Goal: Task Accomplishment & Management: Manage account settings

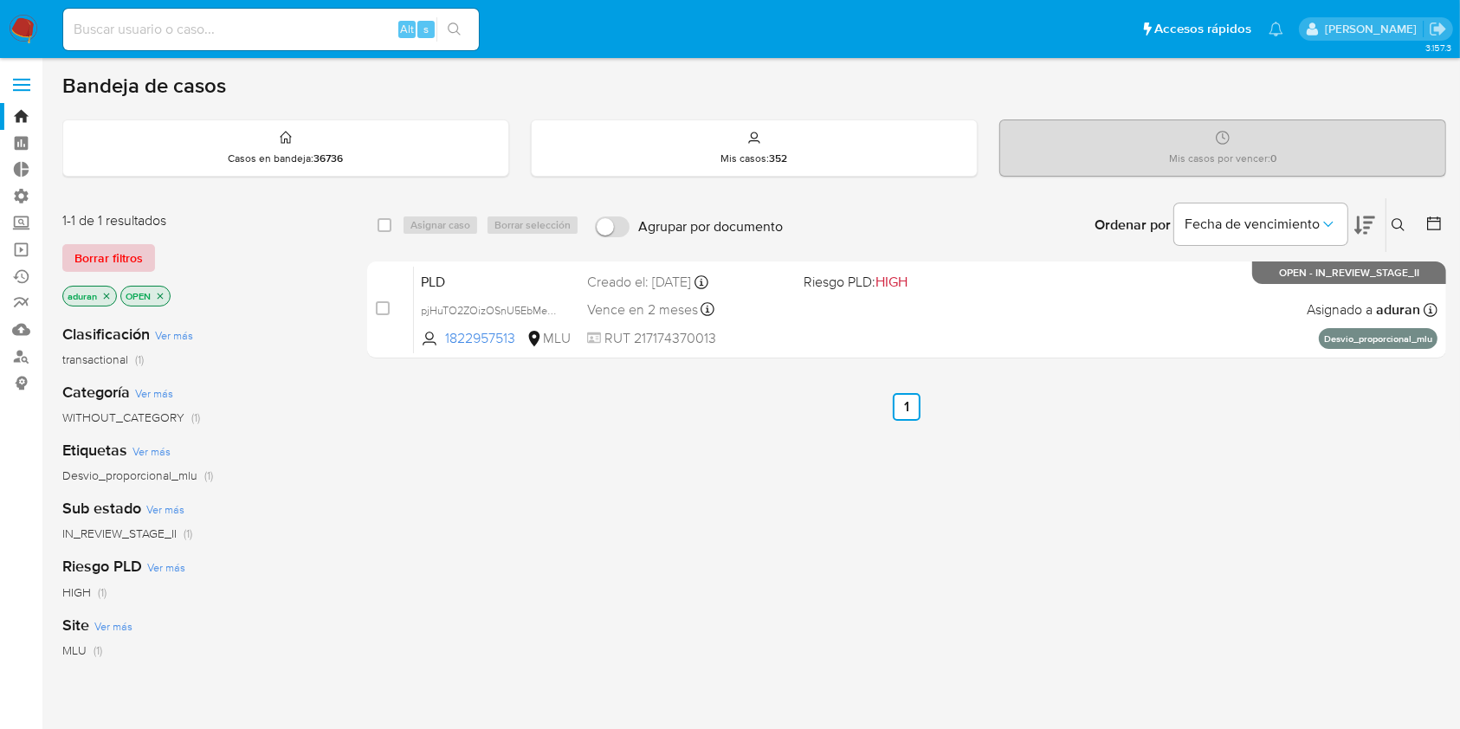
click at [125, 247] on span "Borrar filtros" at bounding box center [108, 258] width 68 height 24
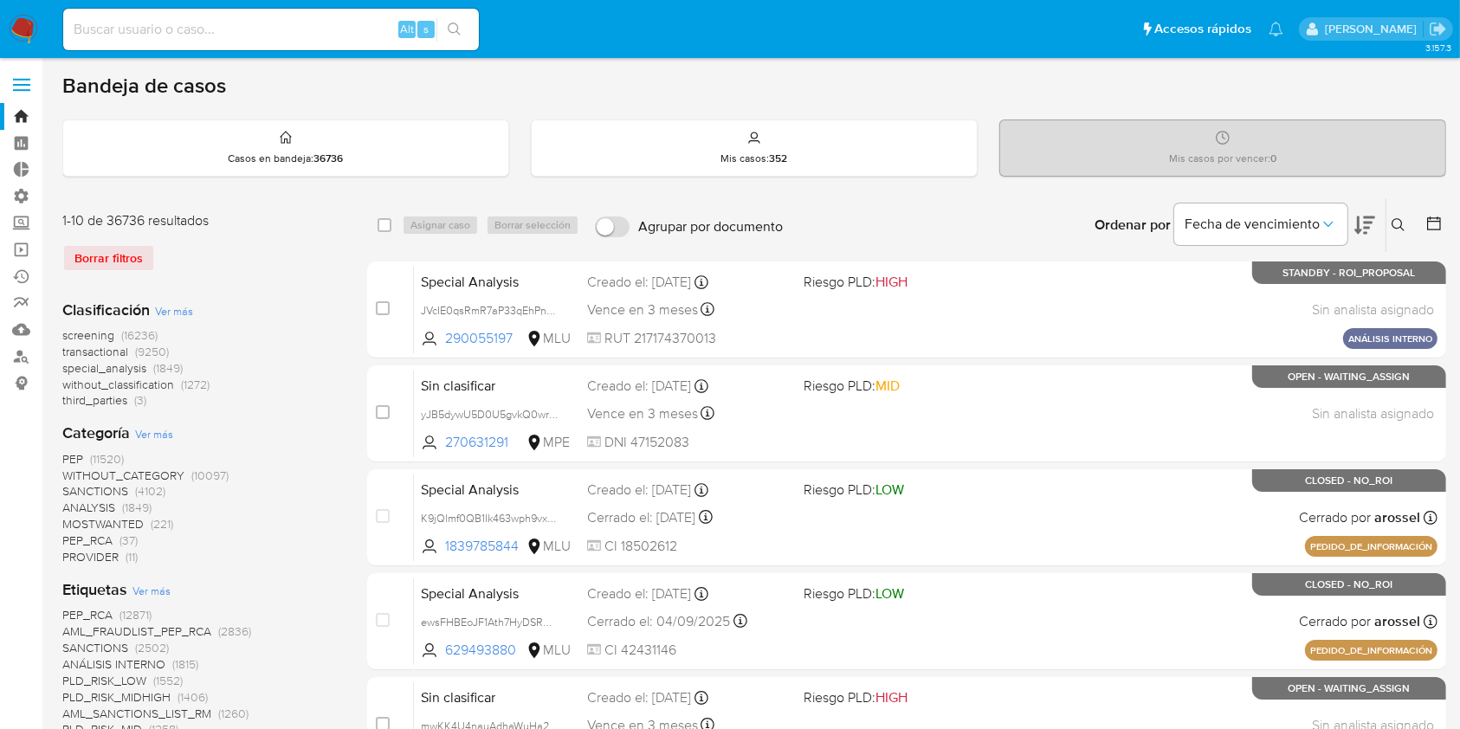
click at [1443, 221] on button at bounding box center [1435, 225] width 21 height 21
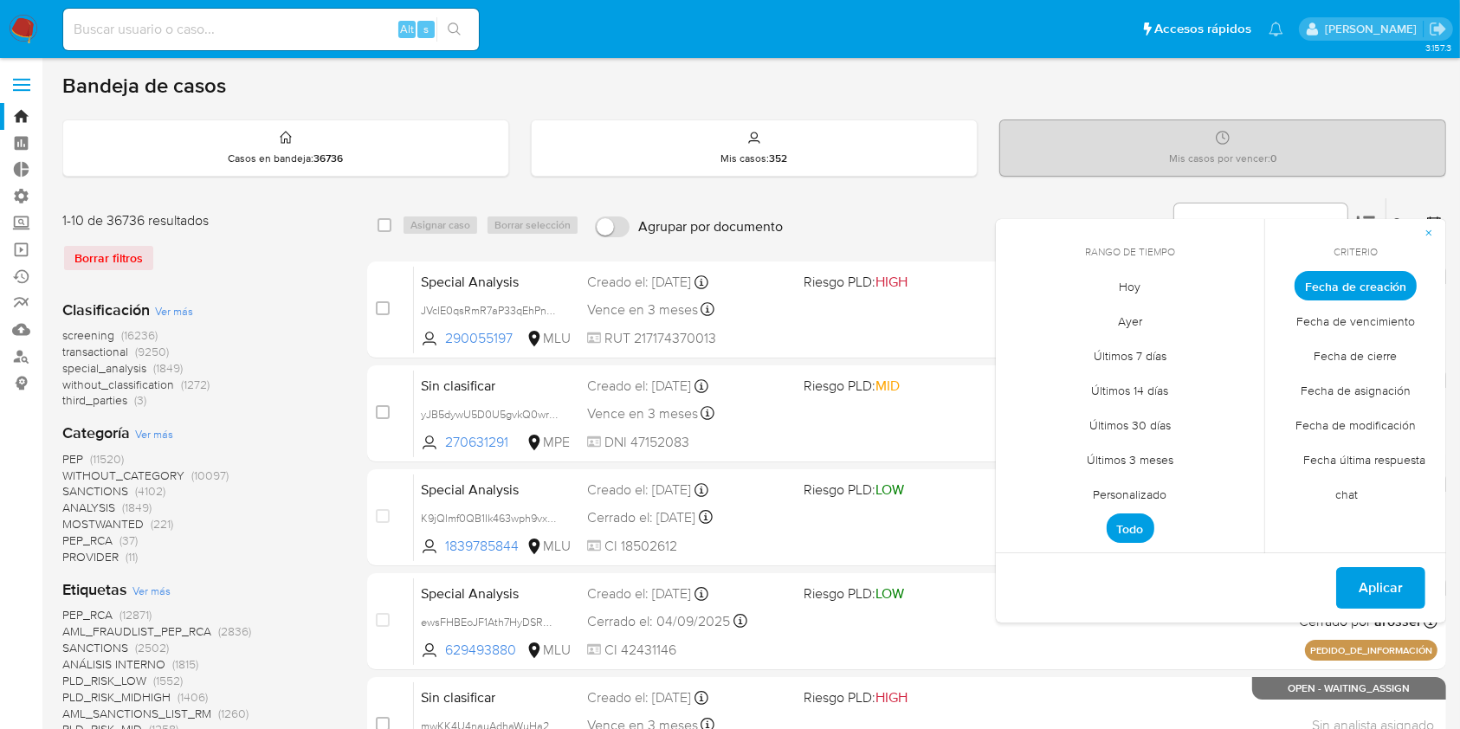
click at [1143, 487] on span "Personalizado" at bounding box center [1130, 494] width 110 height 35
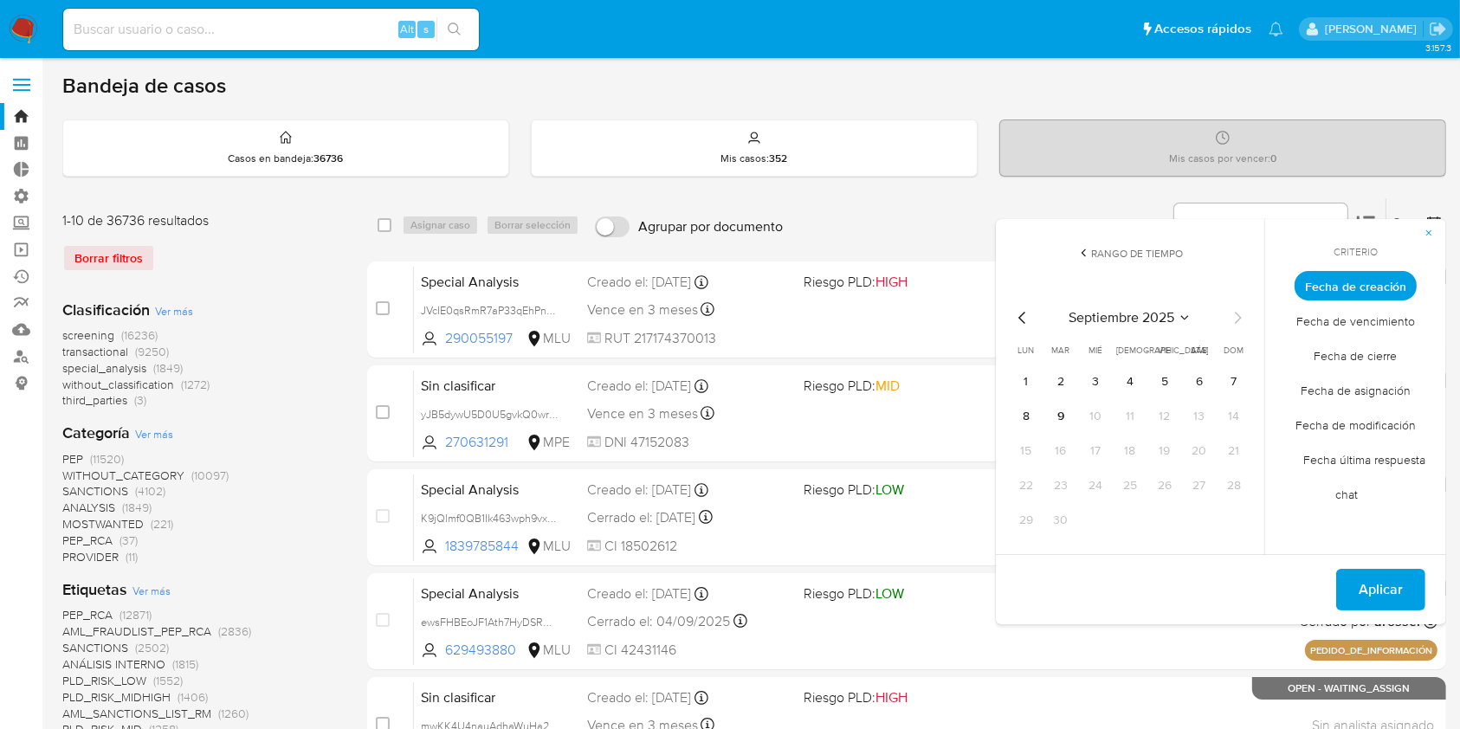
click at [1015, 312] on icon "Mes anterior" at bounding box center [1022, 317] width 21 height 21
click at [1024, 319] on icon "Mes anterior" at bounding box center [1022, 317] width 21 height 21
click at [1068, 387] on button "1" at bounding box center [1061, 382] width 28 height 28
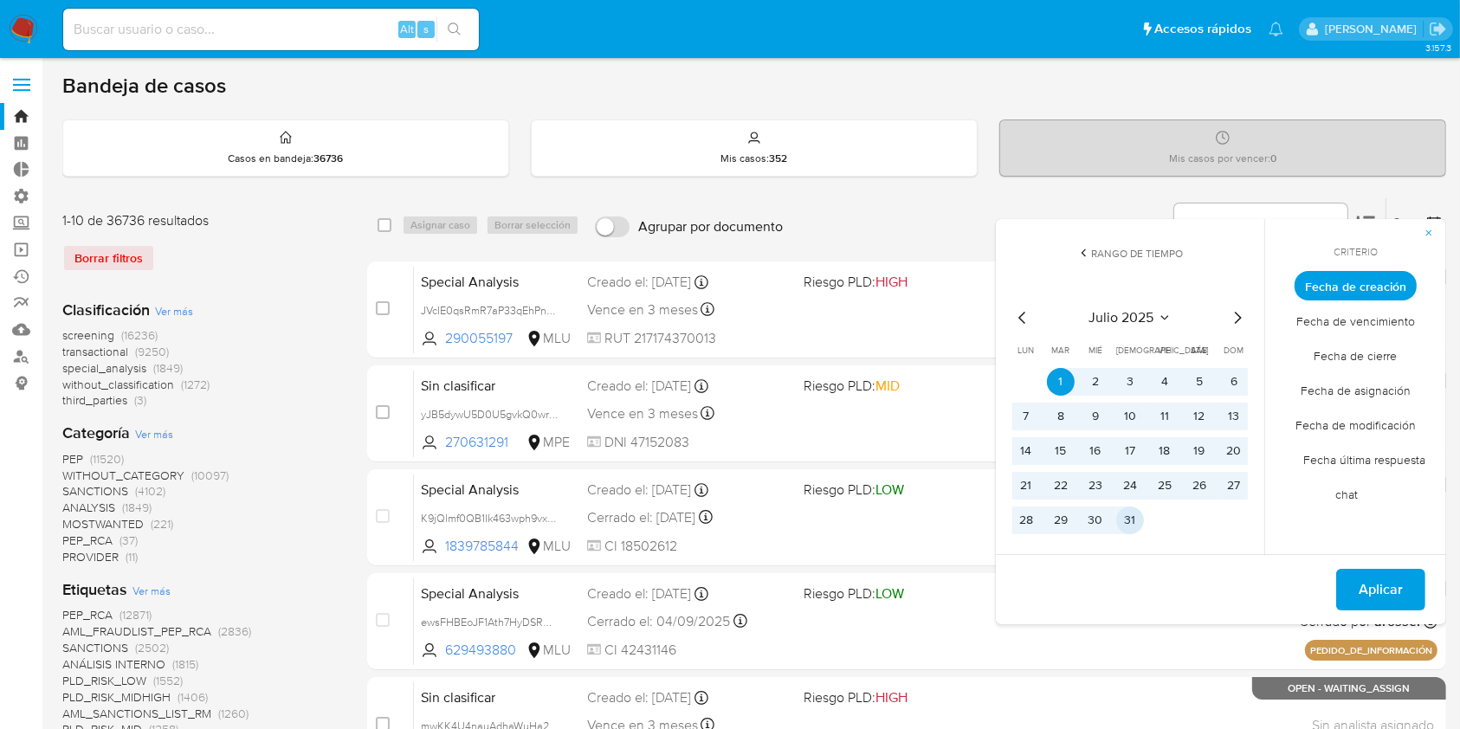
click at [1129, 522] on button "31" at bounding box center [1130, 521] width 28 height 28
click at [1363, 593] on span "Aplicar" at bounding box center [1380, 590] width 44 height 38
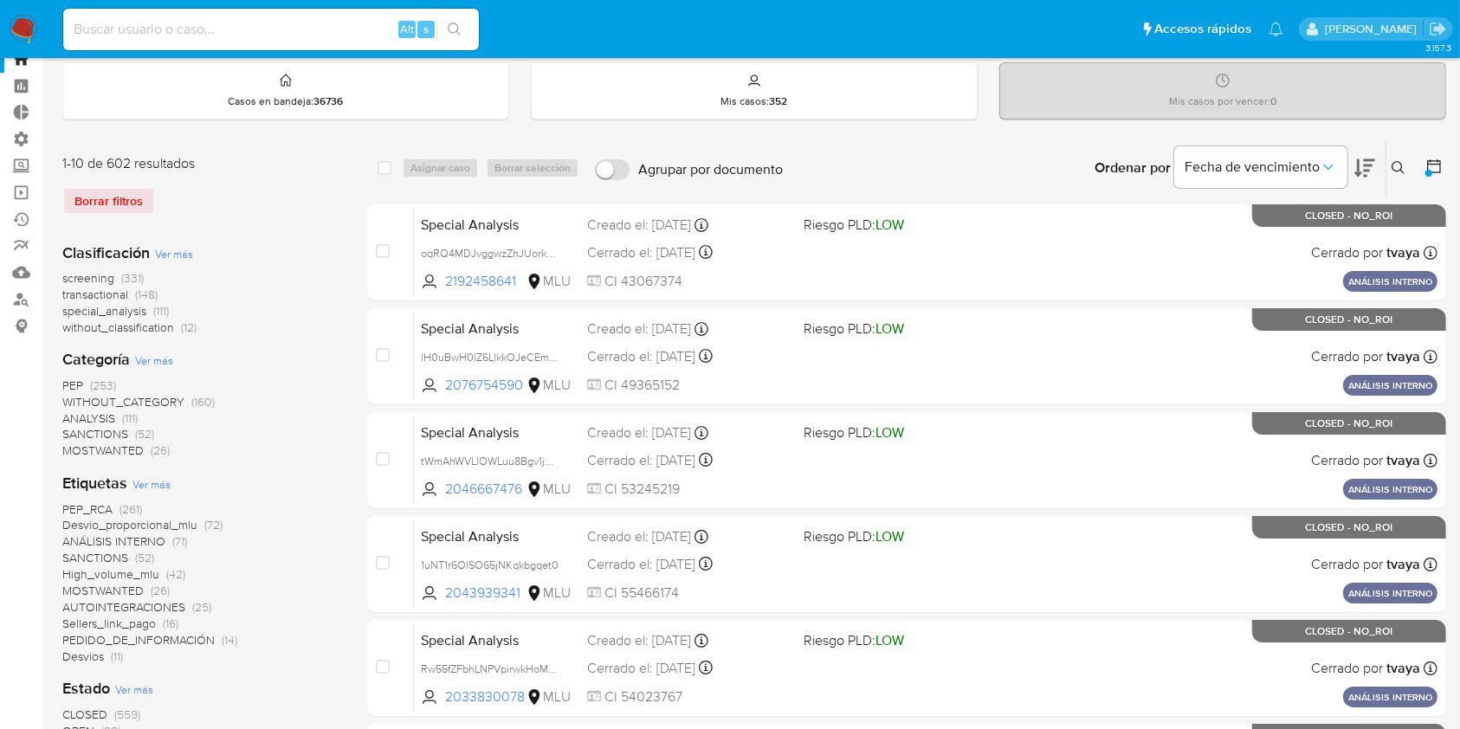
scroll to position [64, 0]
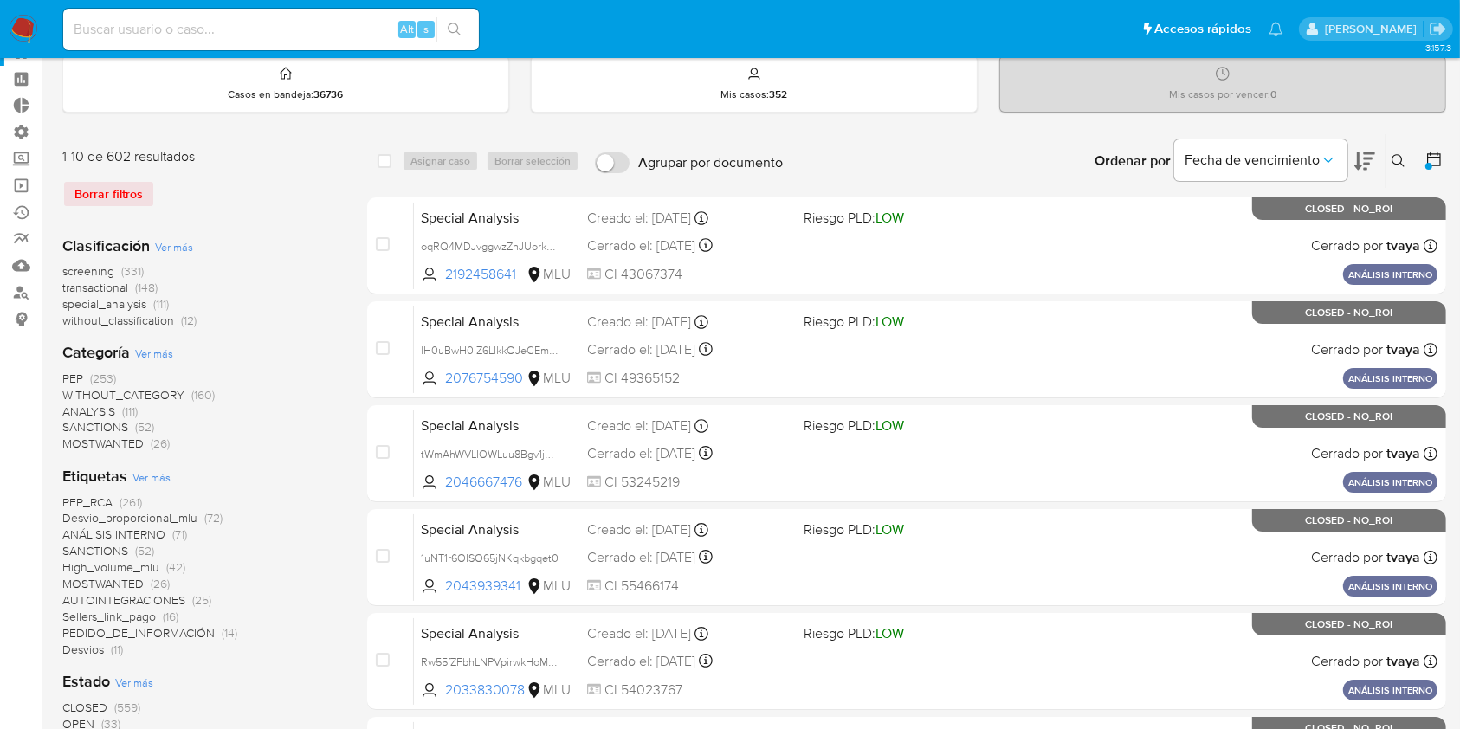
click at [153, 537] on span "ANÁLISIS INTERNO" at bounding box center [113, 534] width 103 height 17
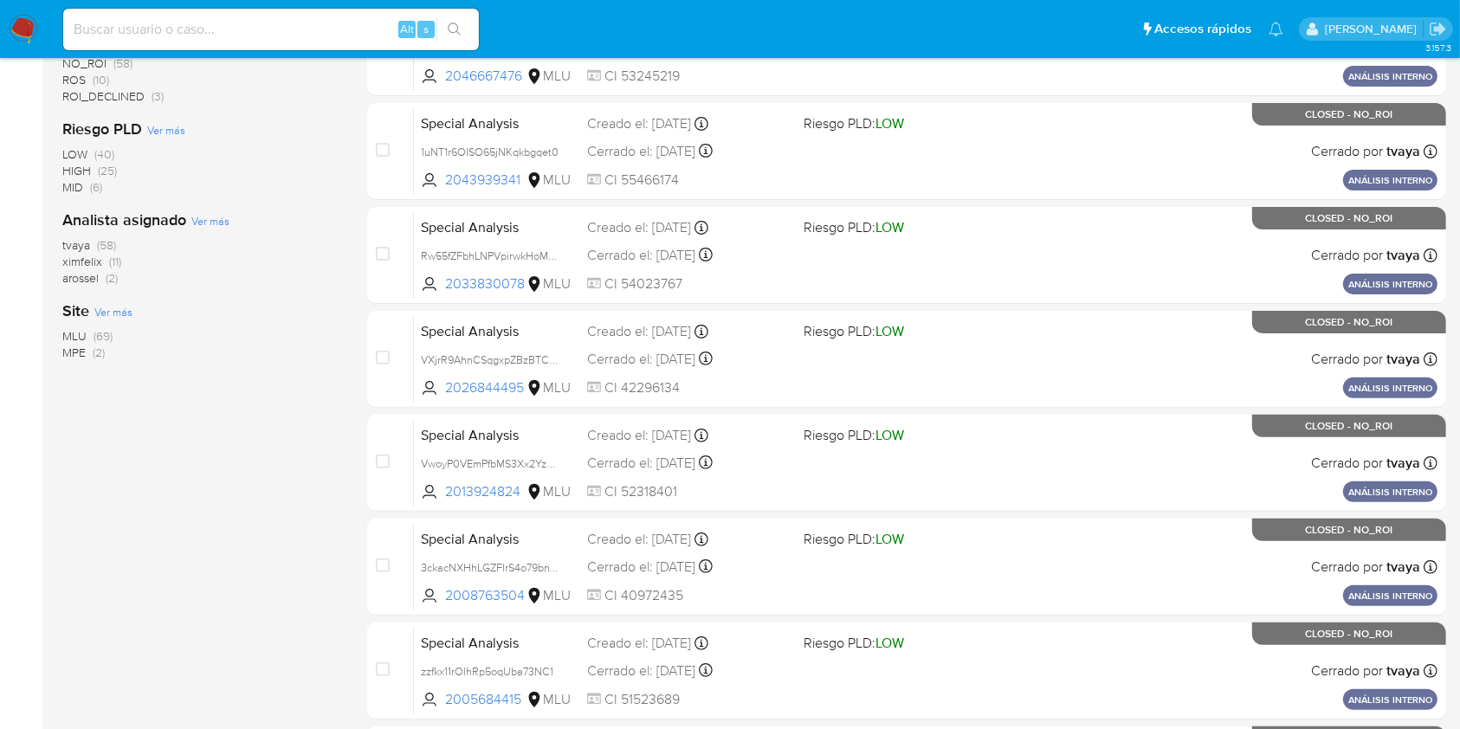
scroll to position [468, 0]
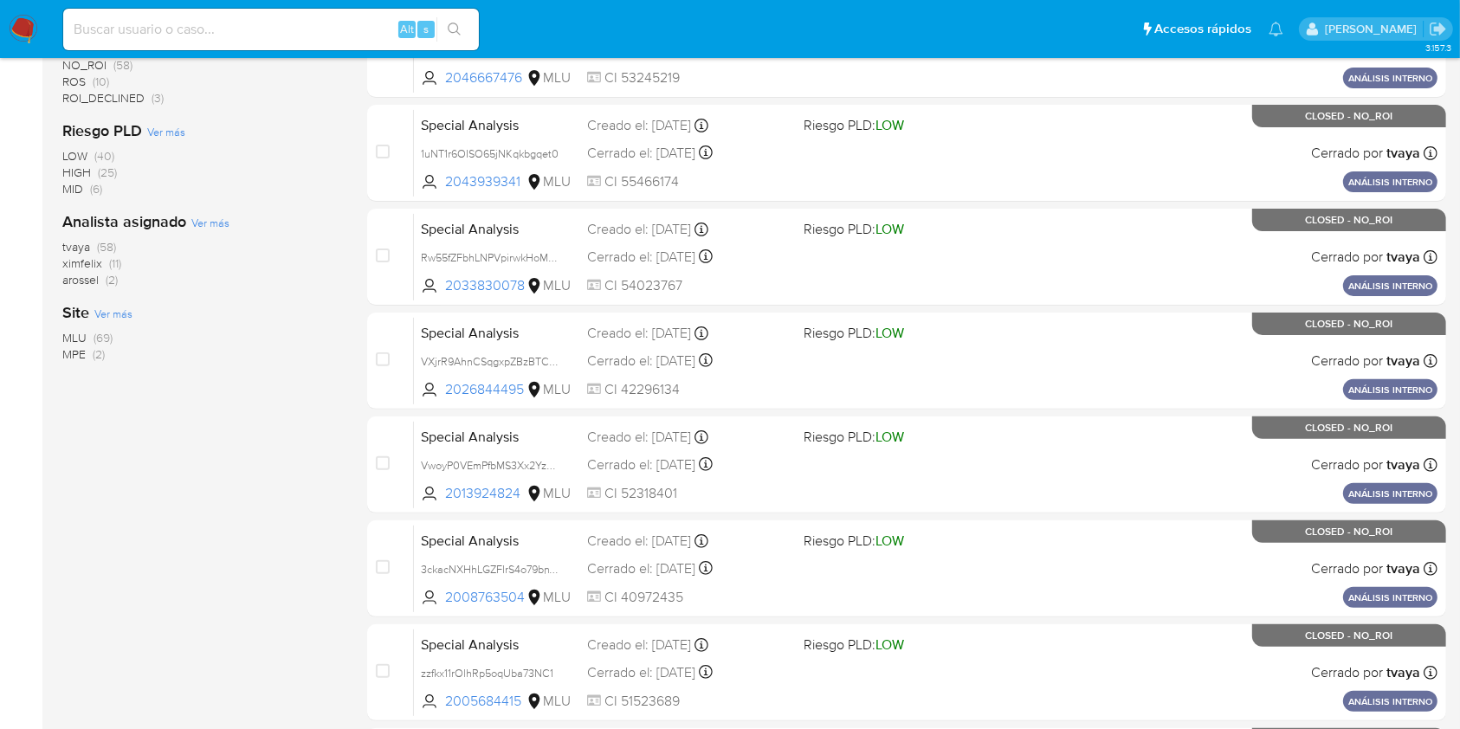
click at [76, 336] on span "MLU" at bounding box center [74, 337] width 24 height 17
click at [81, 243] on span "tvaya" at bounding box center [76, 246] width 28 height 17
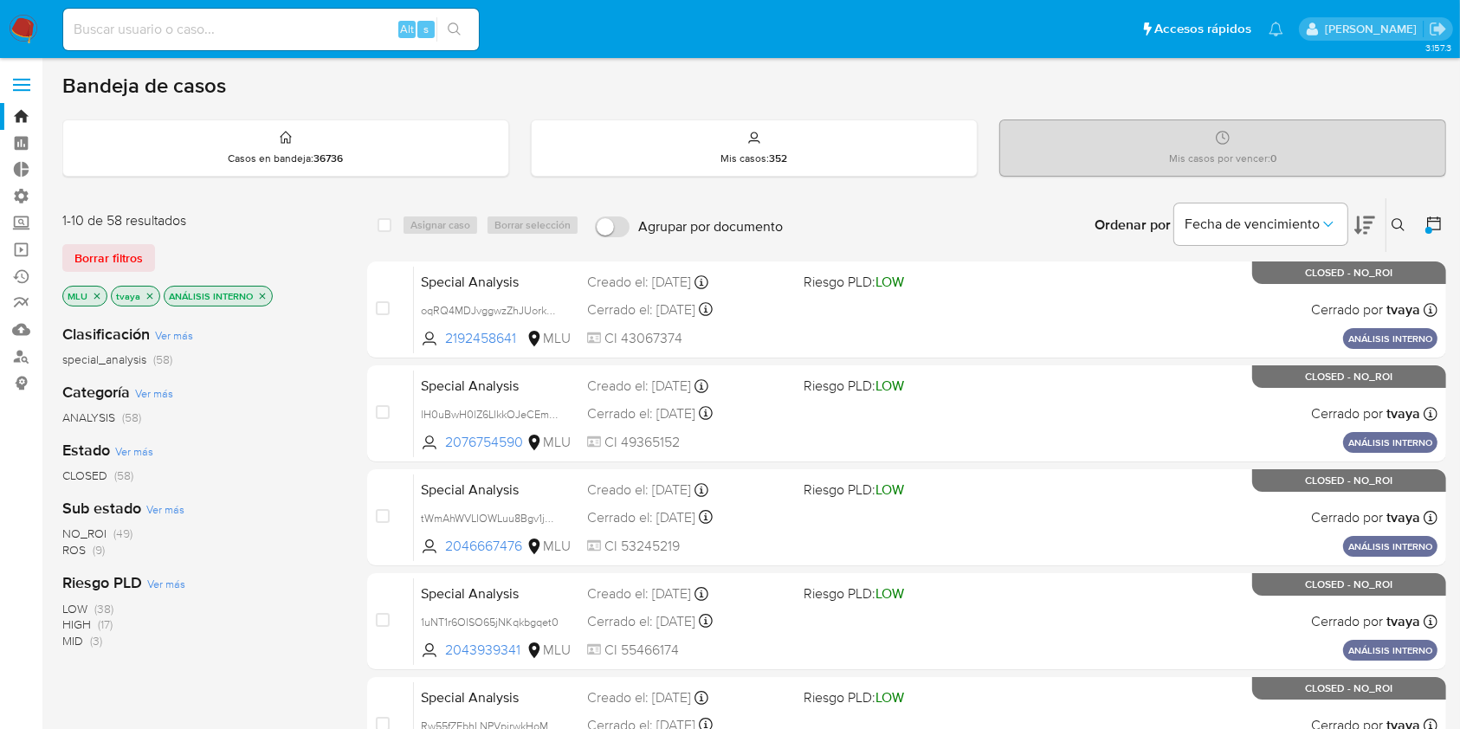
click at [1378, 227] on div "Ordenar por Fecha de vencimiento" at bounding box center [1233, 225] width 305 height 54
click at [1356, 219] on icon at bounding box center [1364, 225] width 21 height 21
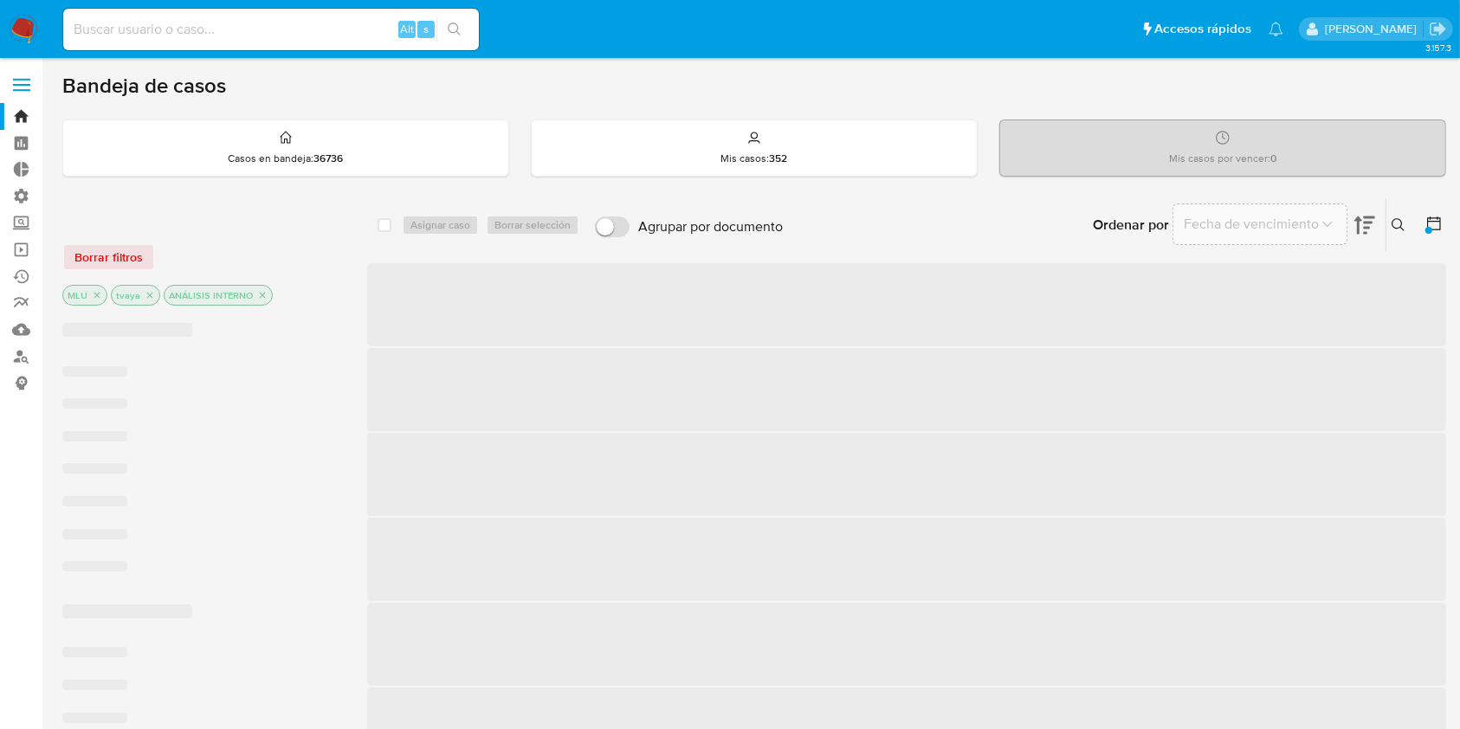
drag, startPoint x: 1356, startPoint y: 219, endPoint x: 512, endPoint y: 236, distance: 844.3
click at [512, 236] on div "select-all-cases-checkbox Asignar caso Borrar selección Agrupar por documento O…" at bounding box center [906, 225] width 1079 height 54
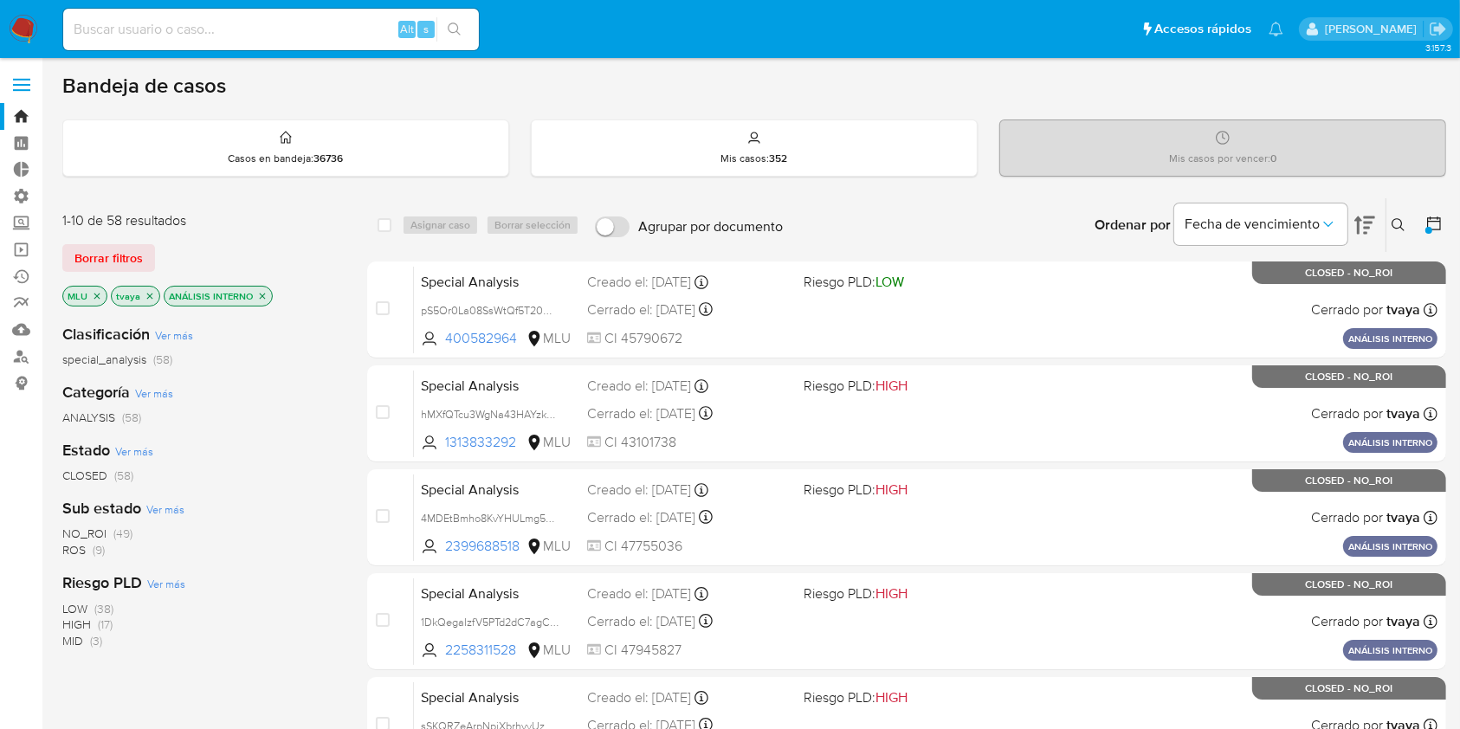
click at [147, 294] on icon "close-filter" at bounding box center [150, 296] width 6 height 6
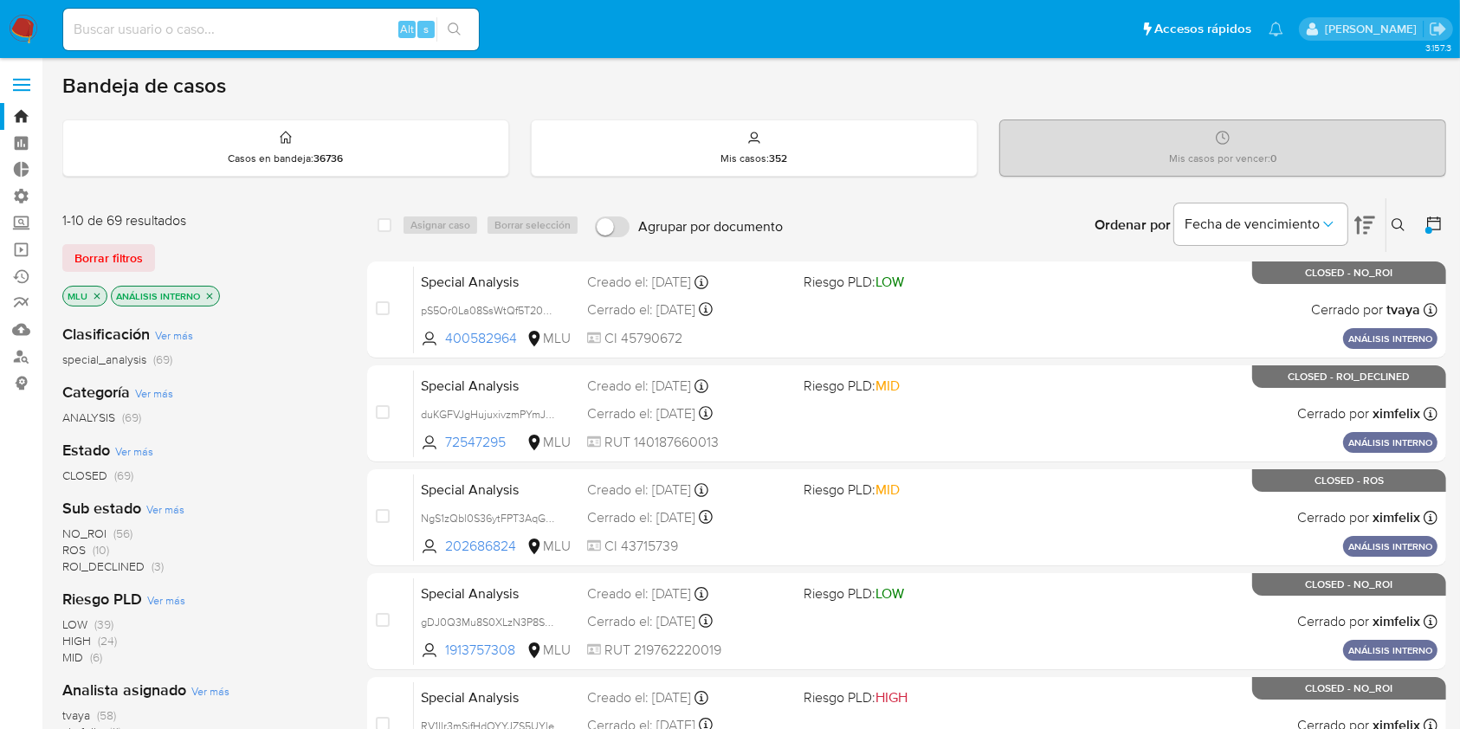
click at [1442, 221] on icon at bounding box center [1433, 223] width 17 height 17
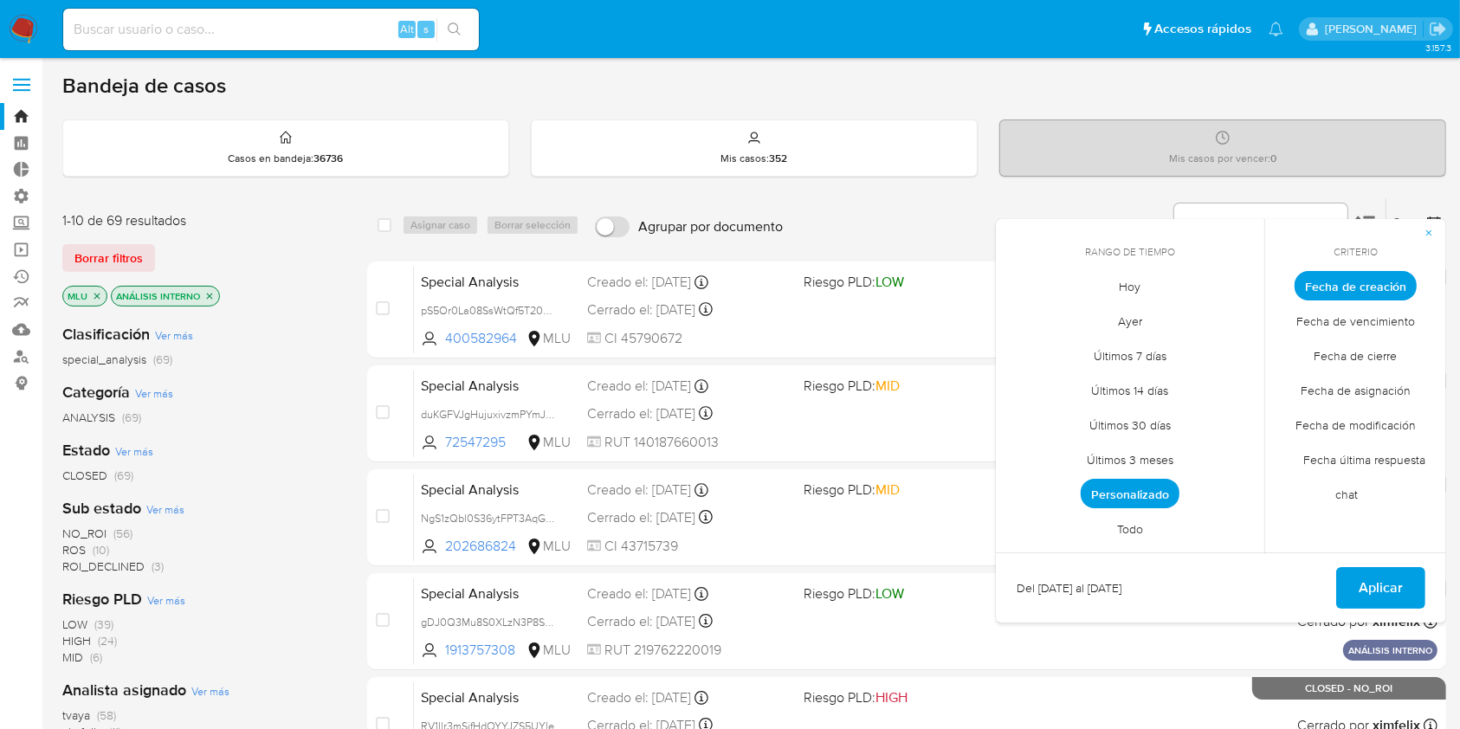
click at [1115, 496] on span "Personalizado" at bounding box center [1130, 493] width 99 height 29
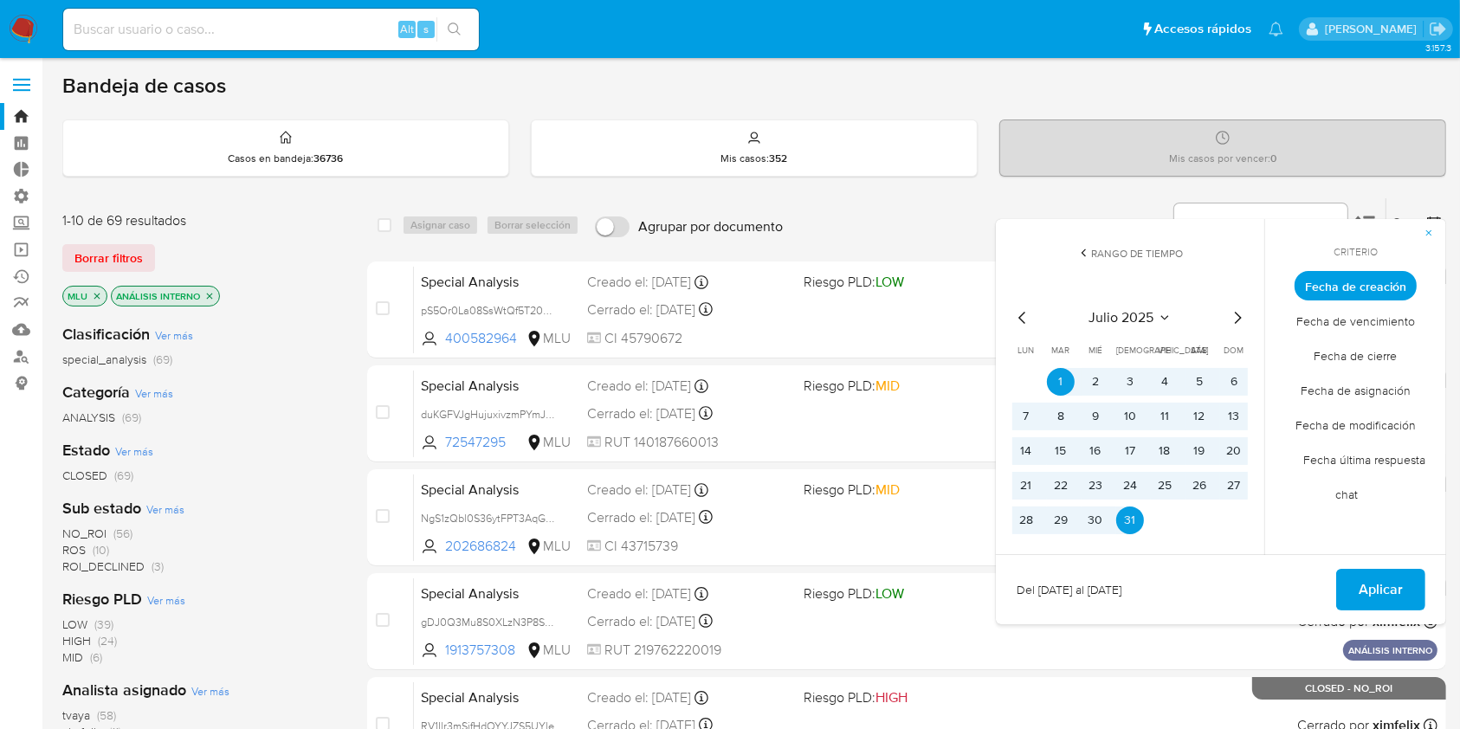
click at [1023, 322] on icon "Mes anterior" at bounding box center [1021, 318] width 7 height 12
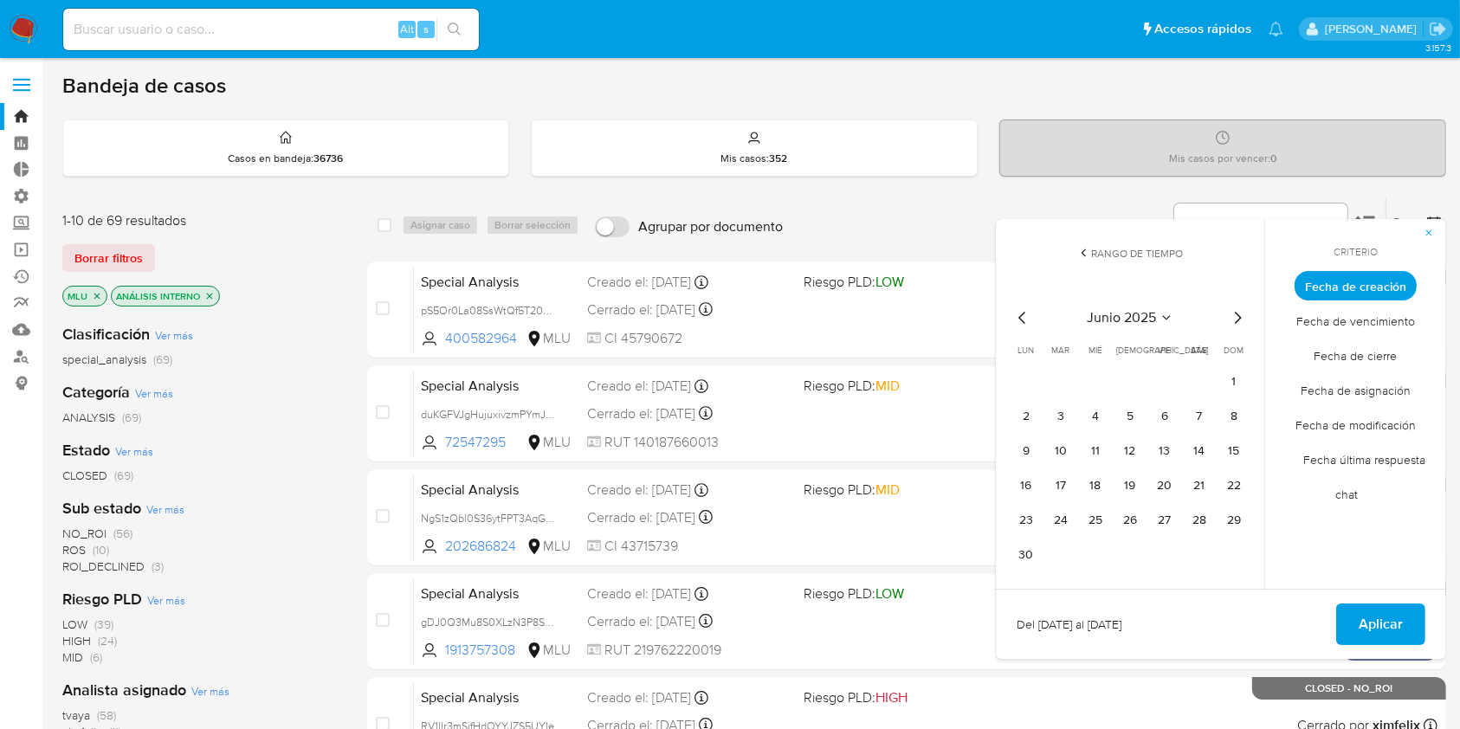
click at [1023, 322] on icon "Mes anterior" at bounding box center [1021, 318] width 7 height 12
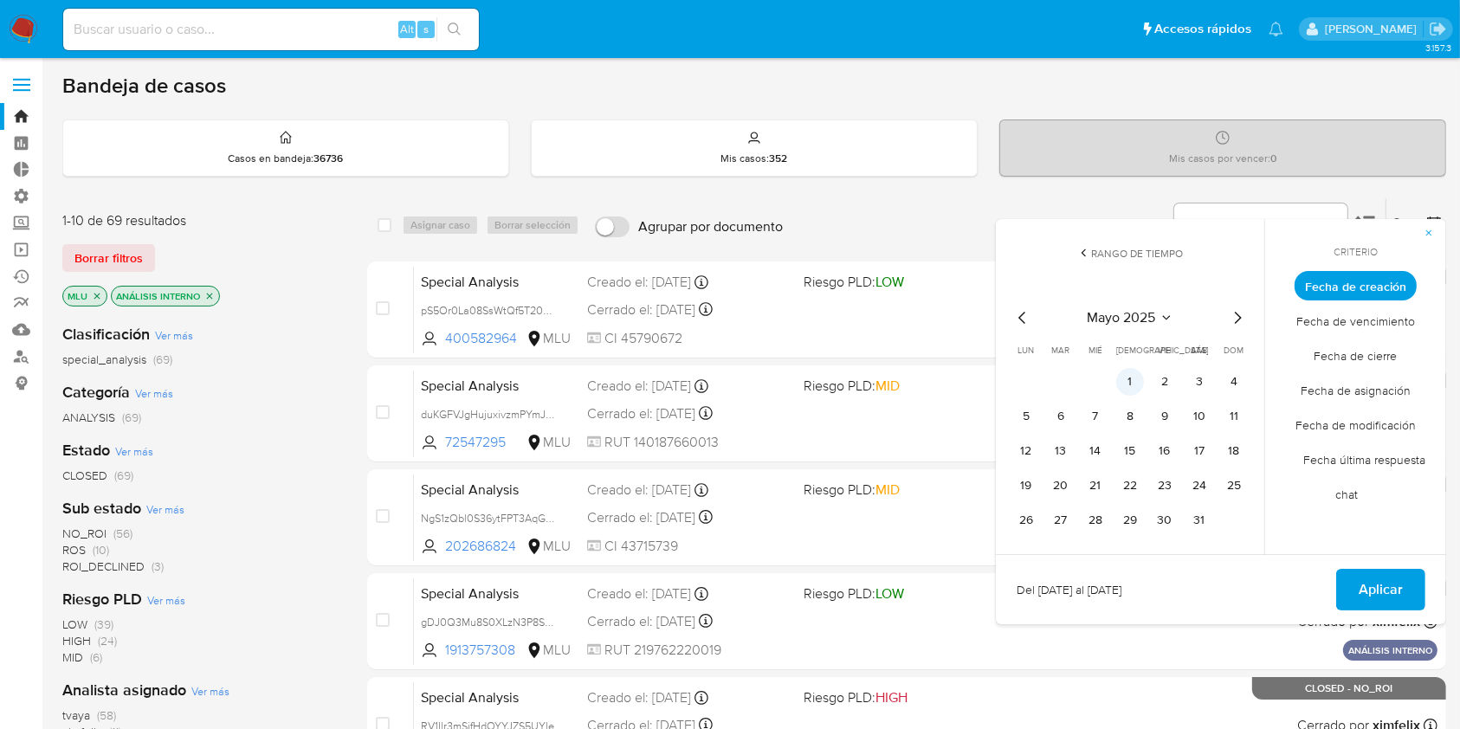
click at [1135, 384] on button "1" at bounding box center [1130, 382] width 28 height 28
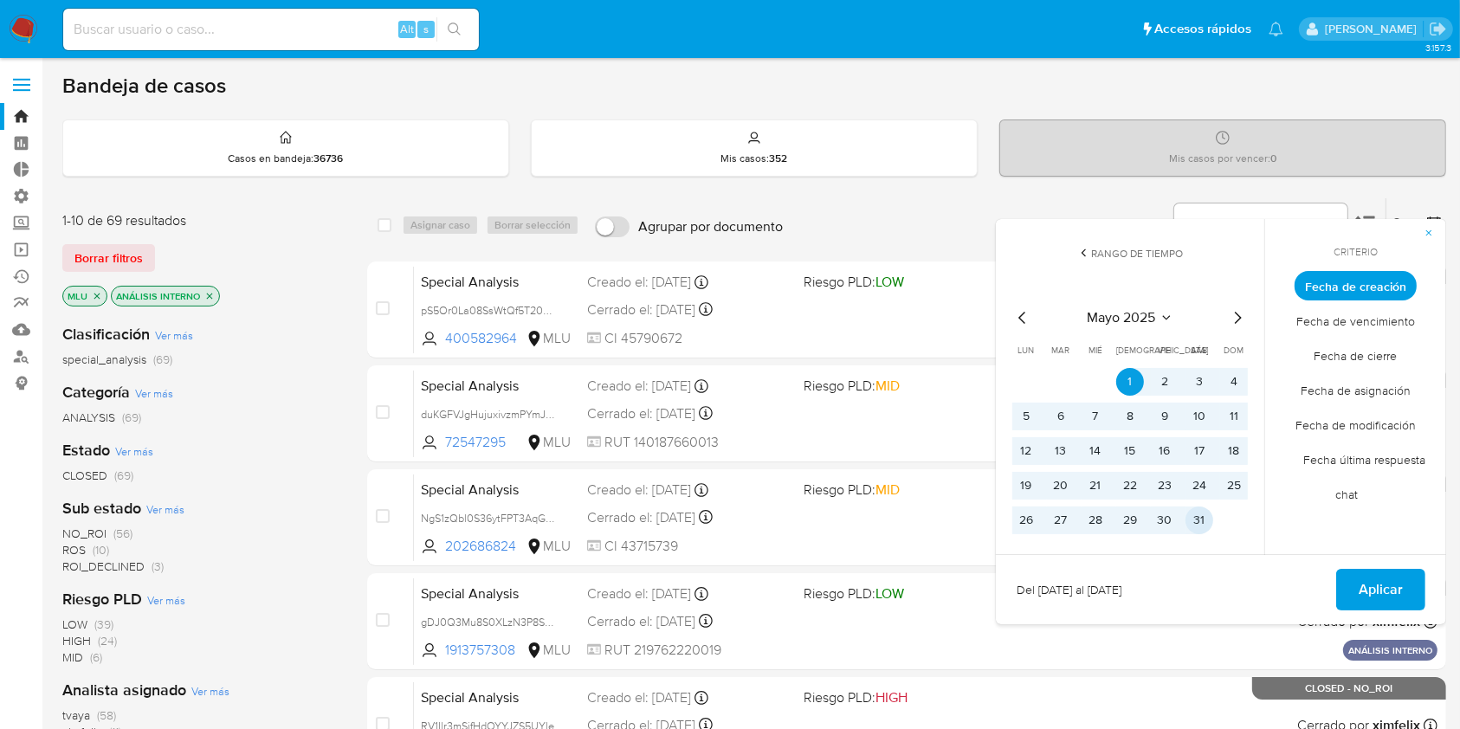
drag, startPoint x: 1208, startPoint y: 509, endPoint x: 1202, endPoint y: 523, distance: 15.1
click at [1202, 523] on button "31" at bounding box center [1199, 521] width 28 height 28
click at [1136, 384] on button "1" at bounding box center [1130, 382] width 28 height 28
click at [1355, 590] on button "Aplicar" at bounding box center [1380, 590] width 89 height 42
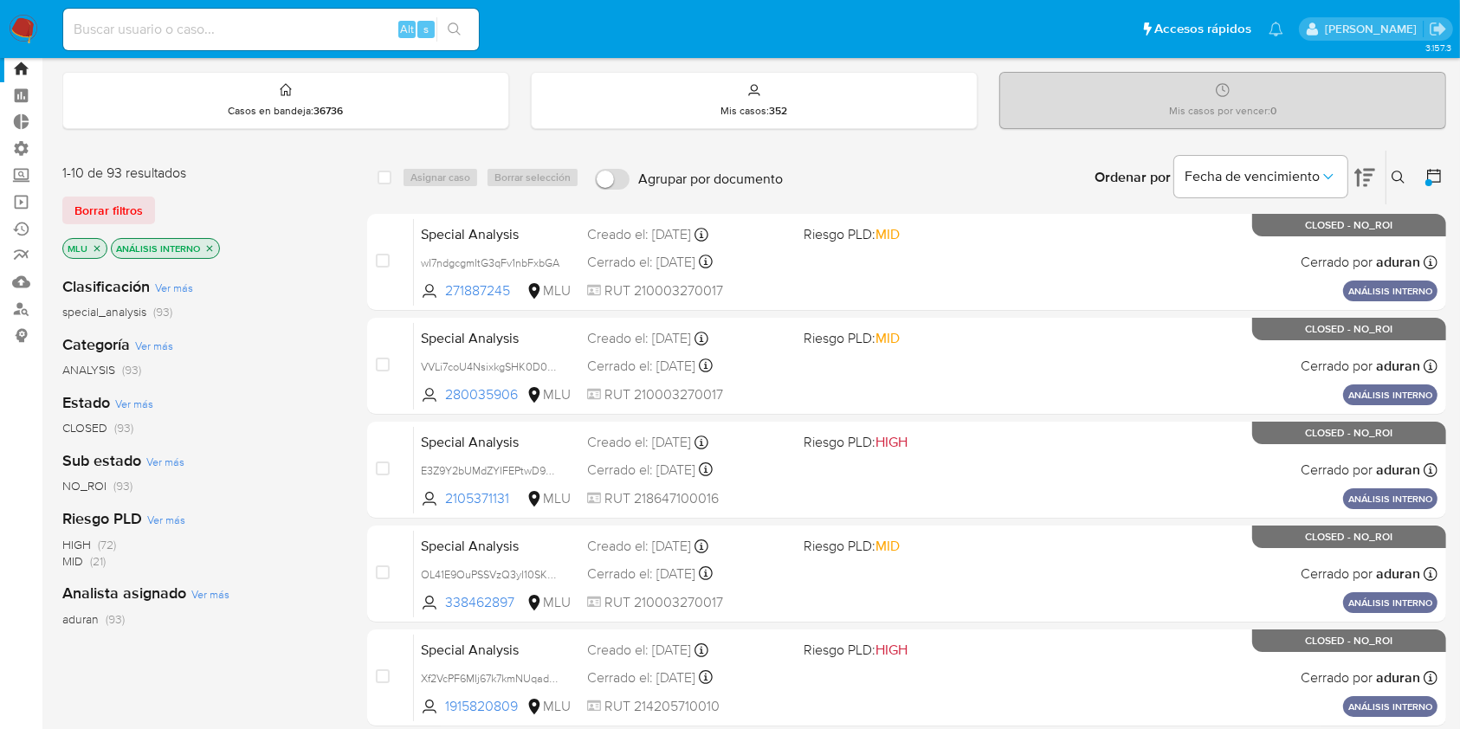
scroll to position [48, 0]
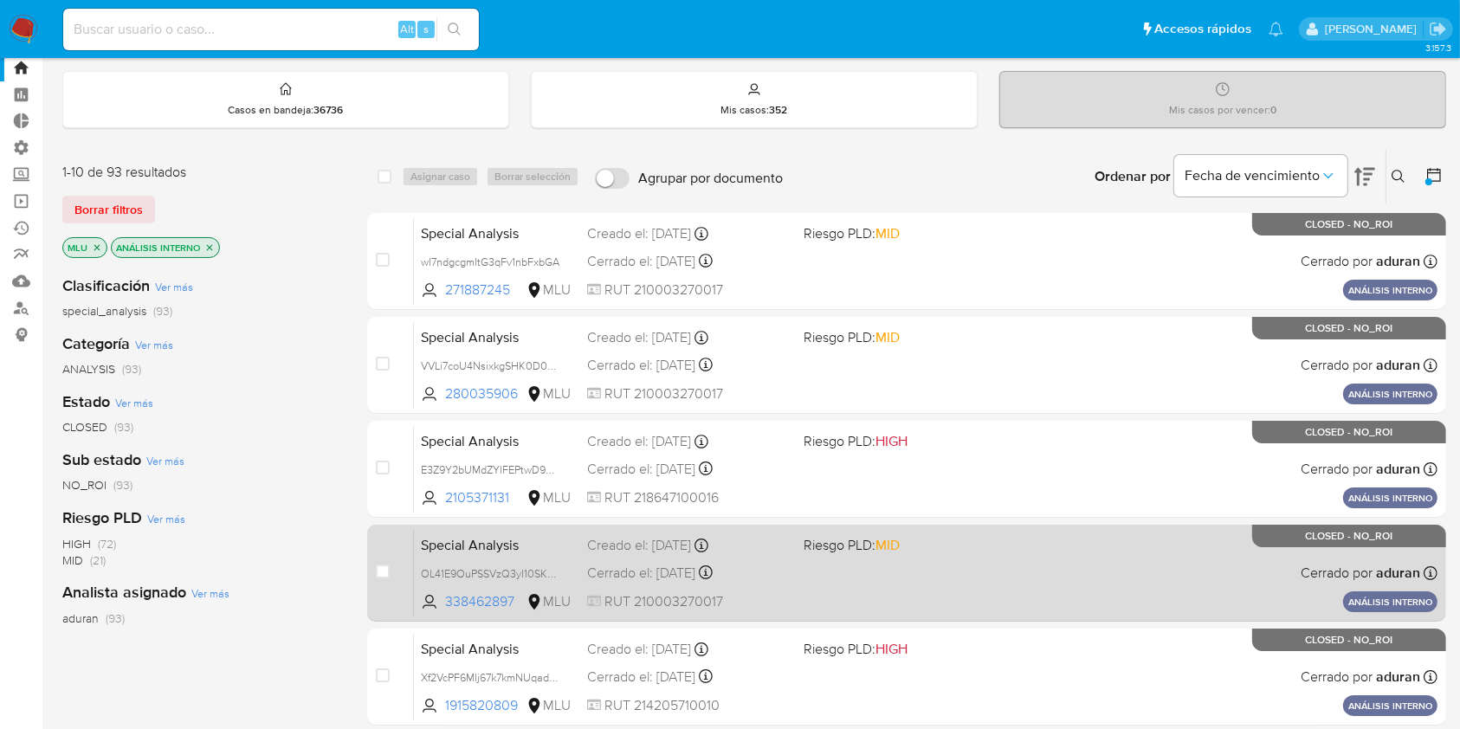
click at [873, 596] on div "Special Analysis OL41E9OuPSSVzQ3yI10SKKgN 338462897 MLU Riesgo PLD: MID Creado …" at bounding box center [925, 572] width 1023 height 87
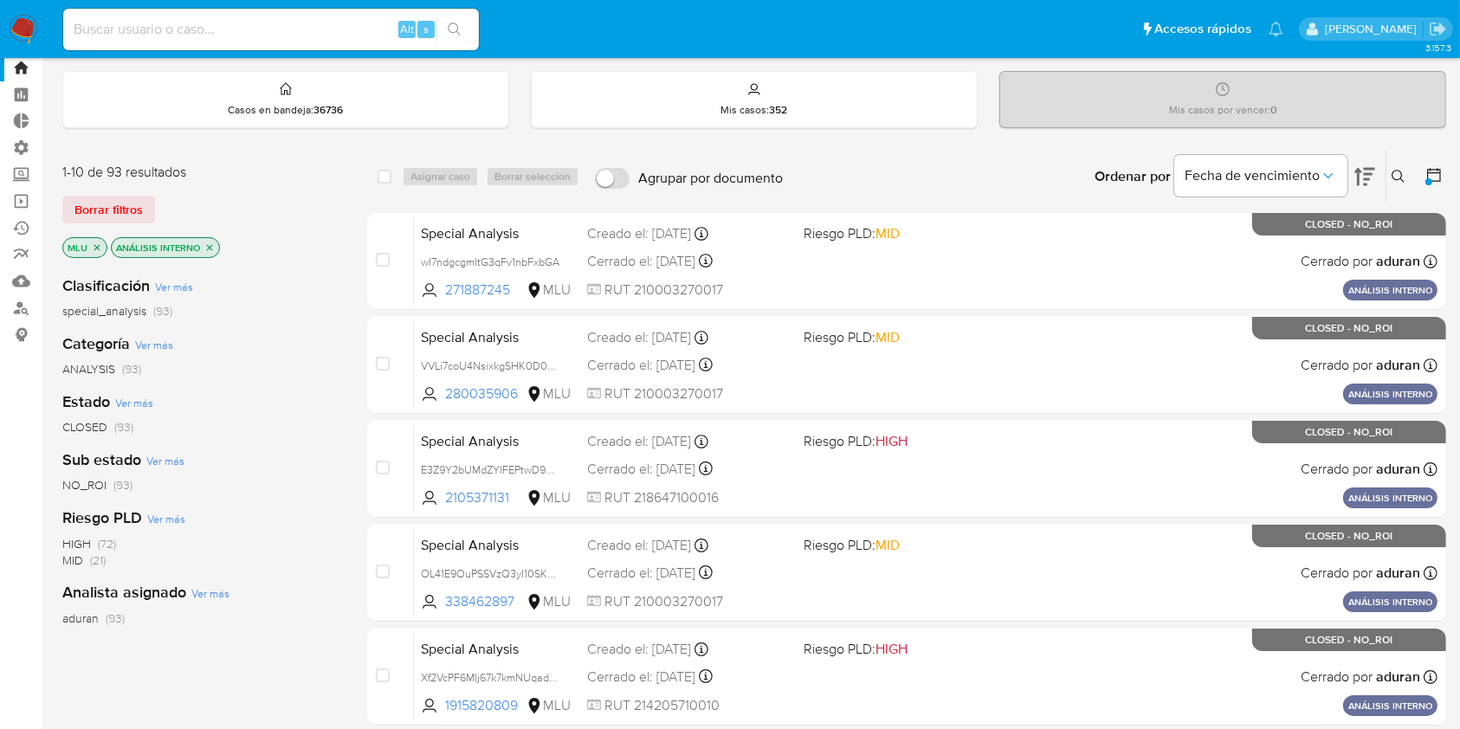
click at [1252, 145] on div "Bandeja de casos Casos en bandeja : 36736 Mis casos : 352 Mis casos por vencer …" at bounding box center [754, 665] width 1384 height 1283
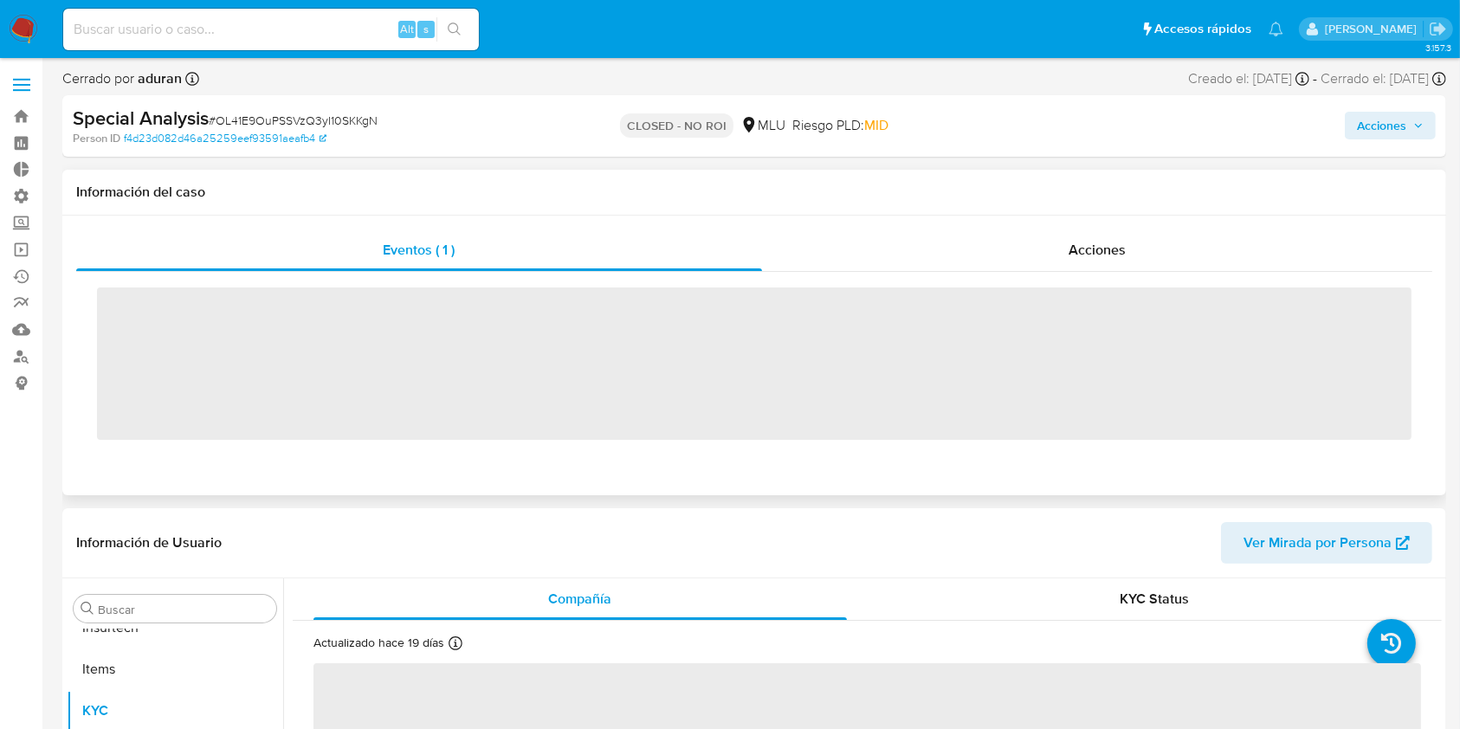
scroll to position [773, 0]
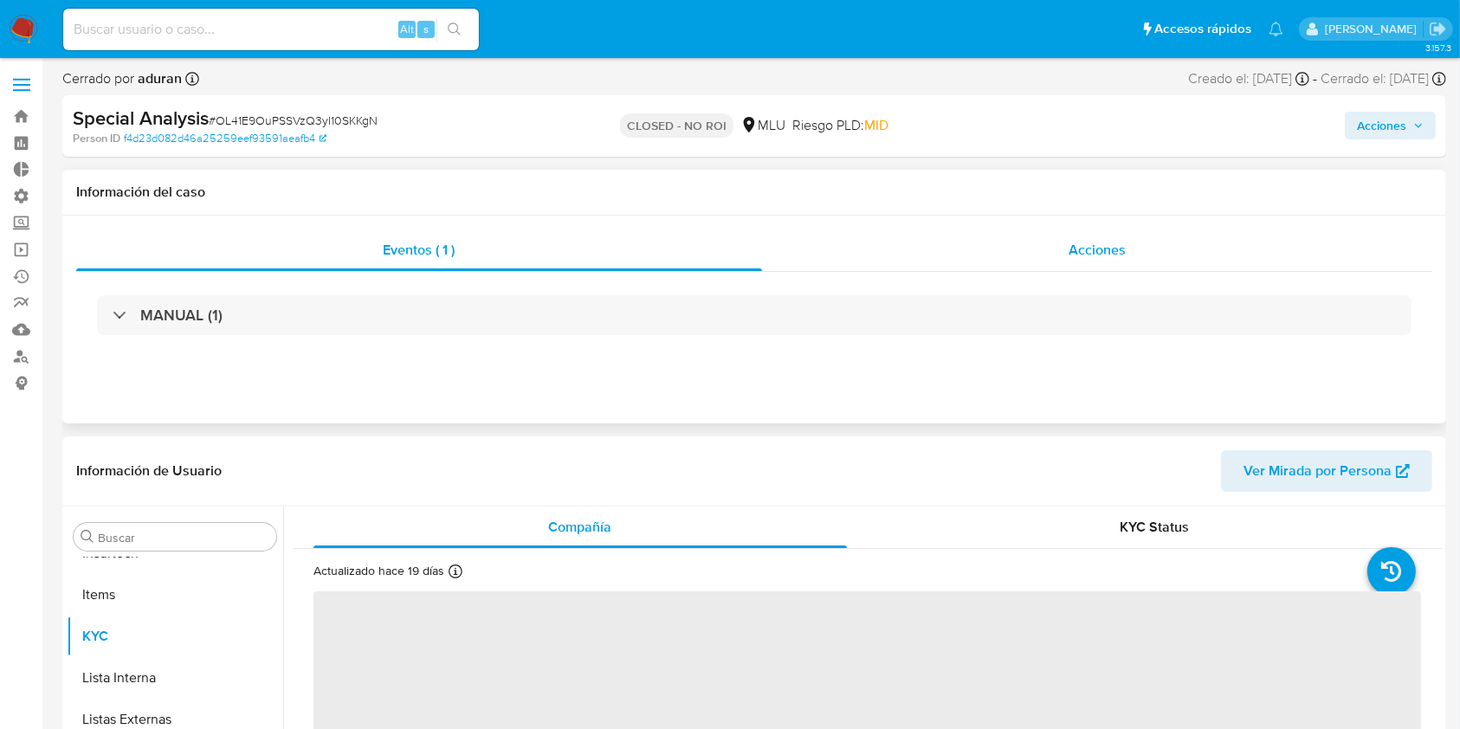
click at [1060, 267] on div "Acciones" at bounding box center [1097, 250] width 671 height 42
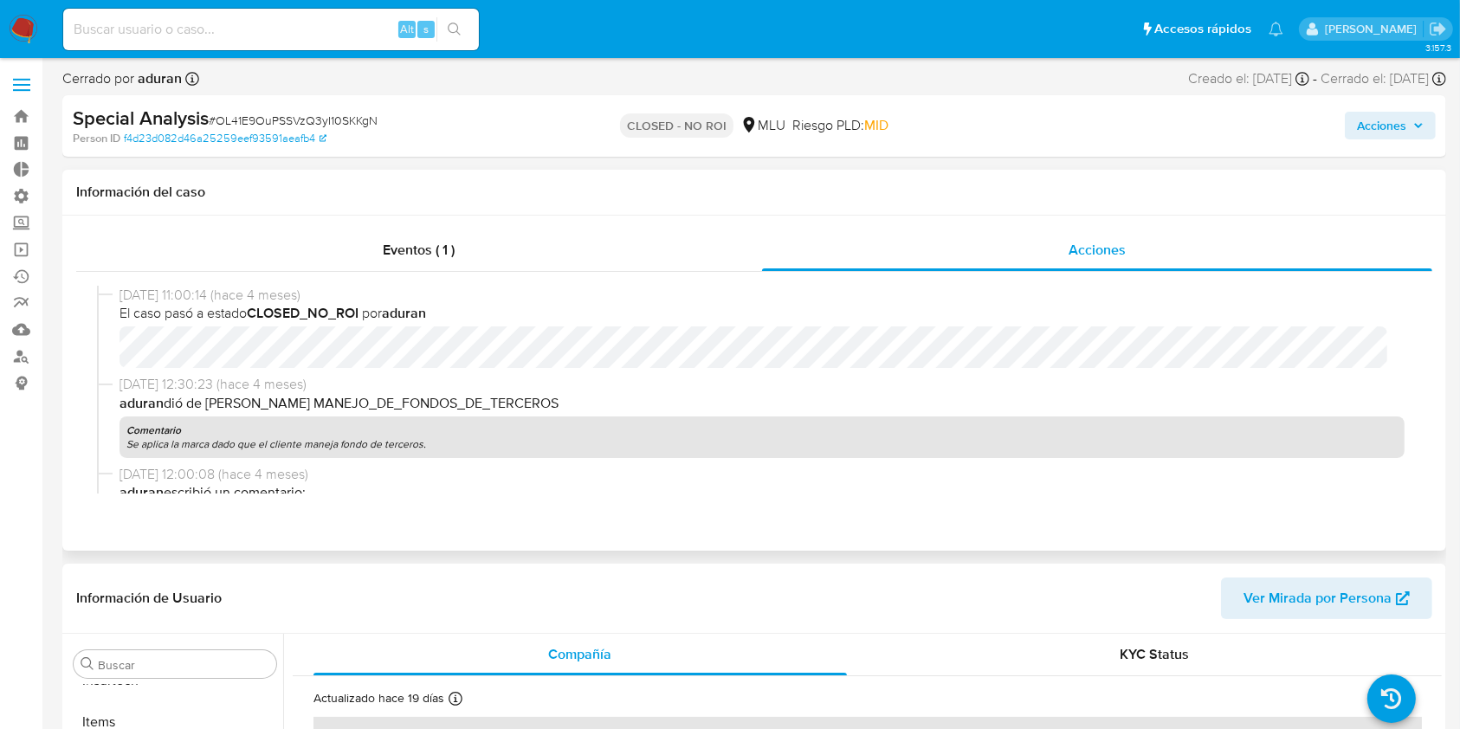
select select "10"
drag, startPoint x: 36, startPoint y: 496, endPoint x: 571, endPoint y: -66, distance: 775.3
click at [42, 26] on nav "Pausado Ver notificaciones Alt s Accesos rápidos Presiona las siguientes teclas…" at bounding box center [730, 29] width 1460 height 58
click at [29, 24] on img at bounding box center [23, 29] width 29 height 29
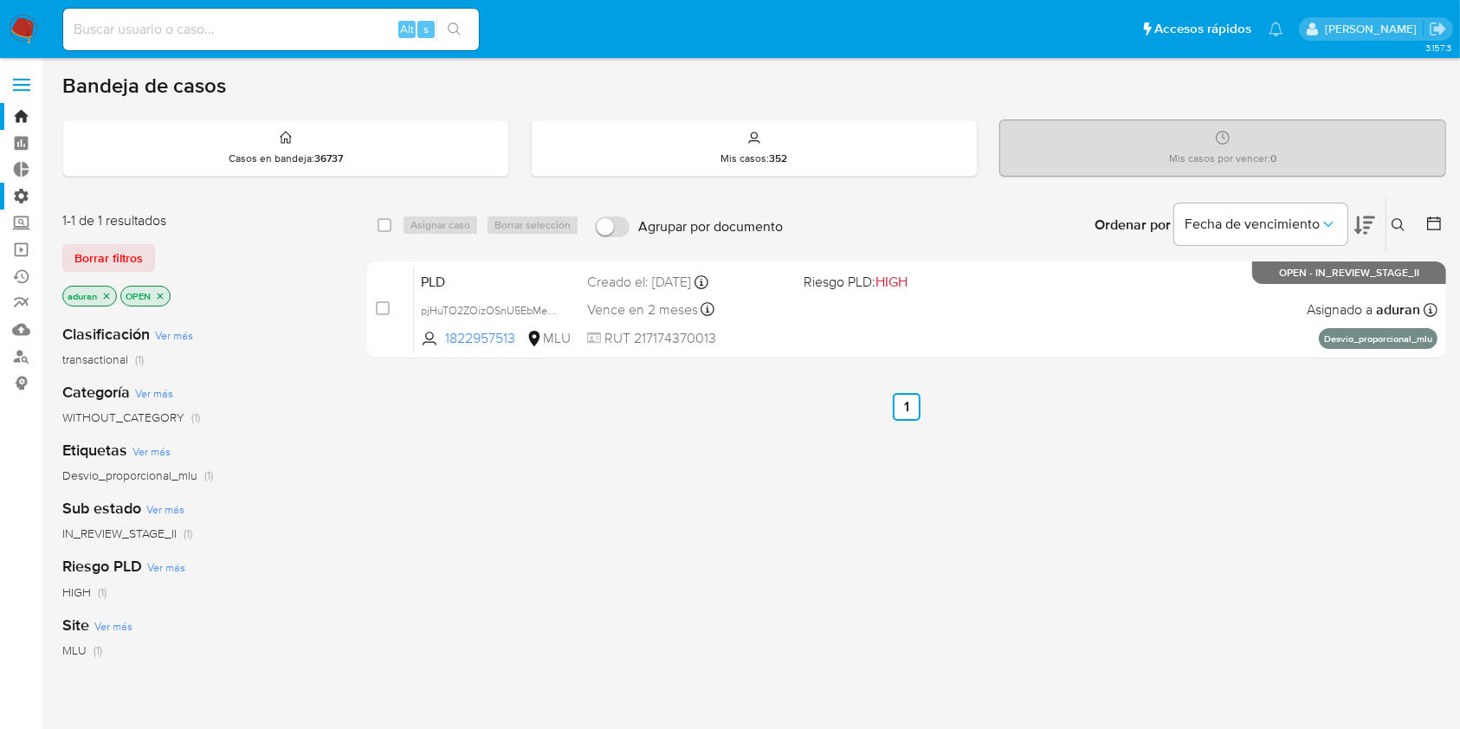
click at [25, 192] on label "Administración" at bounding box center [103, 196] width 206 height 27
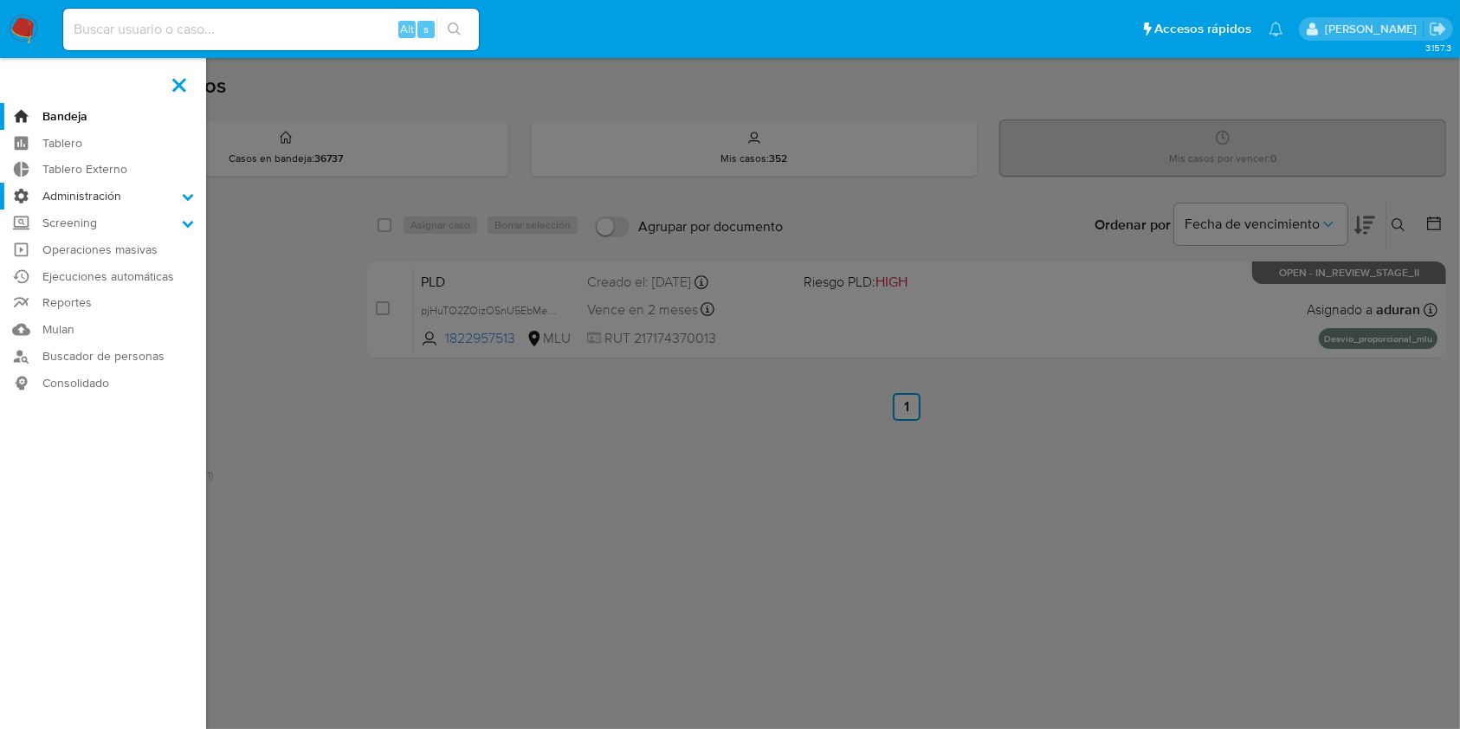
click at [0, 0] on input "Administración" at bounding box center [0, 0] width 0 height 0
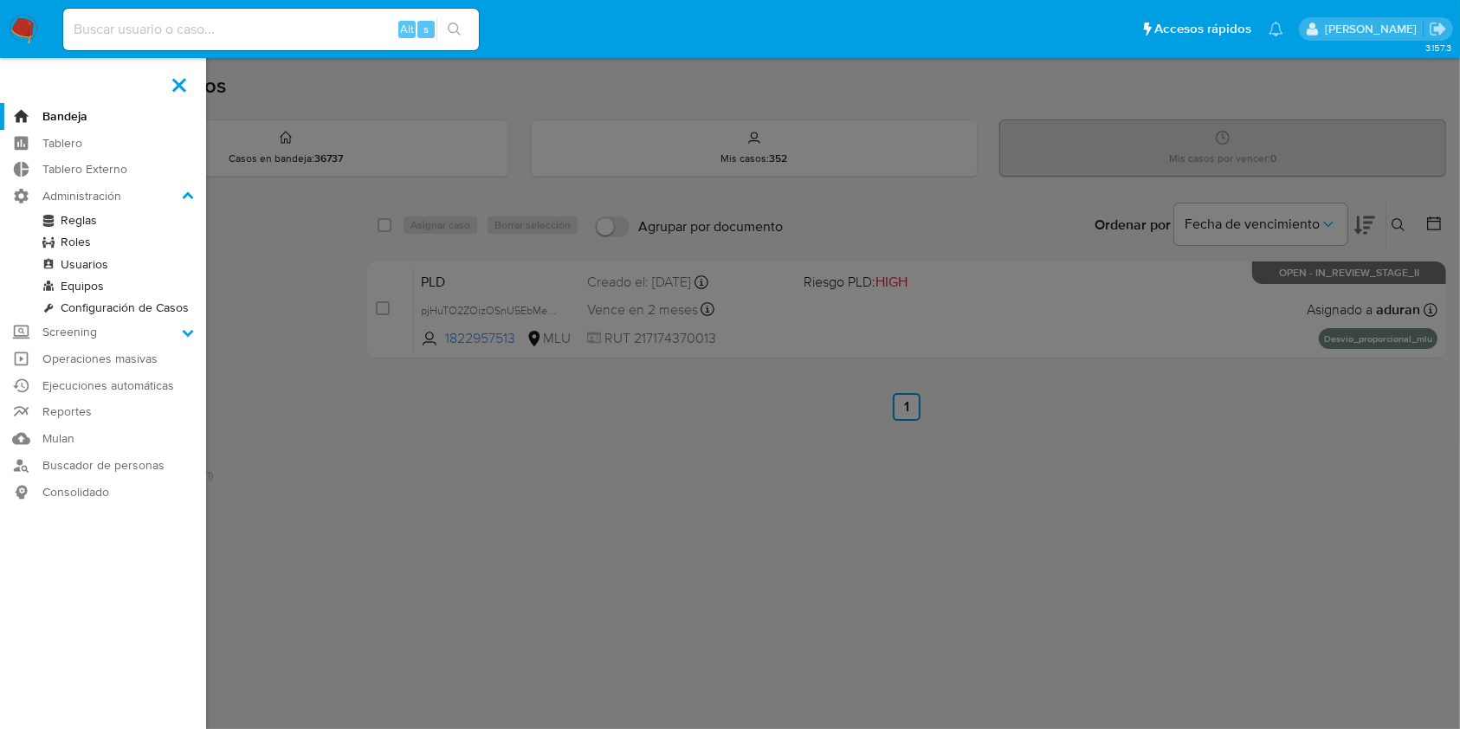
click at [118, 310] on link "Configuración de Casos" at bounding box center [103, 308] width 206 height 22
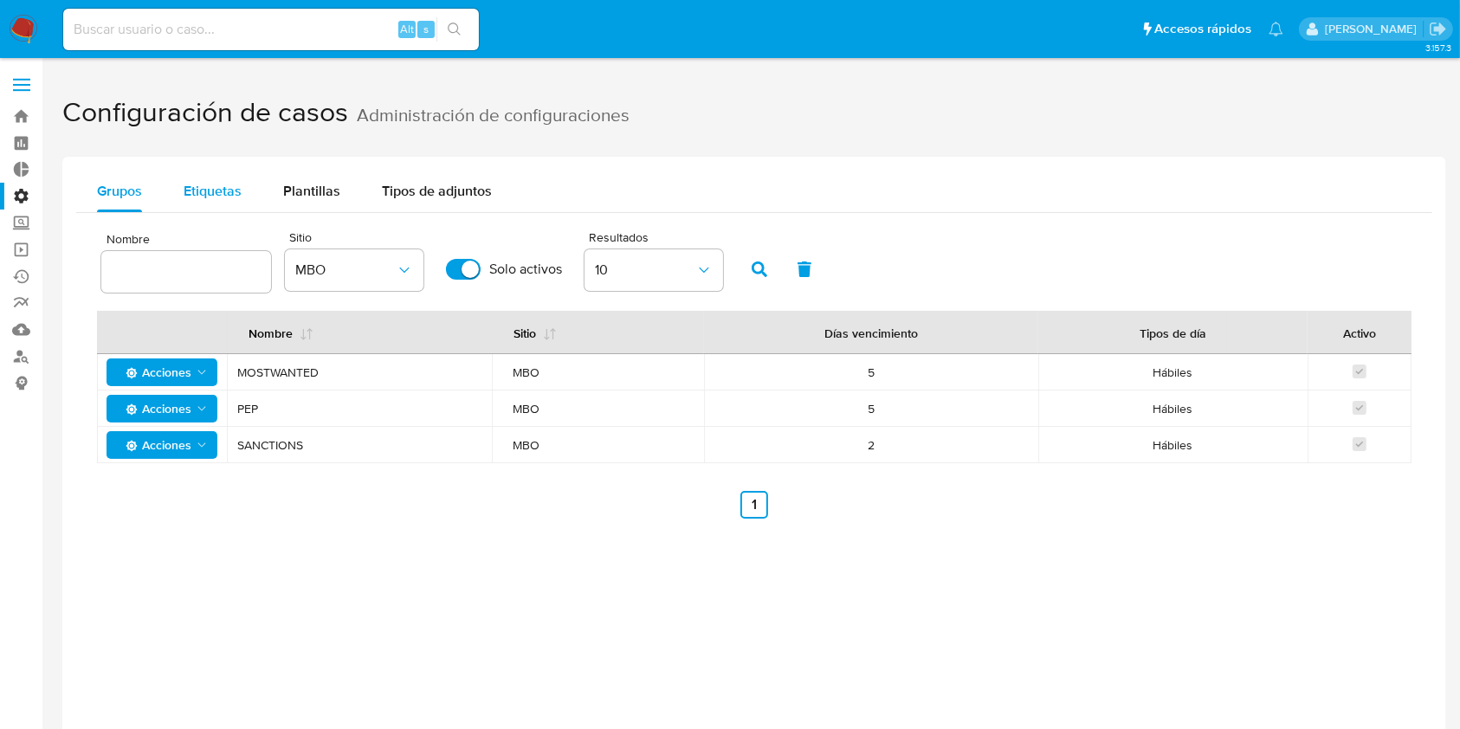
click at [203, 203] on div "Etiquetas" at bounding box center [213, 192] width 58 height 42
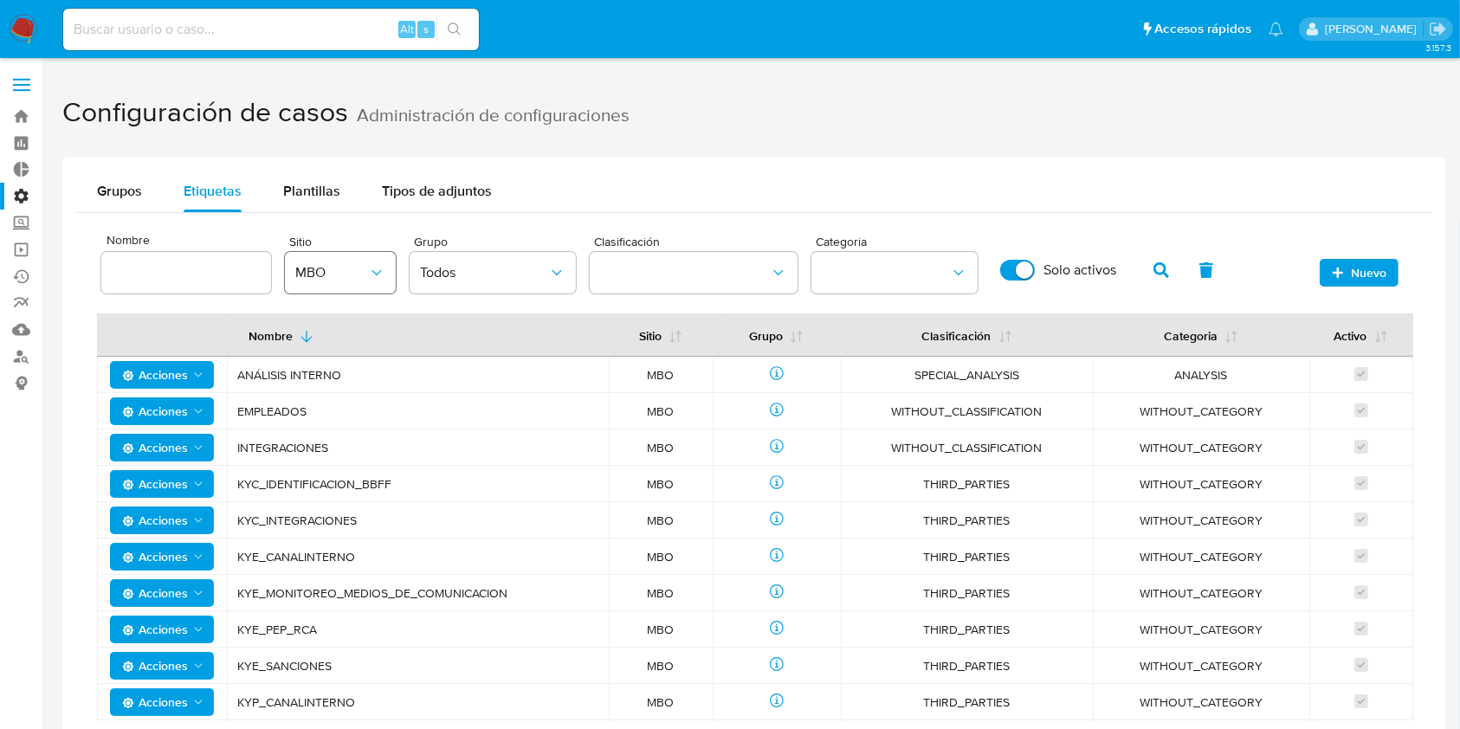
click at [395, 268] on div "Nombre Sitio MBO Grupo Todos Clasificación Categoria Solo activos" at bounding box center [664, 264] width 1127 height 74
click at [326, 274] on span "MBO" at bounding box center [331, 272] width 73 height 17
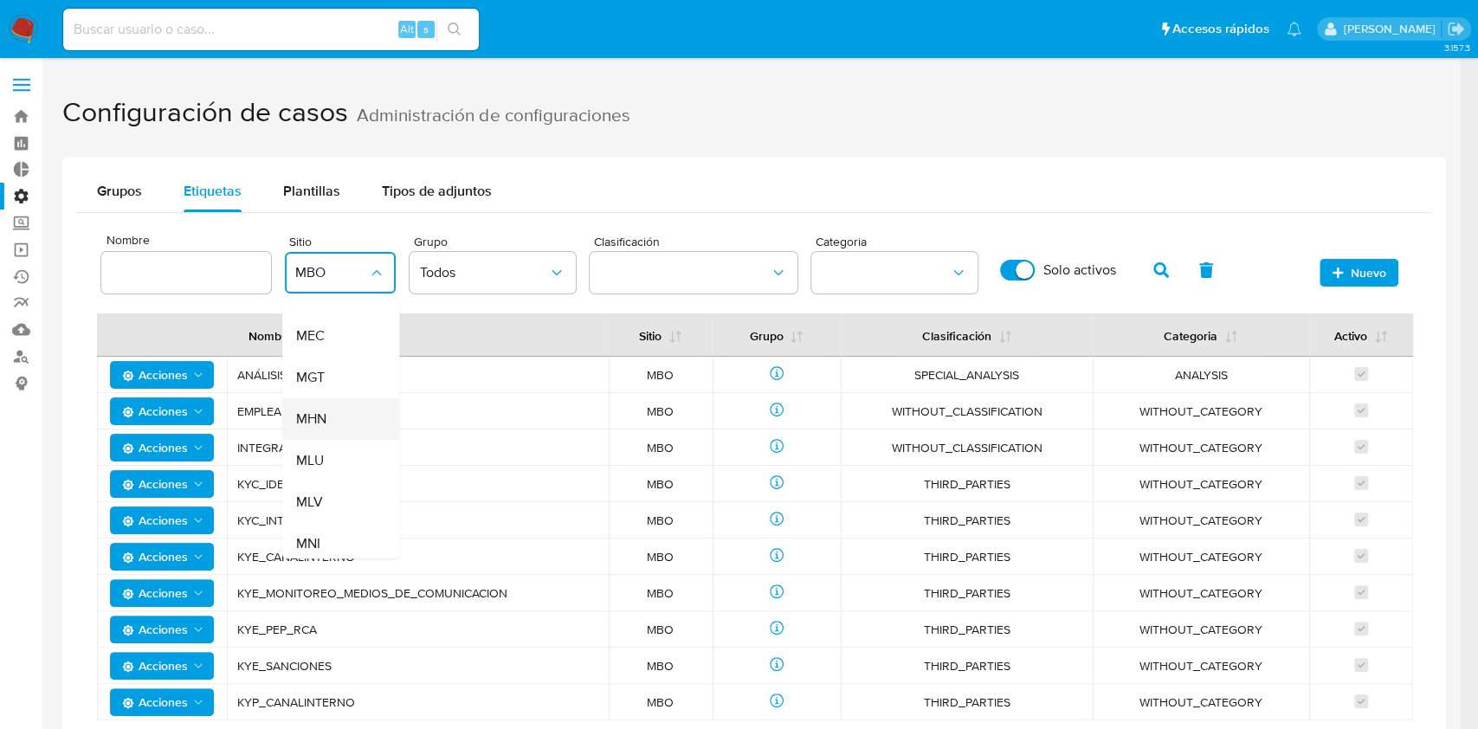
scroll to position [90, 0]
click at [328, 479] on div "MLU" at bounding box center [335, 479] width 80 height 42
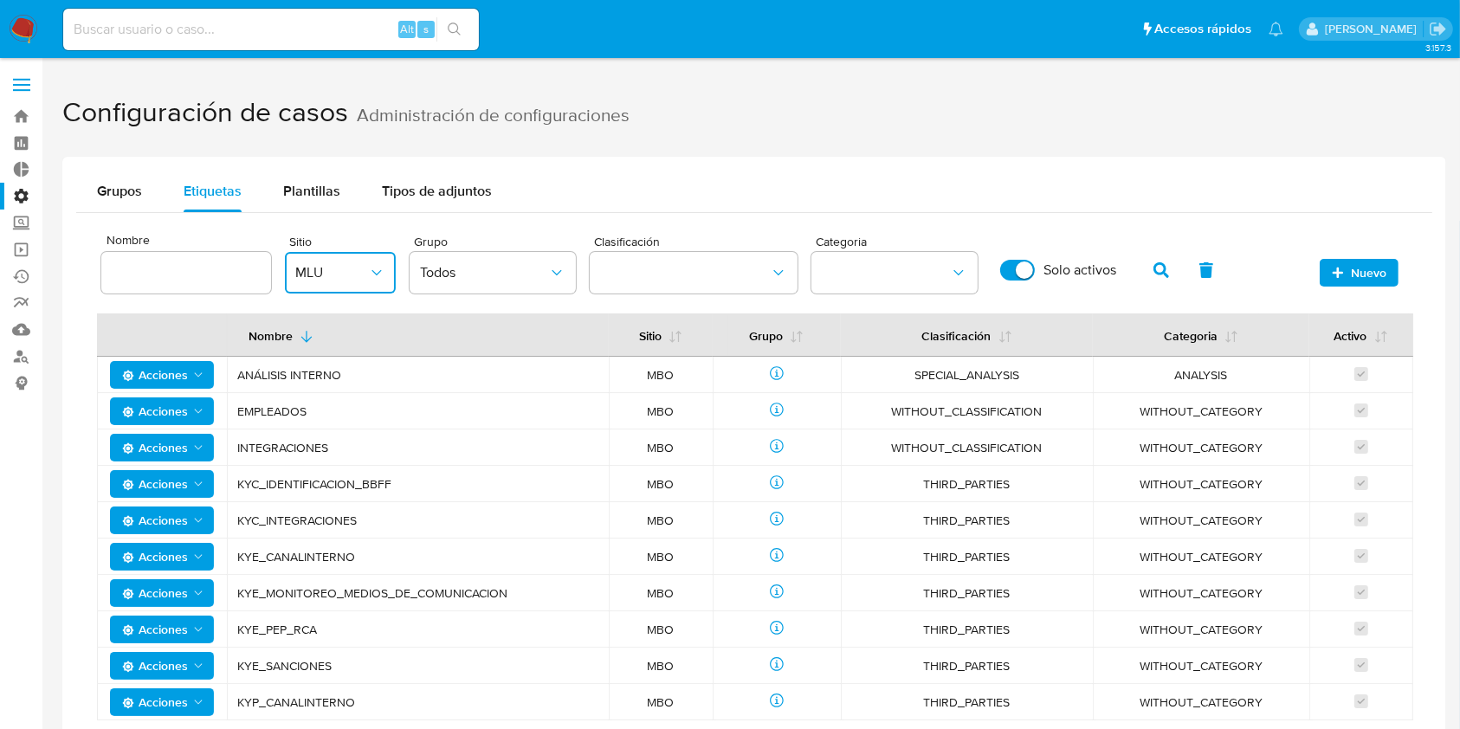
click at [523, 237] on span "Grupo" at bounding box center [497, 242] width 166 height 12
click at [523, 268] on span "Todos" at bounding box center [484, 272] width 128 height 17
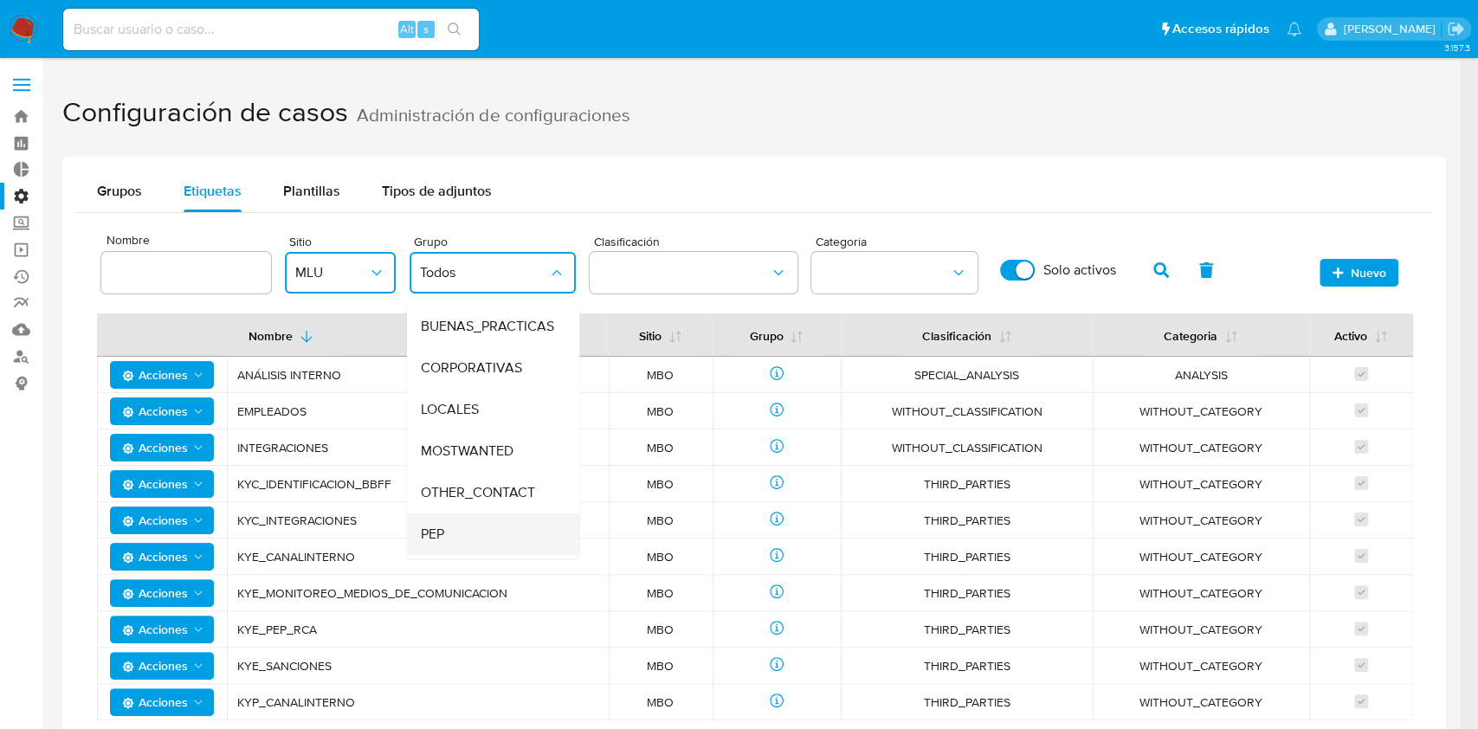
scroll to position [41, 0]
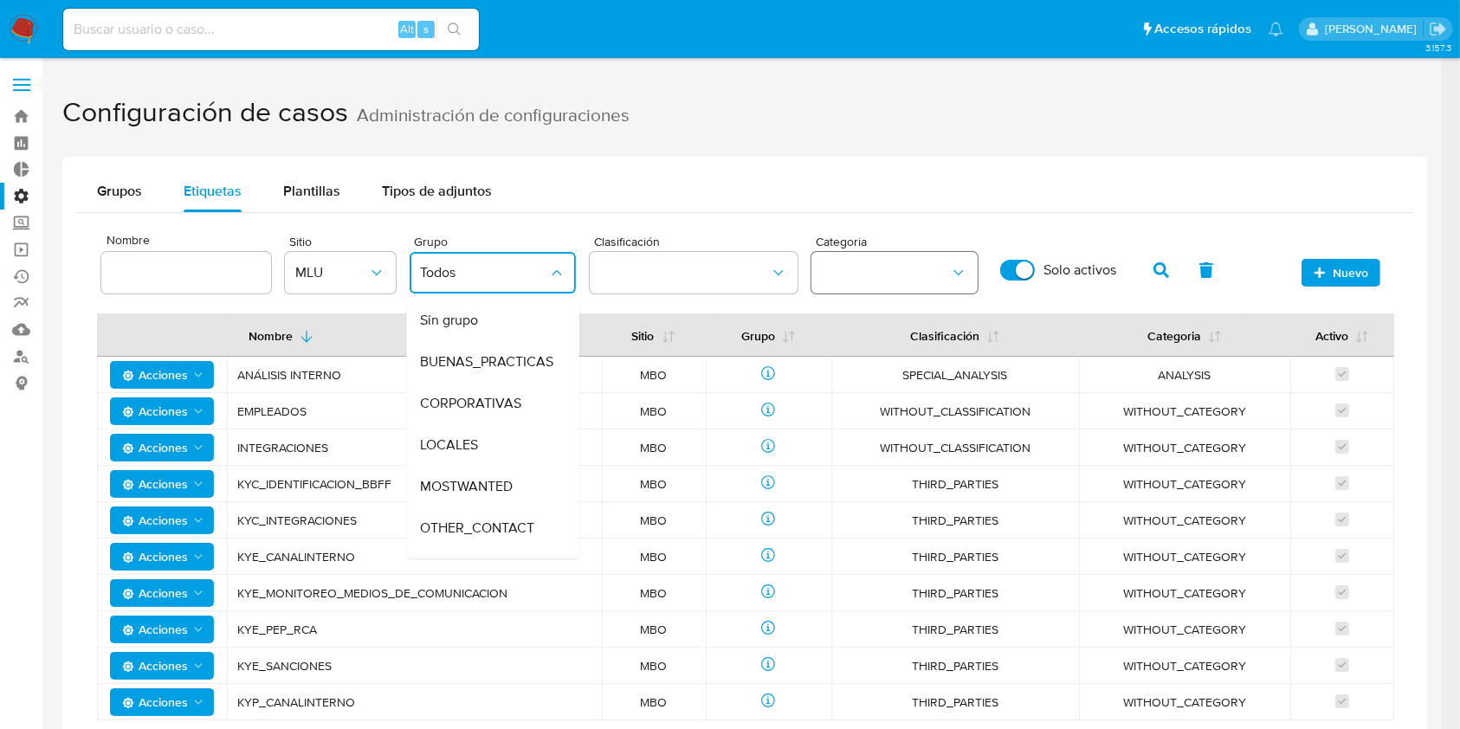
click at [920, 267] on button "category" at bounding box center [894, 273] width 166 height 42
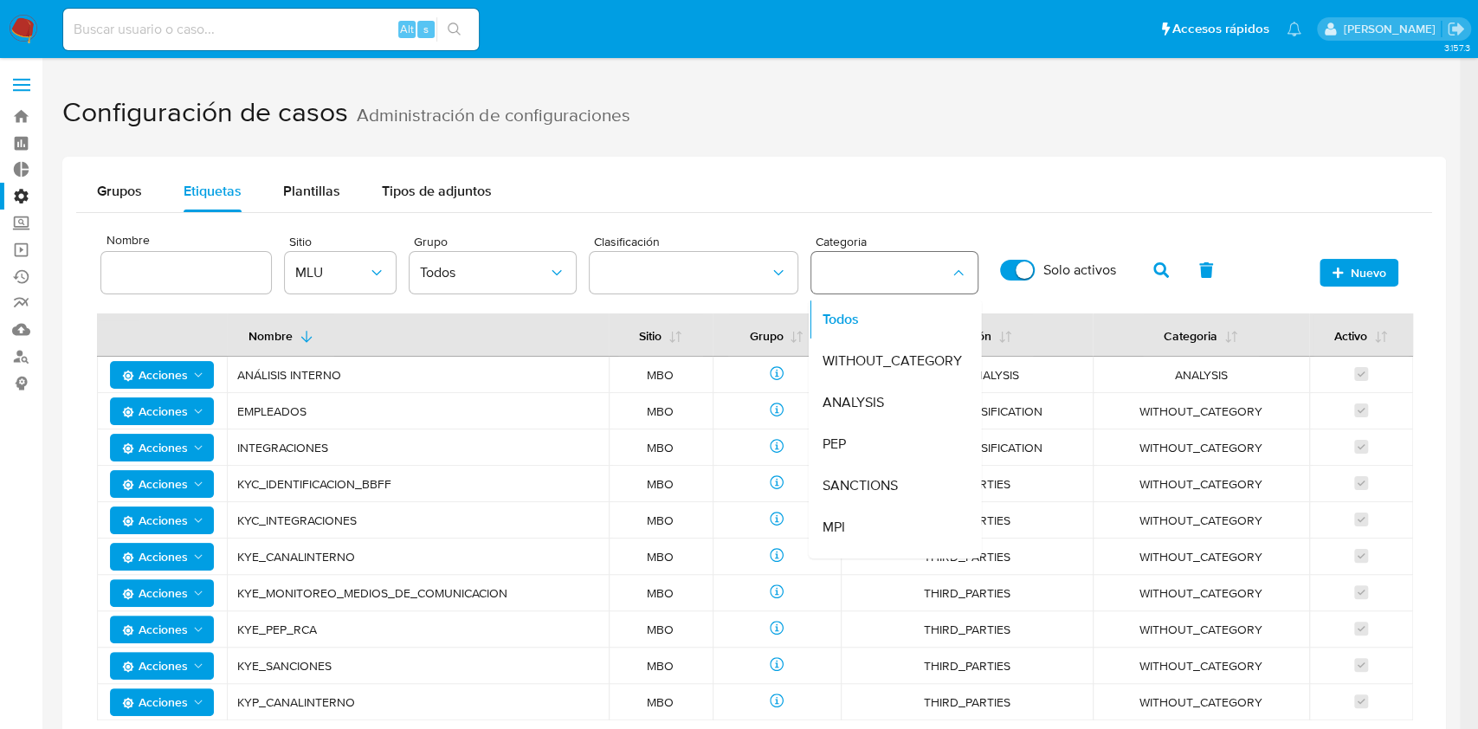
click at [918, 267] on button "category" at bounding box center [894, 273] width 166 height 42
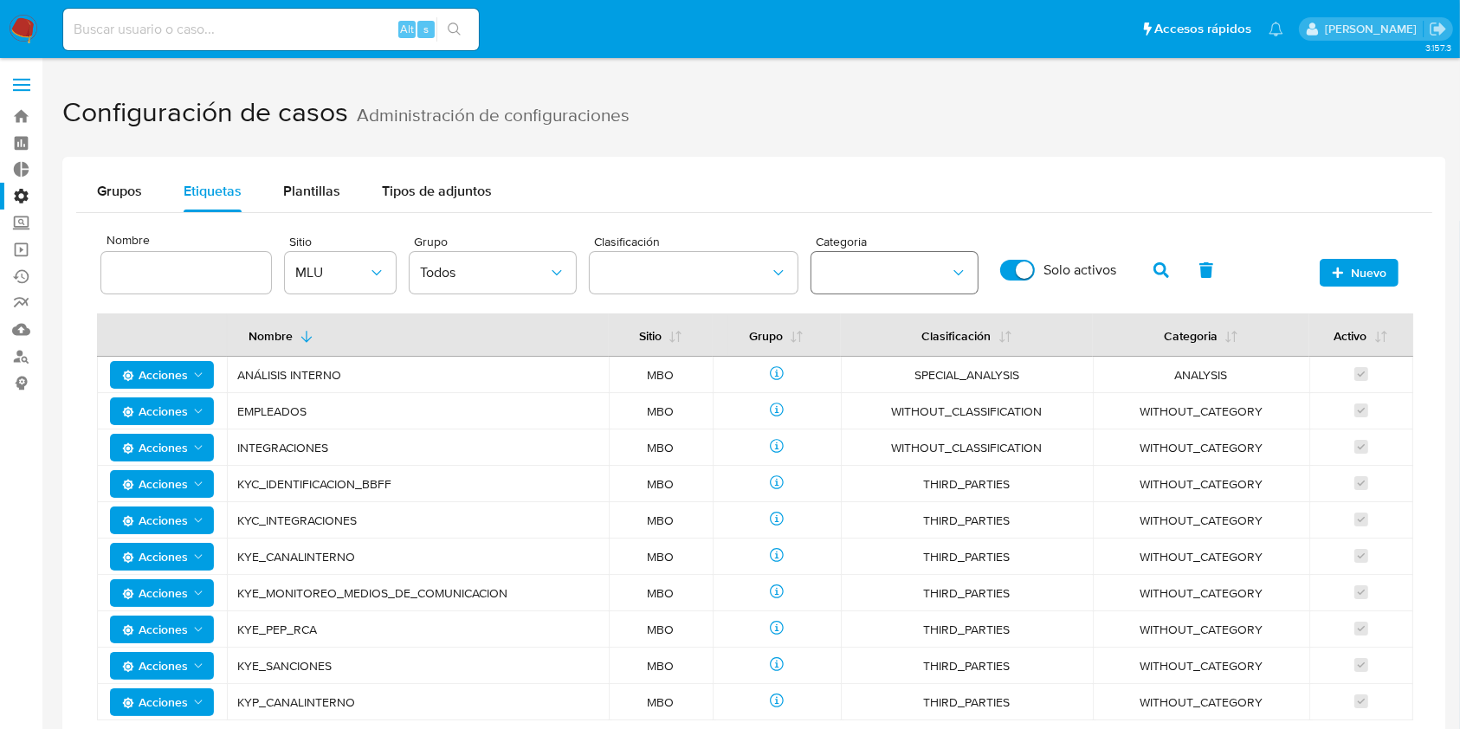
click at [918, 267] on button "category" at bounding box center [894, 273] width 166 height 42
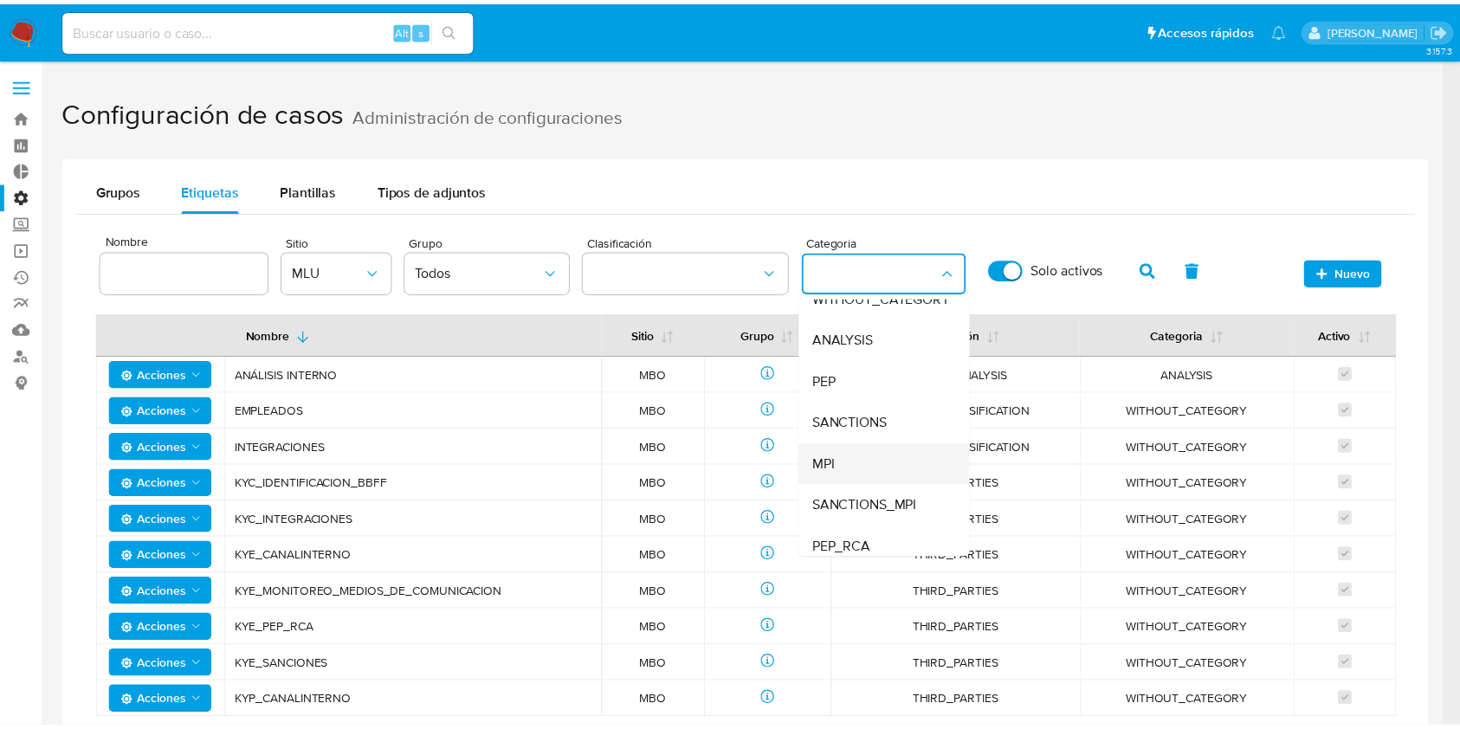
scroll to position [113, 0]
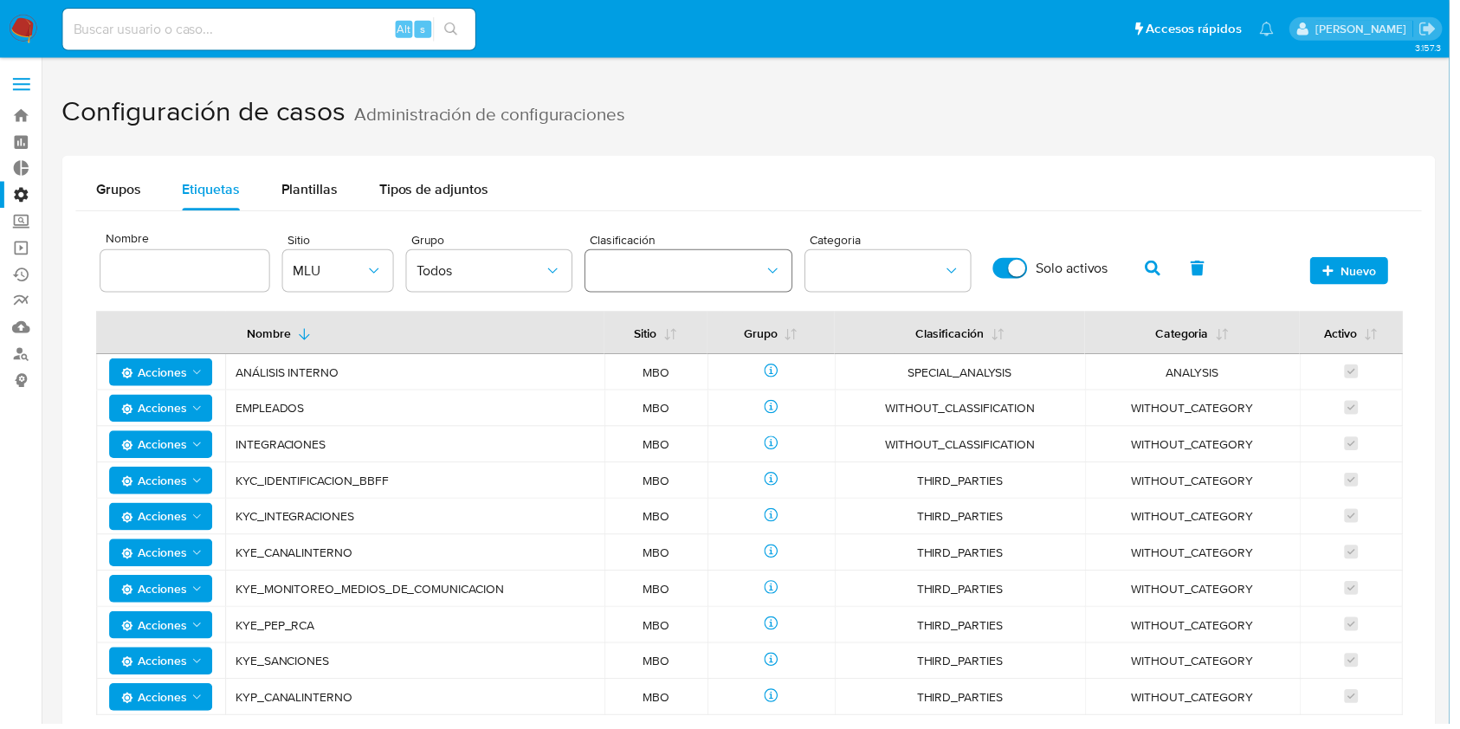
click at [641, 261] on button "classification" at bounding box center [694, 273] width 208 height 42
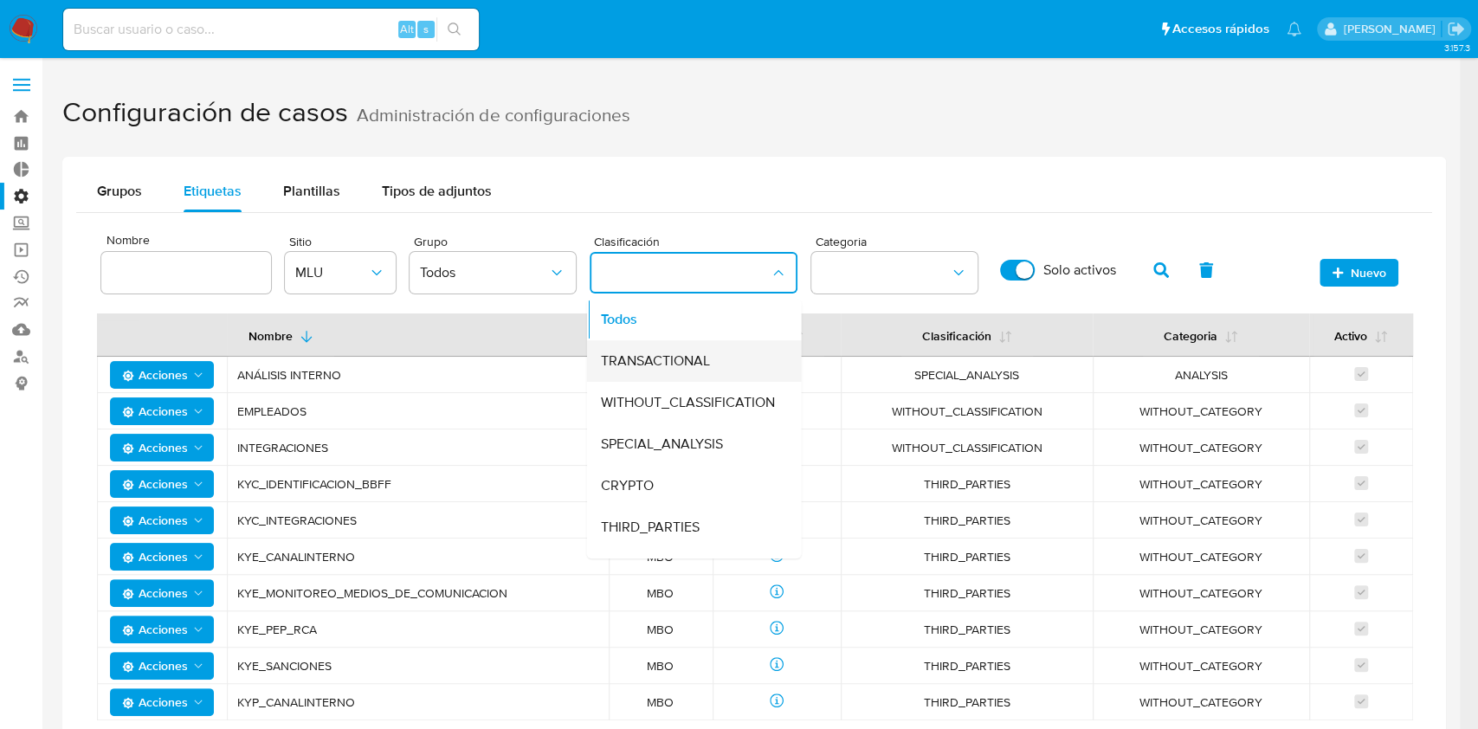
click at [692, 362] on span "TRANSACTIONAL" at bounding box center [654, 360] width 109 height 17
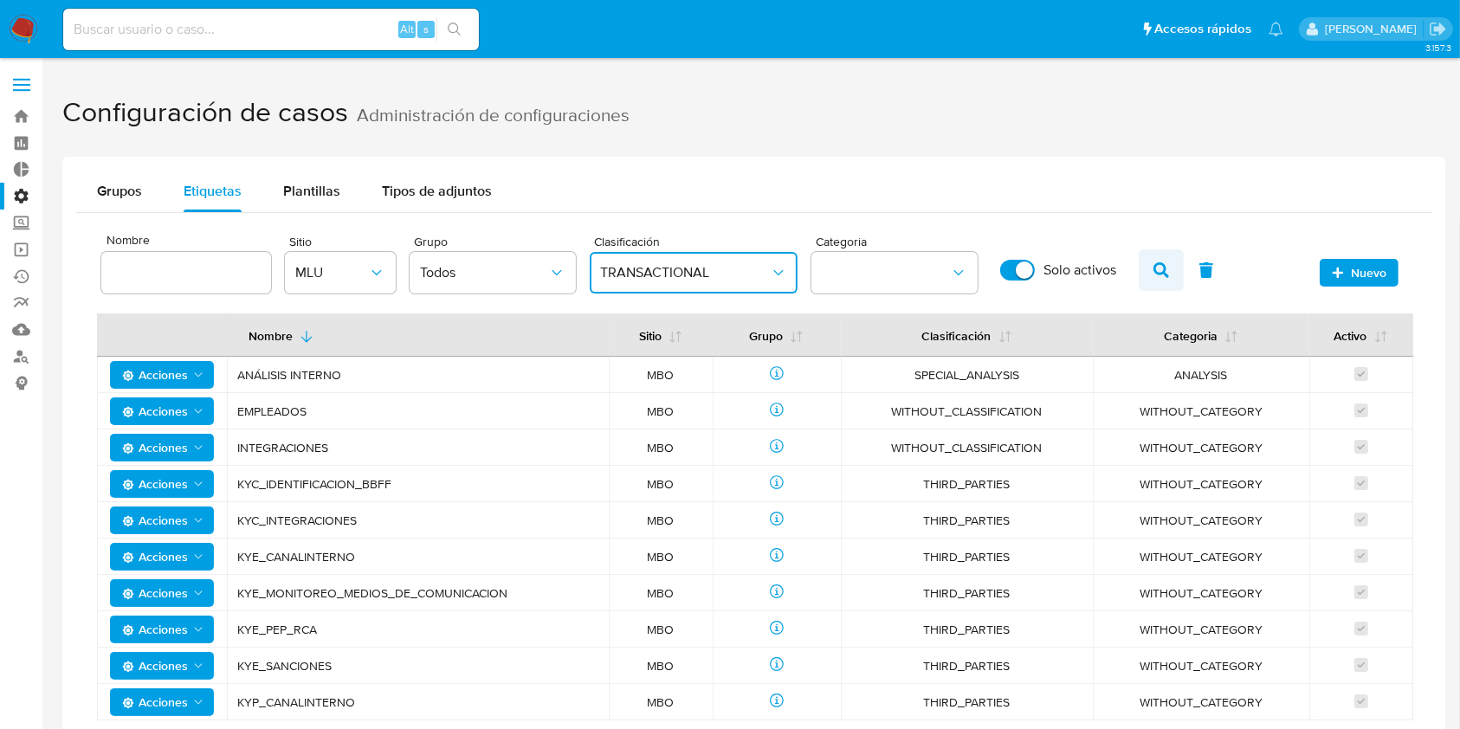
click at [1154, 273] on icon "button" at bounding box center [1161, 270] width 16 height 16
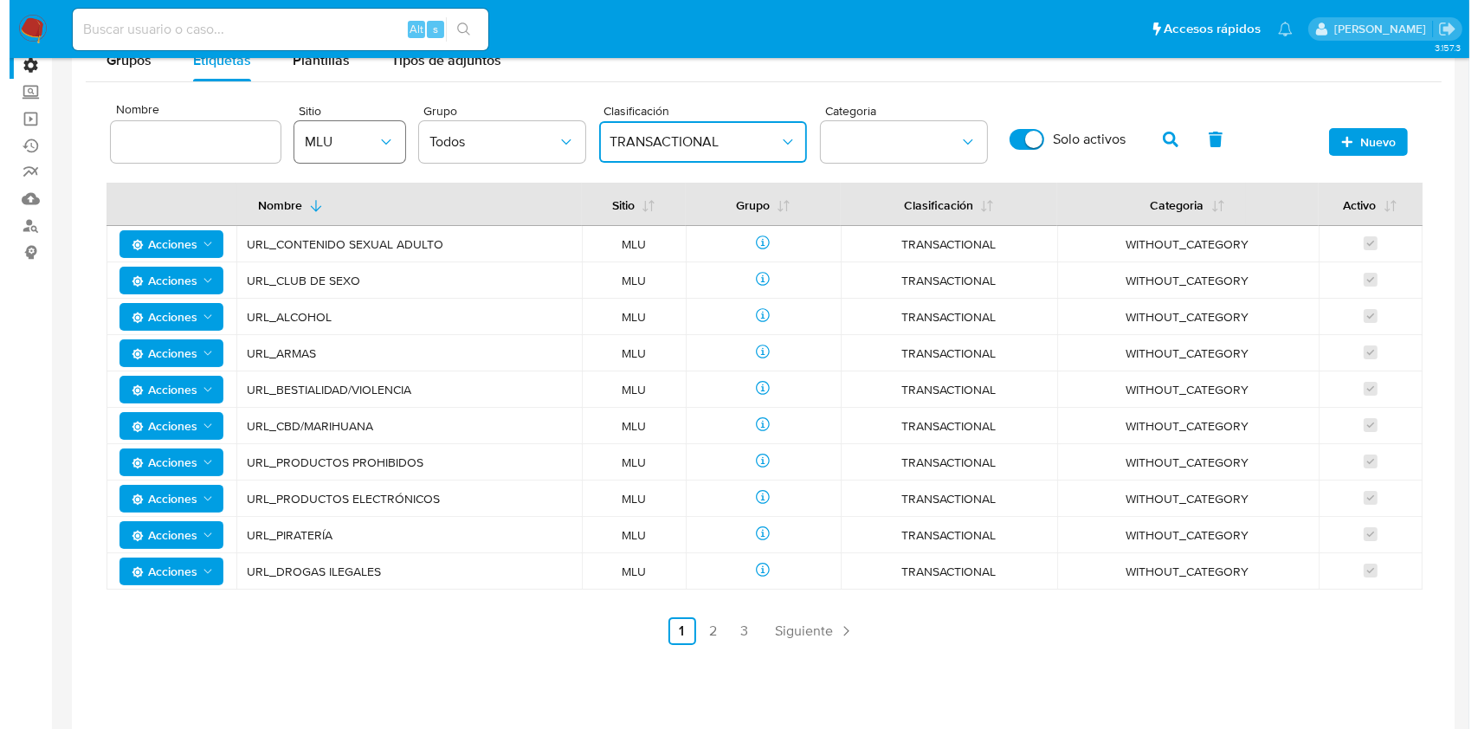
scroll to position [166, 0]
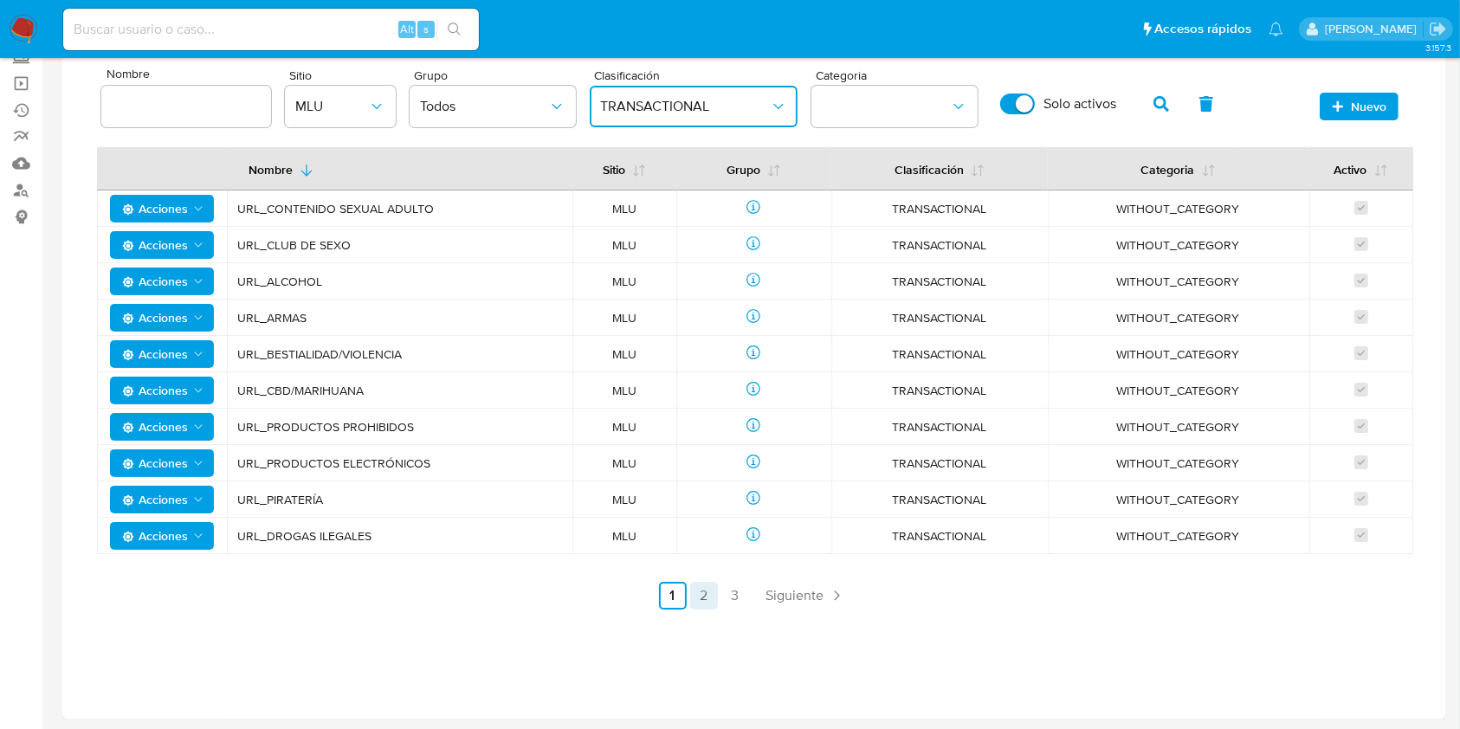
click at [712, 596] on link "2" at bounding box center [704, 596] width 28 height 28
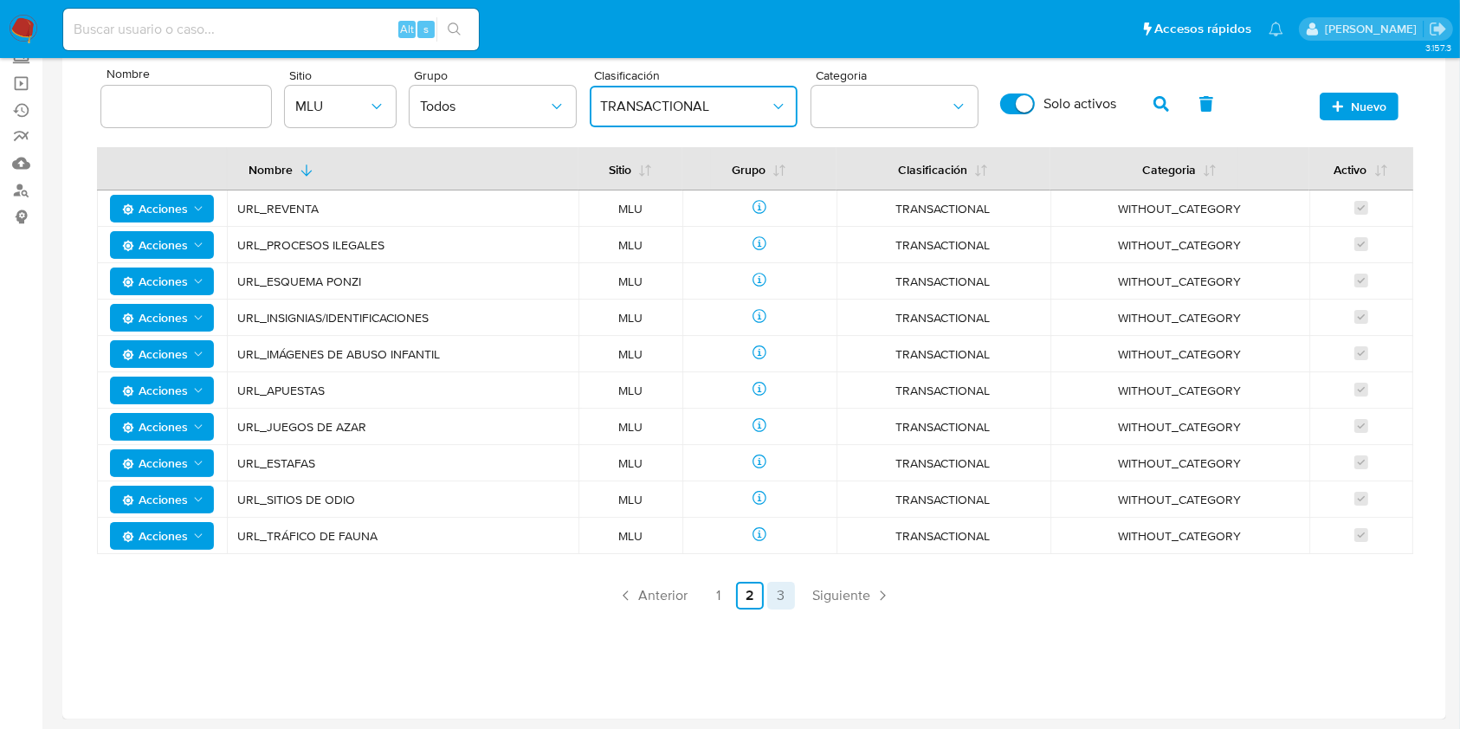
click at [777, 598] on link "3" at bounding box center [781, 596] width 28 height 28
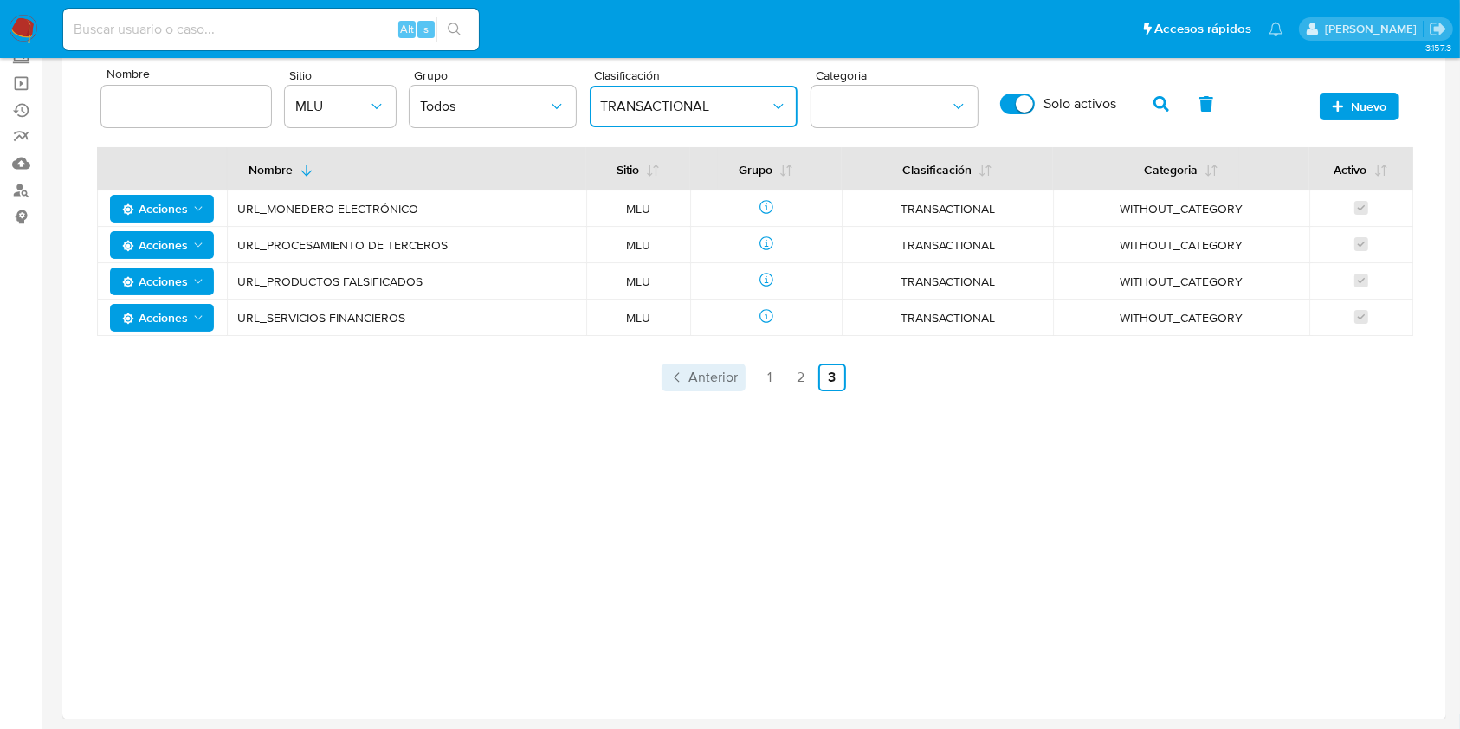
click at [720, 388] on link "Anterior" at bounding box center [703, 378] width 84 height 28
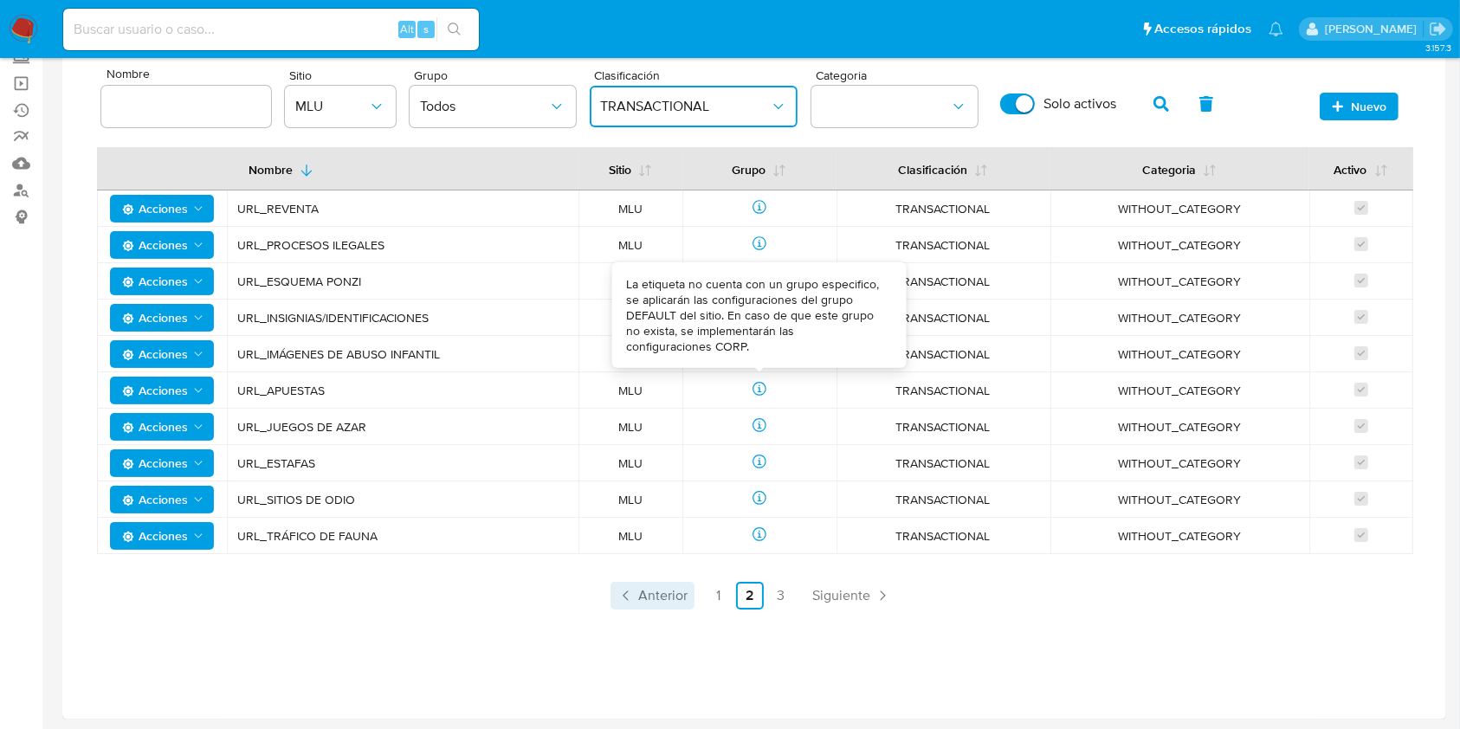
click at [739, 382] on div at bounding box center [759, 390] width 113 height 17
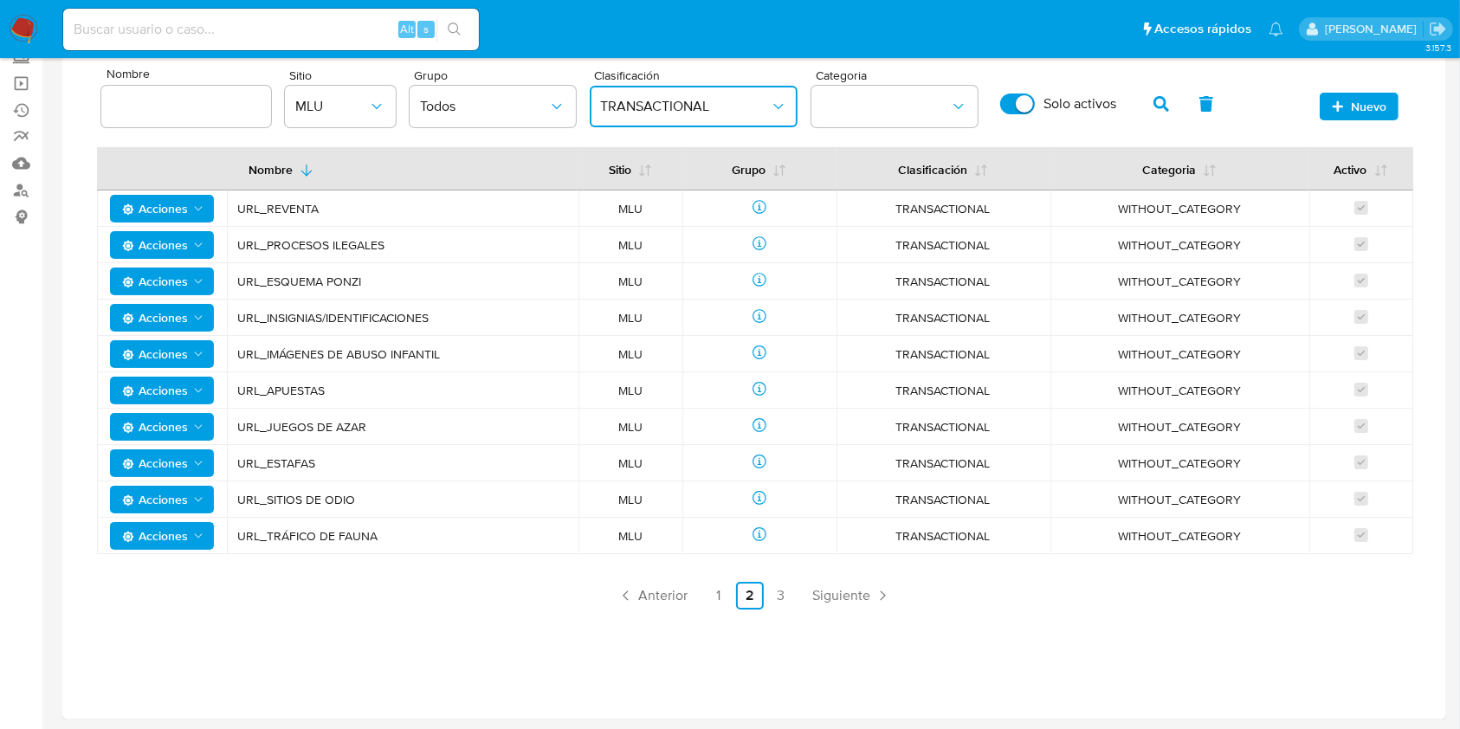
click at [688, 102] on span "TRANSACTIONAL" at bounding box center [685, 106] width 170 height 17
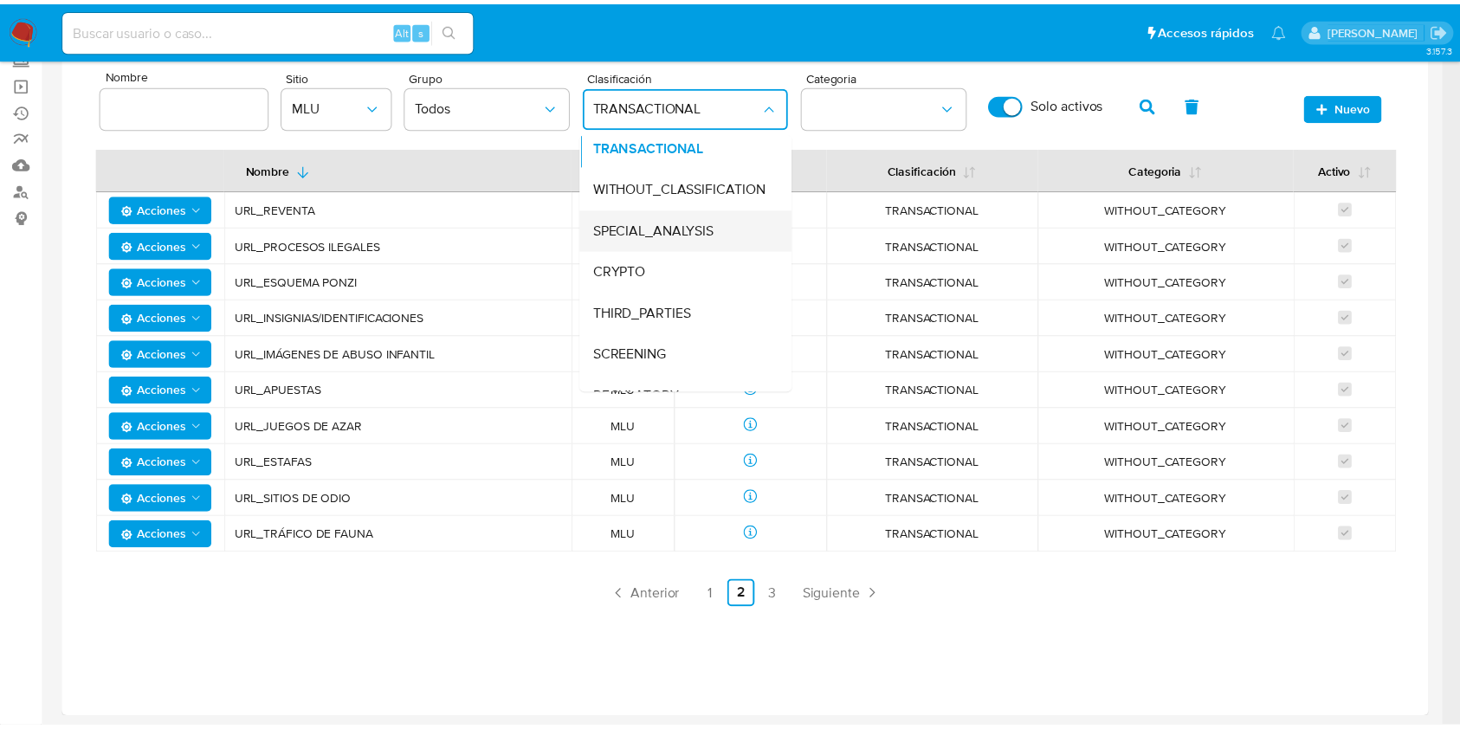
scroll to position [72, 0]
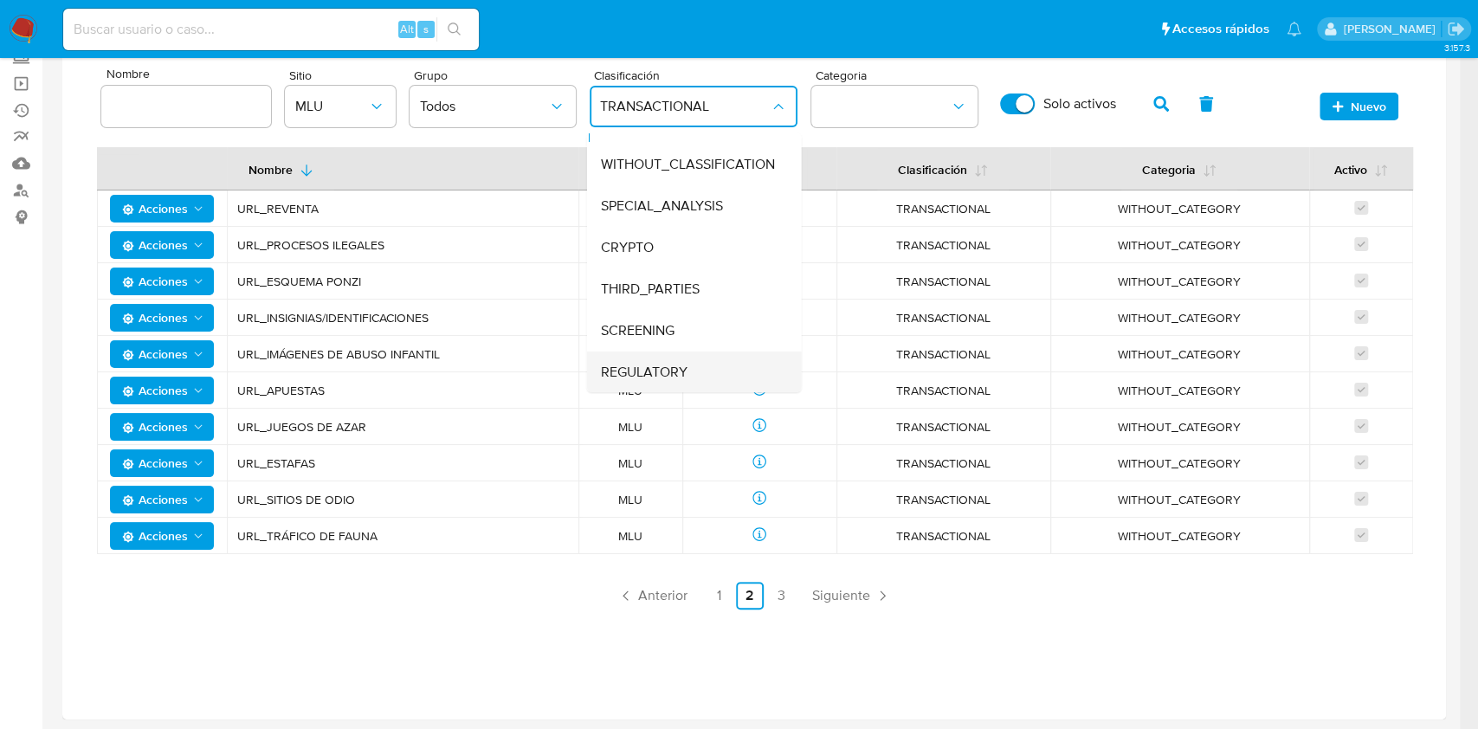
click at [681, 364] on span "REGULATORY" at bounding box center [643, 372] width 87 height 17
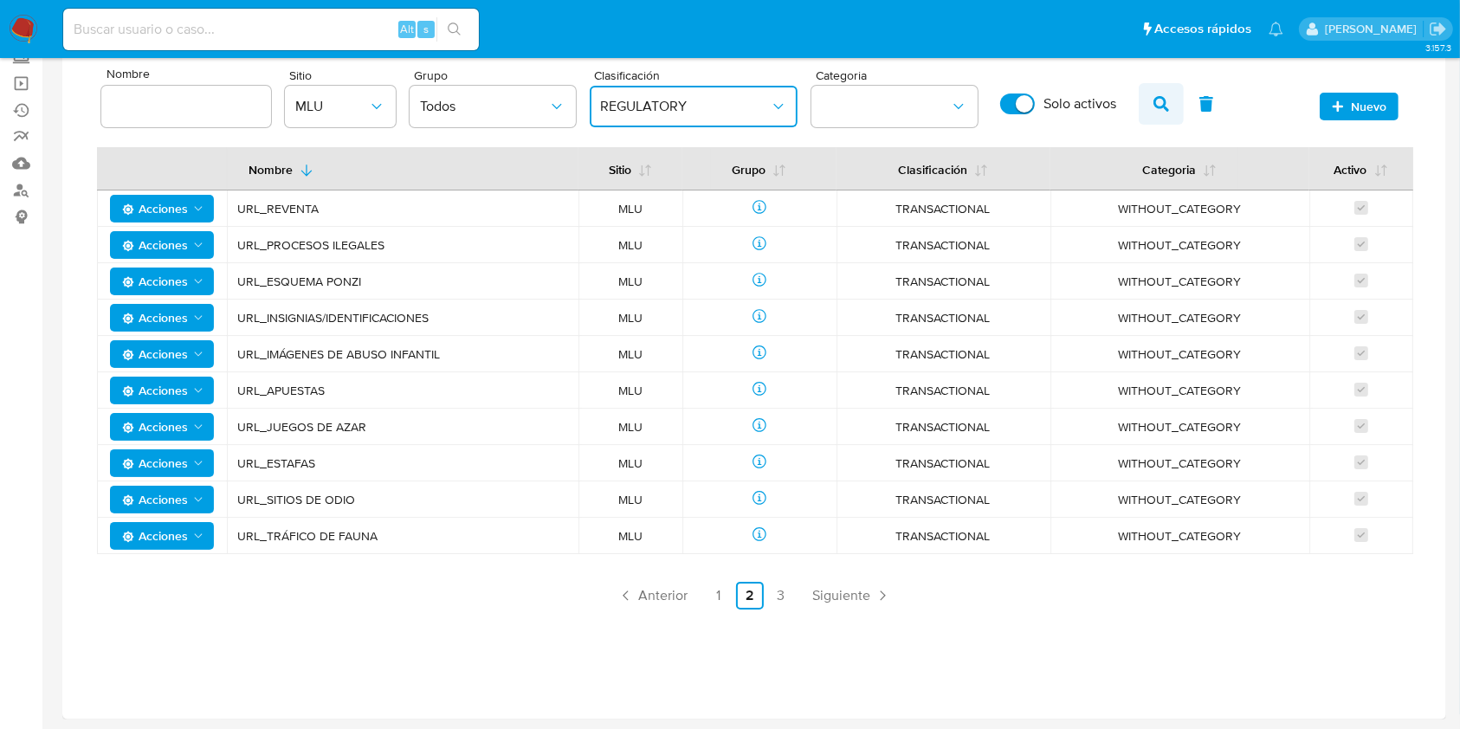
click at [1158, 101] on icon "button" at bounding box center [1161, 104] width 16 height 16
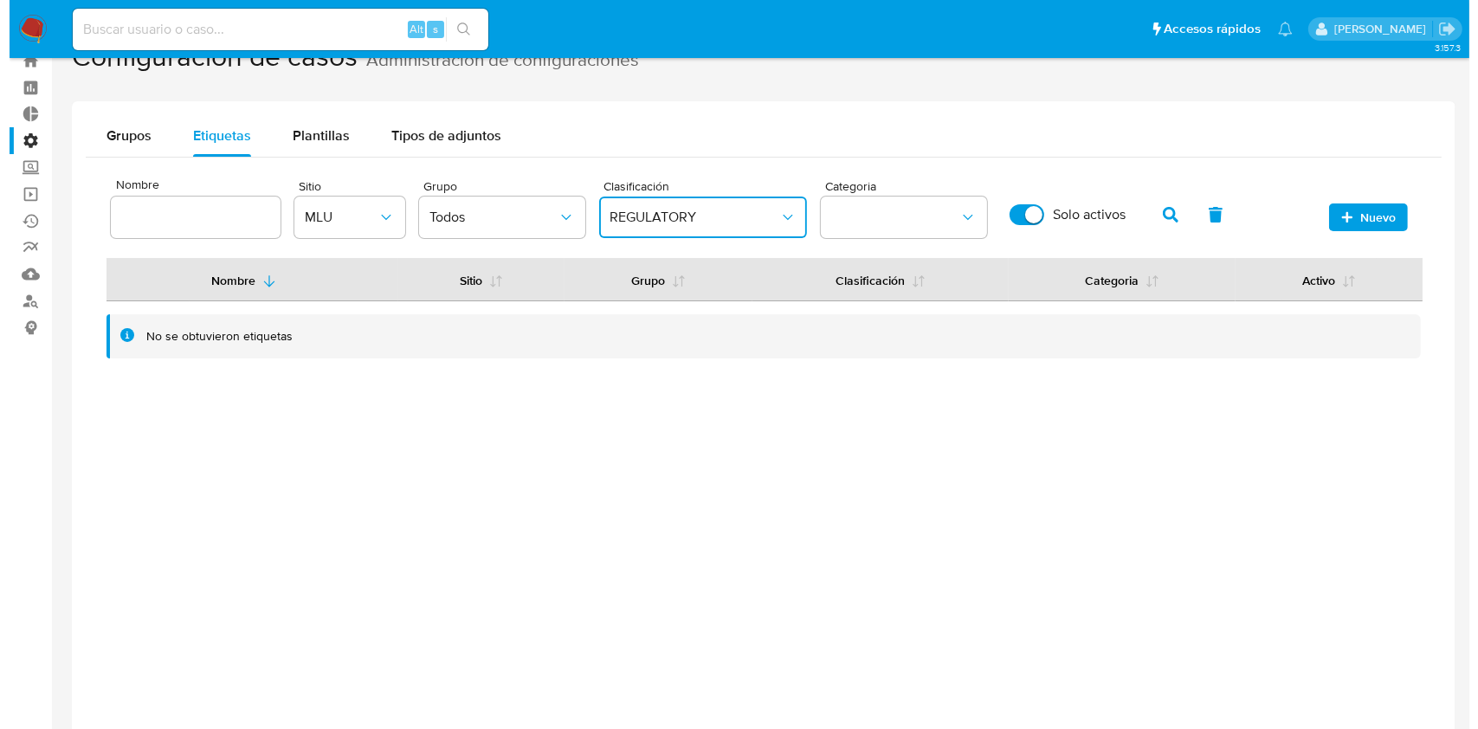
scroll to position [0, 0]
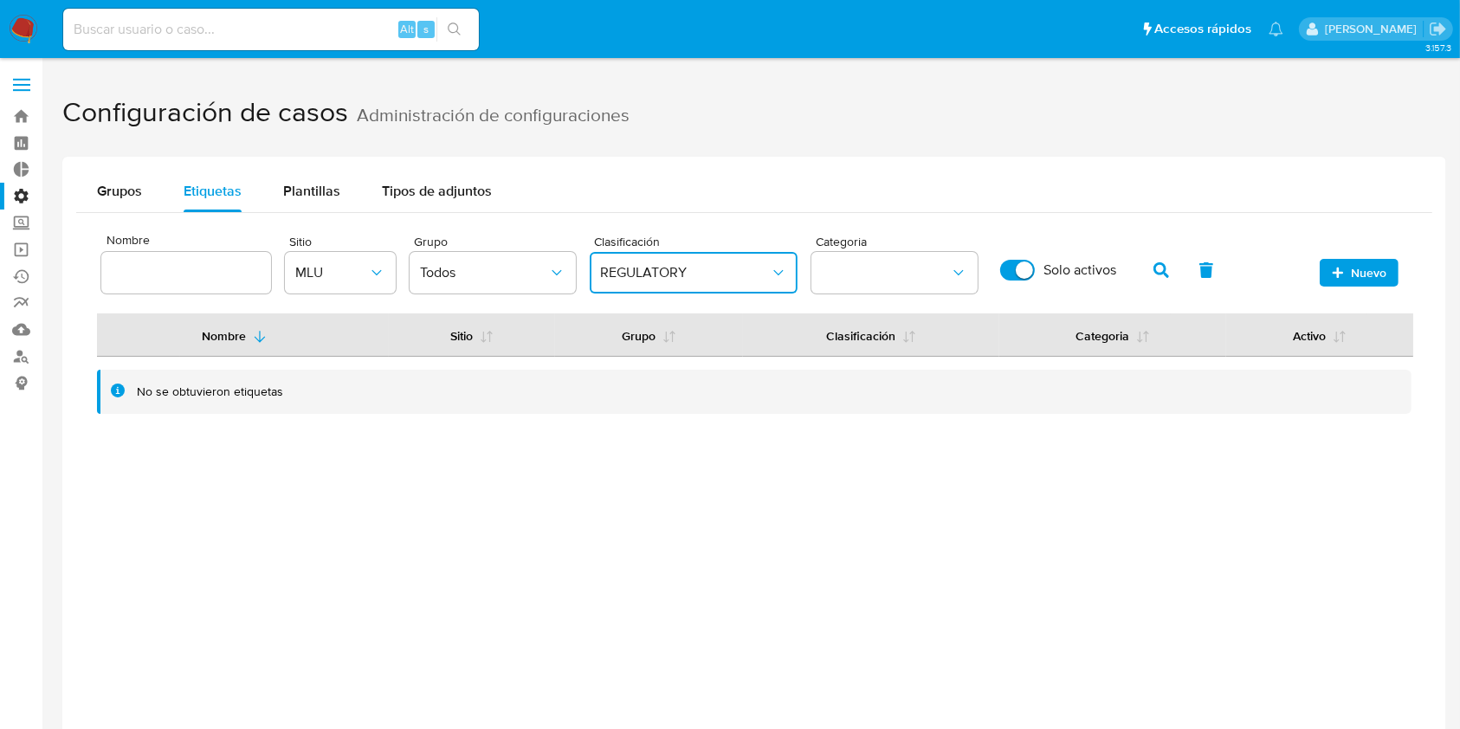
click at [732, 287] on button "REGULATORY" at bounding box center [694, 273] width 208 height 42
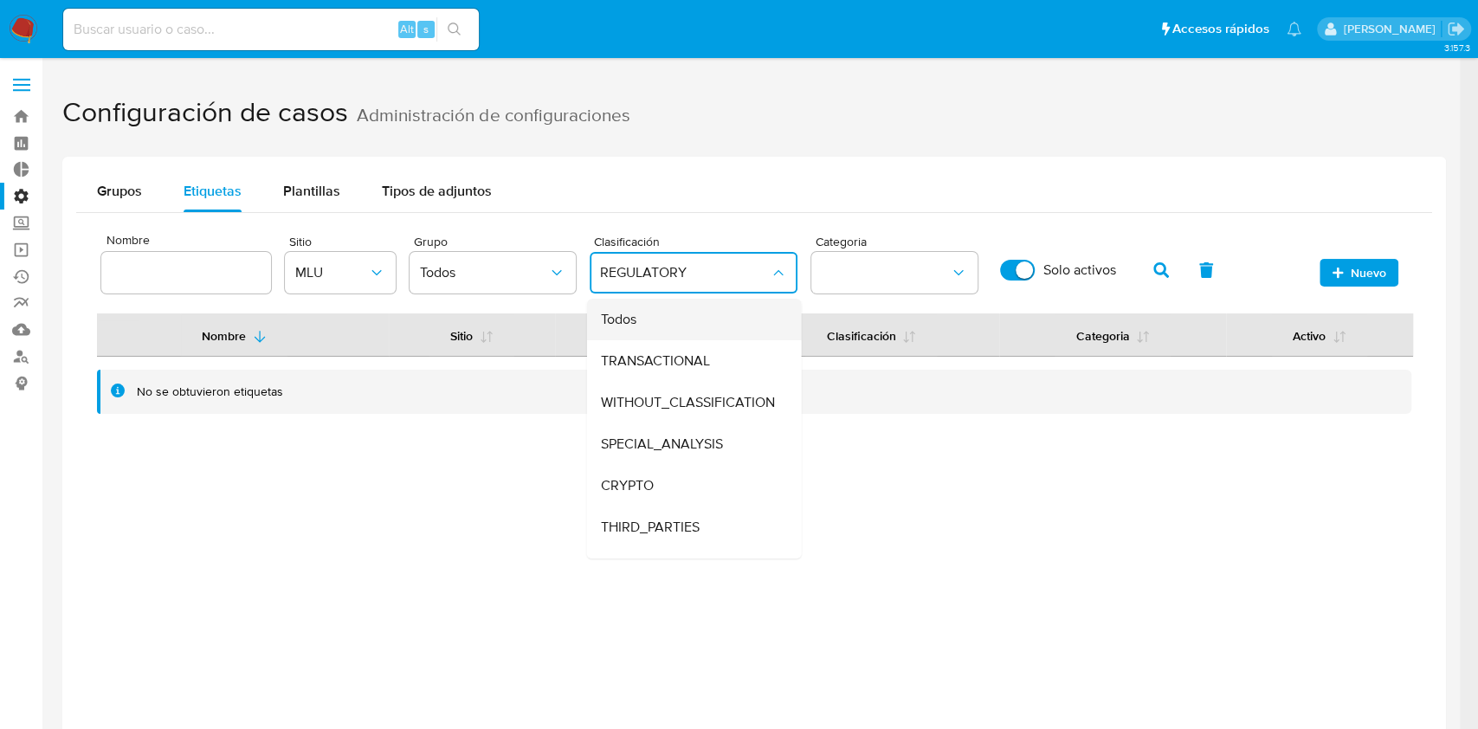
click at [697, 320] on div "Todos" at bounding box center [688, 320] width 177 height 42
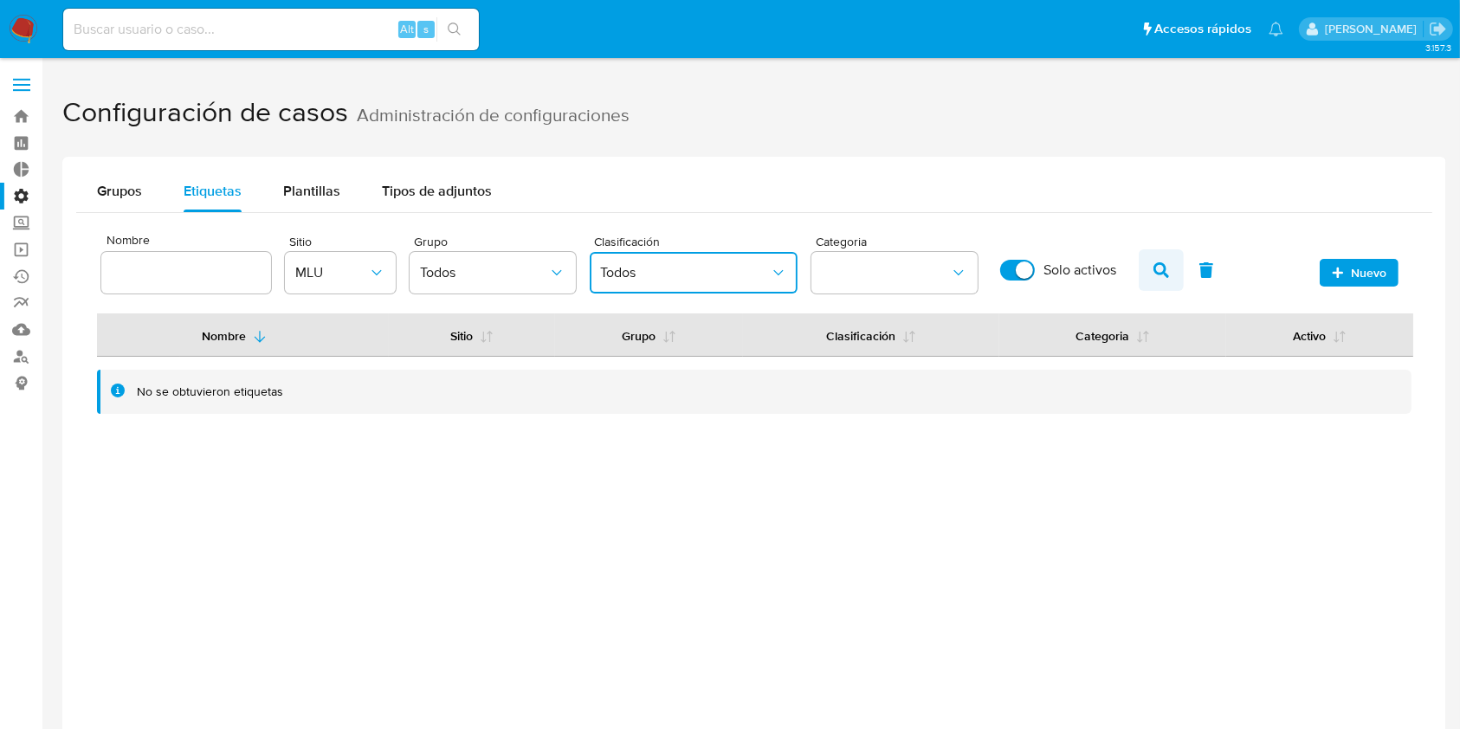
click at [1145, 274] on button "button" at bounding box center [1161, 270] width 45 height 42
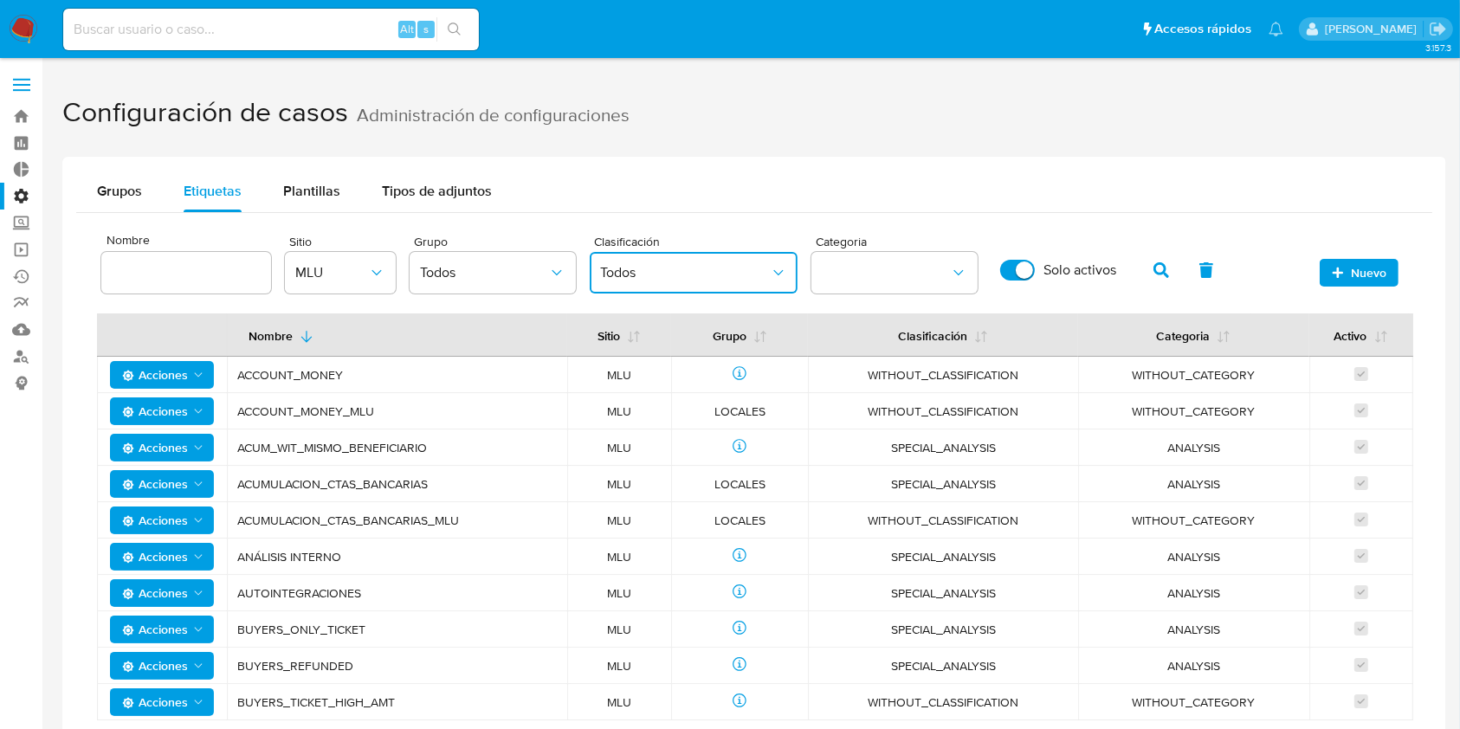
scroll to position [115, 0]
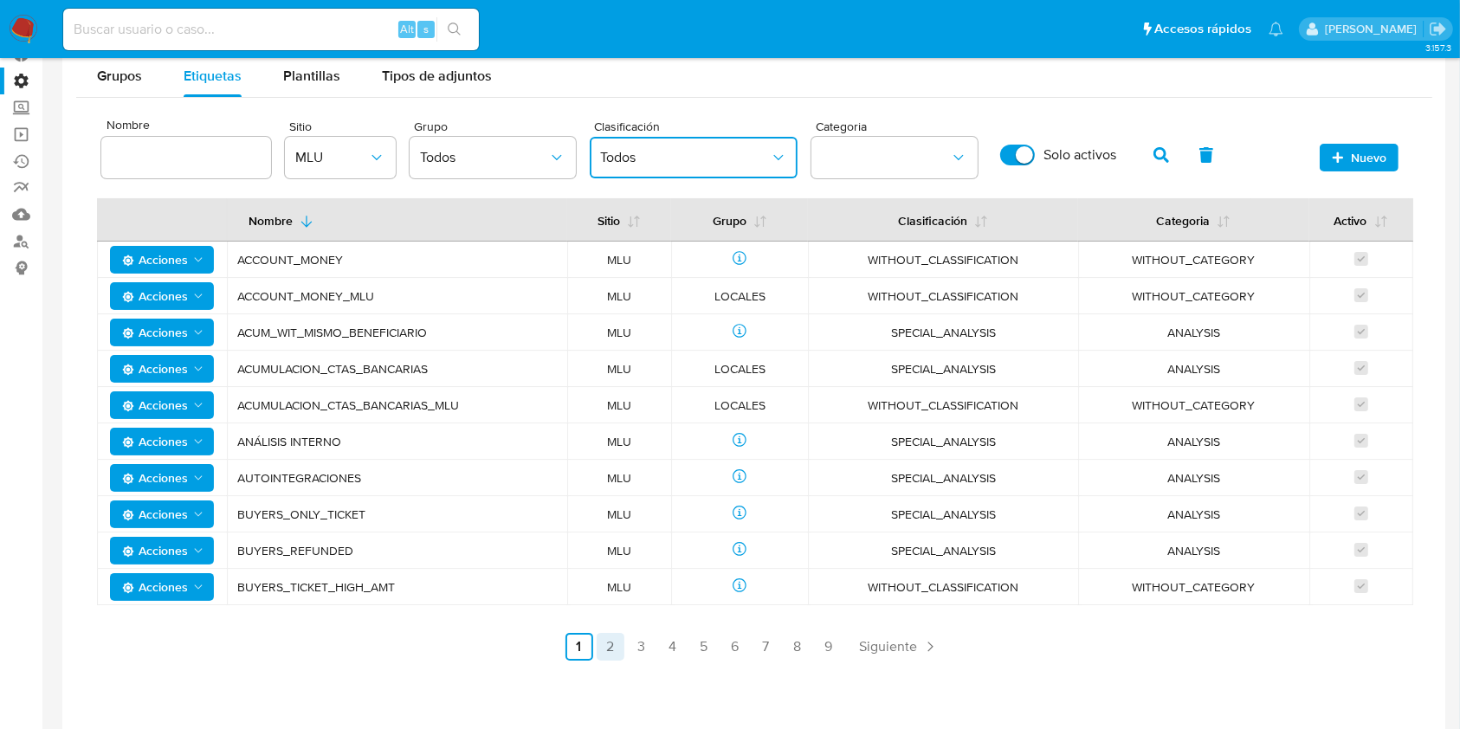
click at [613, 654] on link "2" at bounding box center [611, 647] width 28 height 28
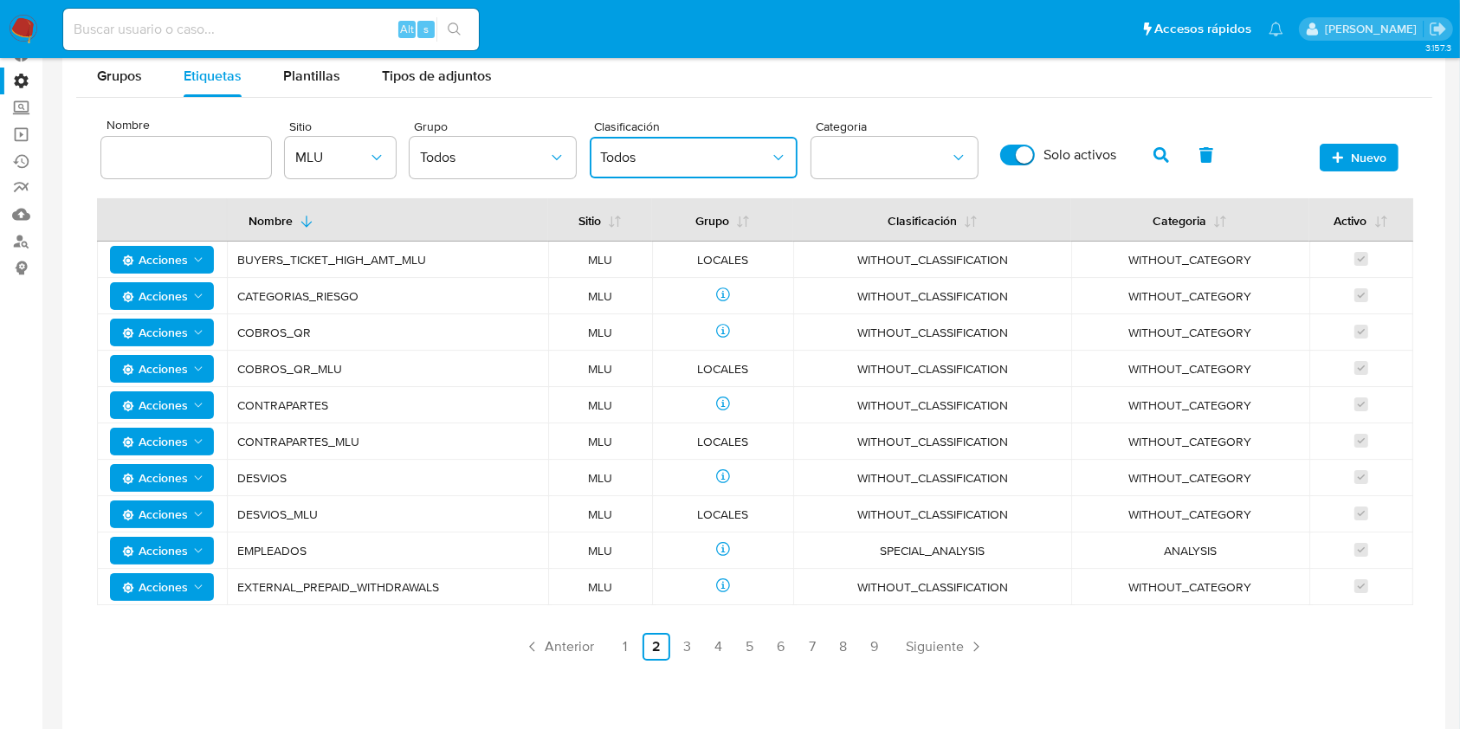
drag, startPoint x: 917, startPoint y: 481, endPoint x: 1004, endPoint y: 483, distance: 87.5
click at [1004, 483] on span "WITHOUT_CLASSIFICATION" at bounding box center [932, 478] width 236 height 16
click at [690, 648] on link "3" at bounding box center [688, 647] width 28 height 28
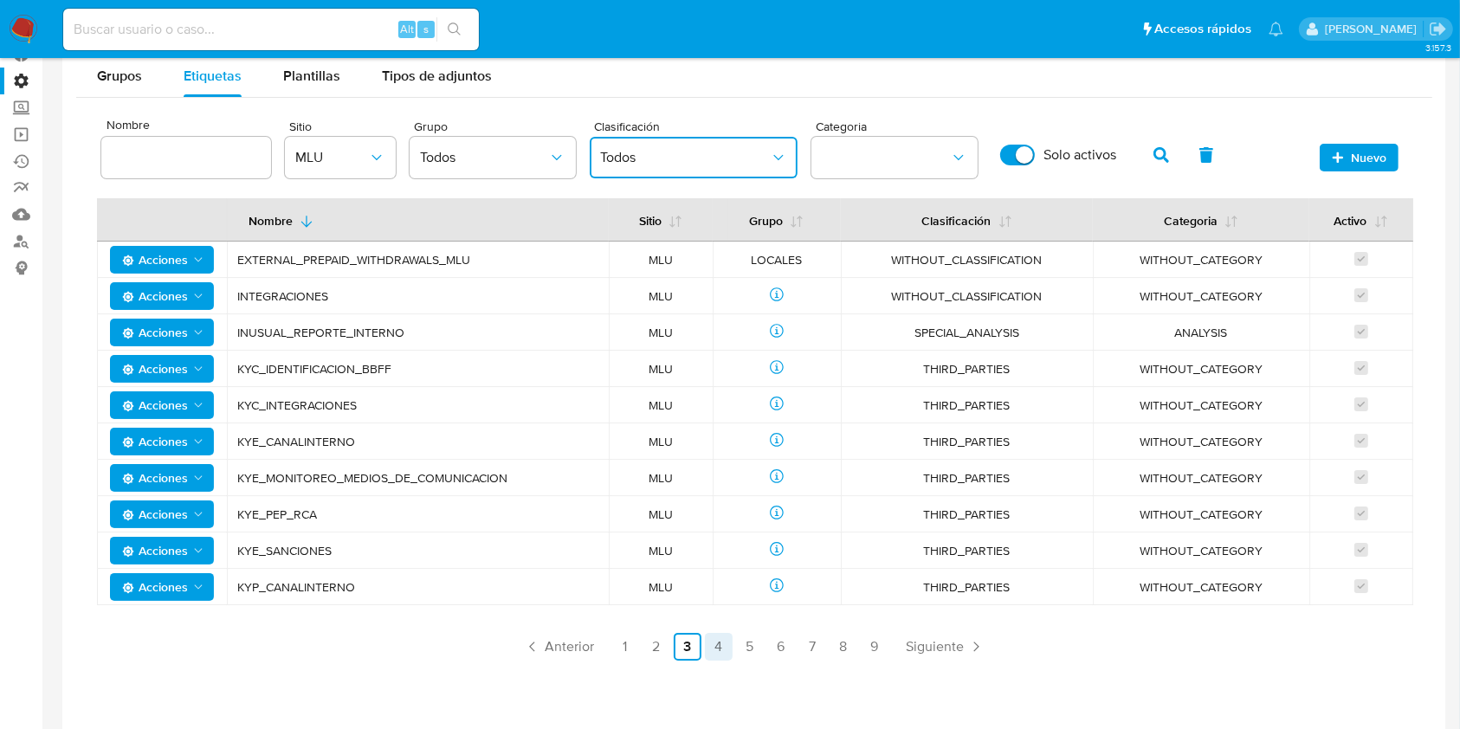
click at [727, 655] on link "4" at bounding box center [719, 647] width 28 height 28
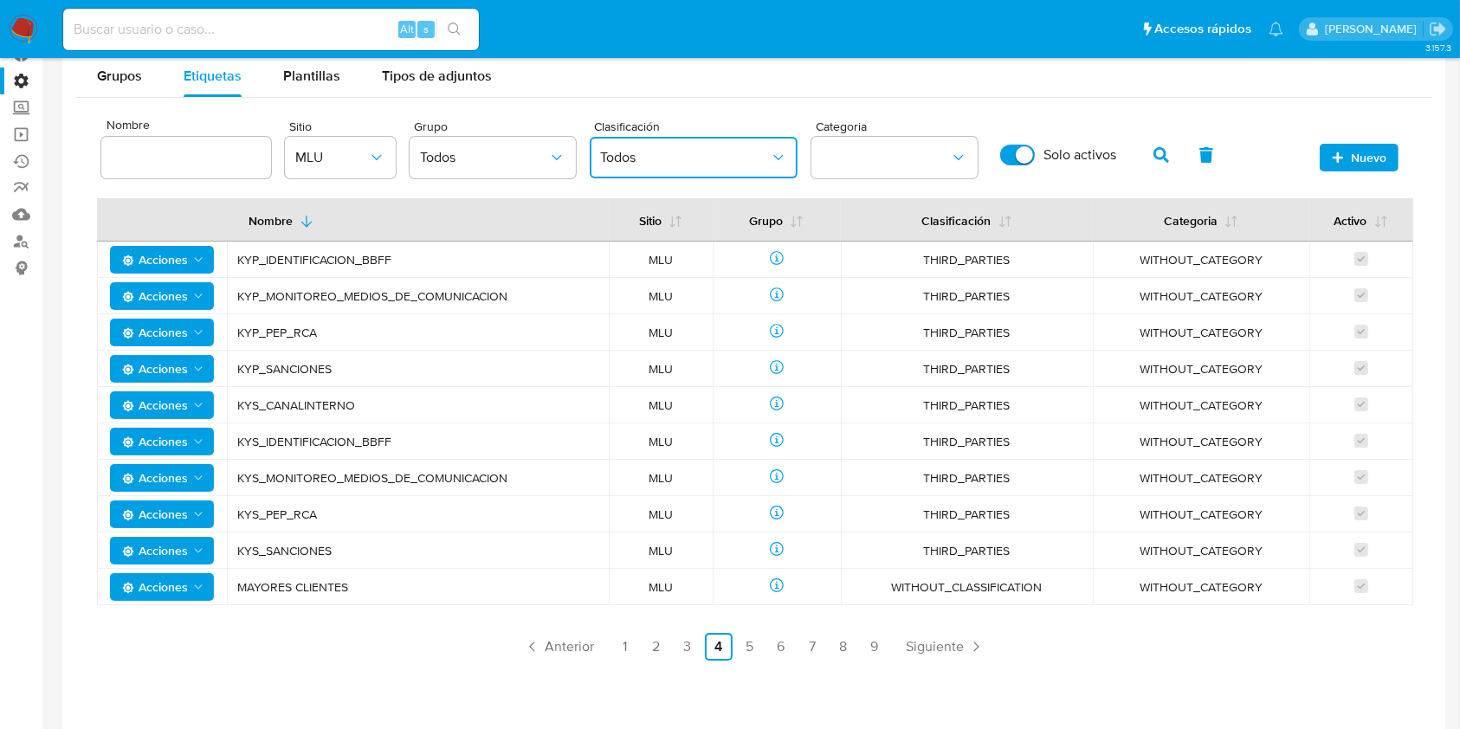
click at [1022, 149] on input "Solo activos" at bounding box center [1017, 155] width 35 height 21
click at [1025, 150] on input "Solo activos" at bounding box center [1017, 155] width 35 height 21
checkbox input "true"
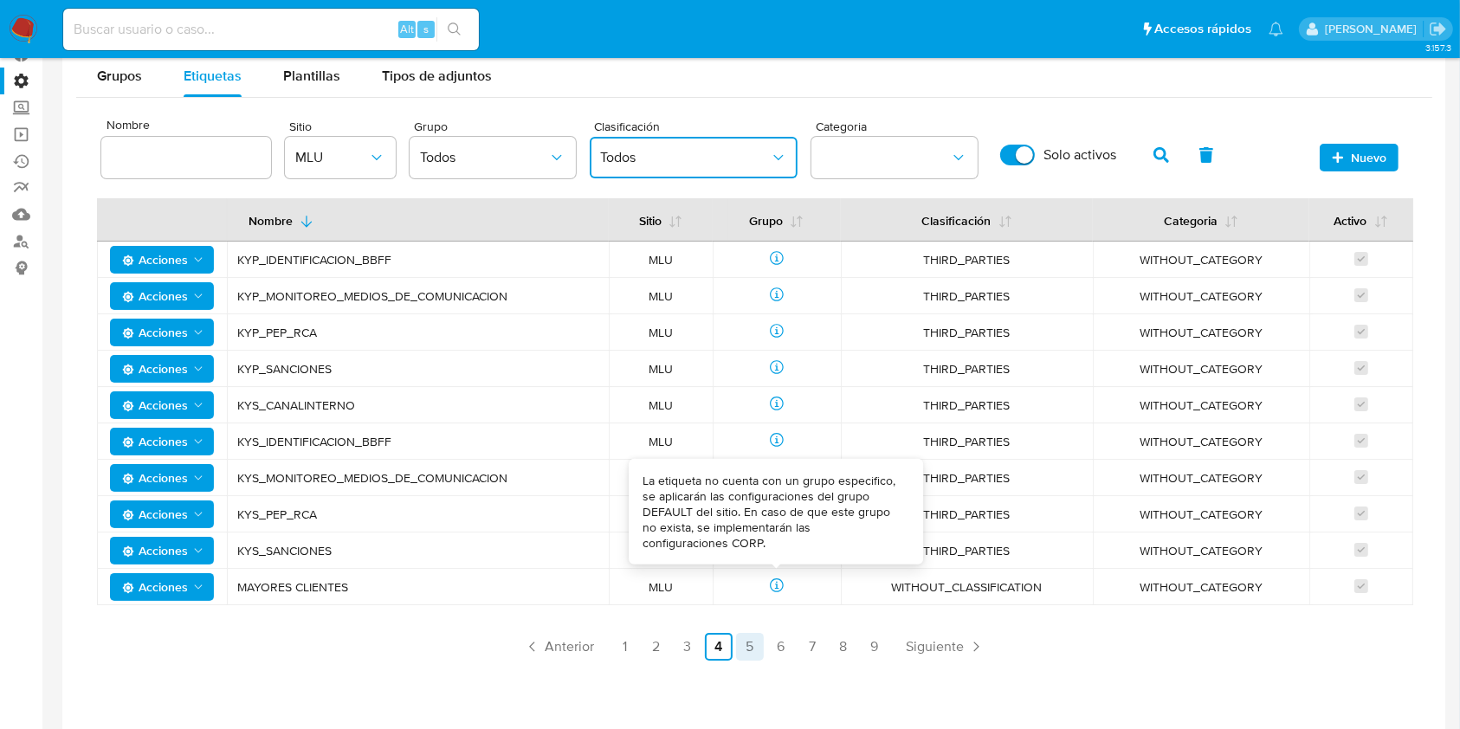
click at [745, 650] on link "5" at bounding box center [750, 647] width 28 height 28
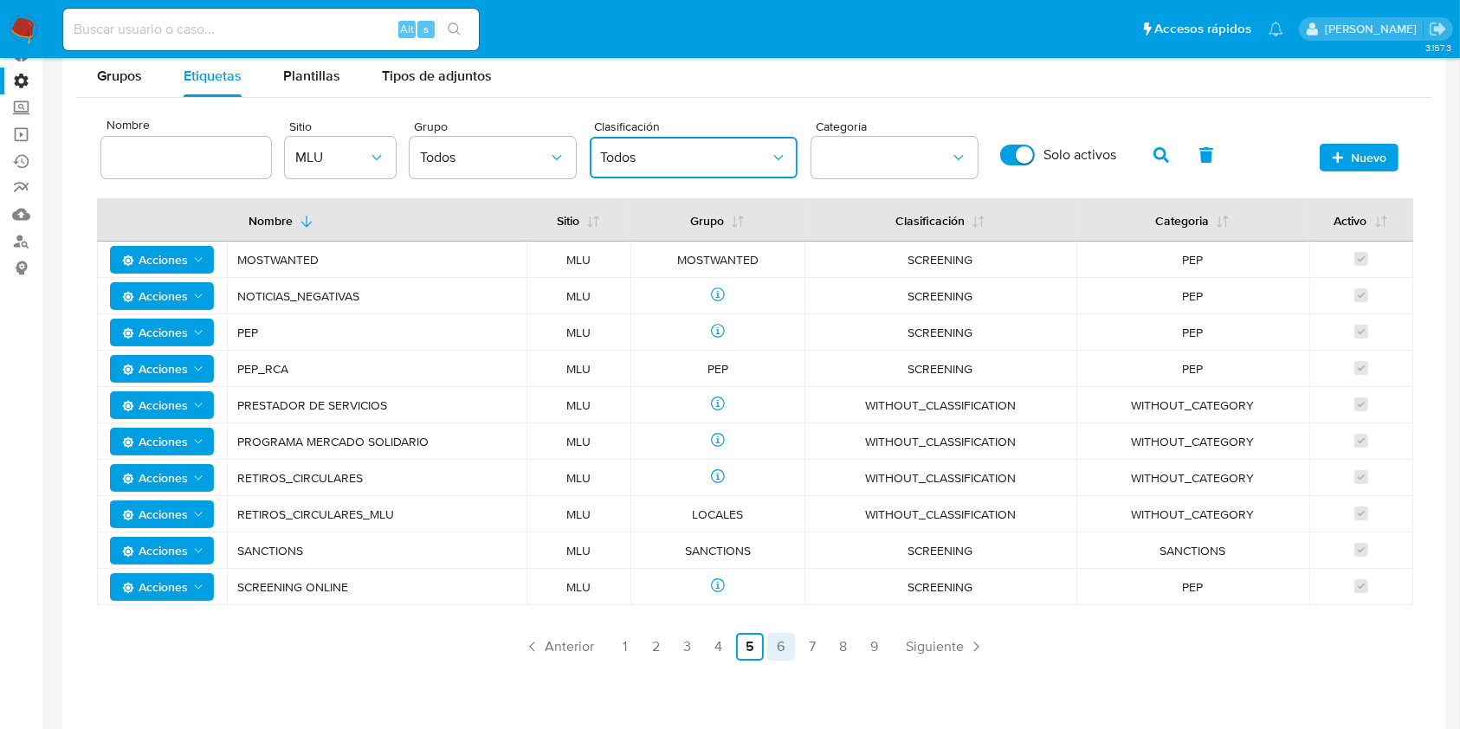
click at [778, 655] on link "6" at bounding box center [781, 647] width 28 height 28
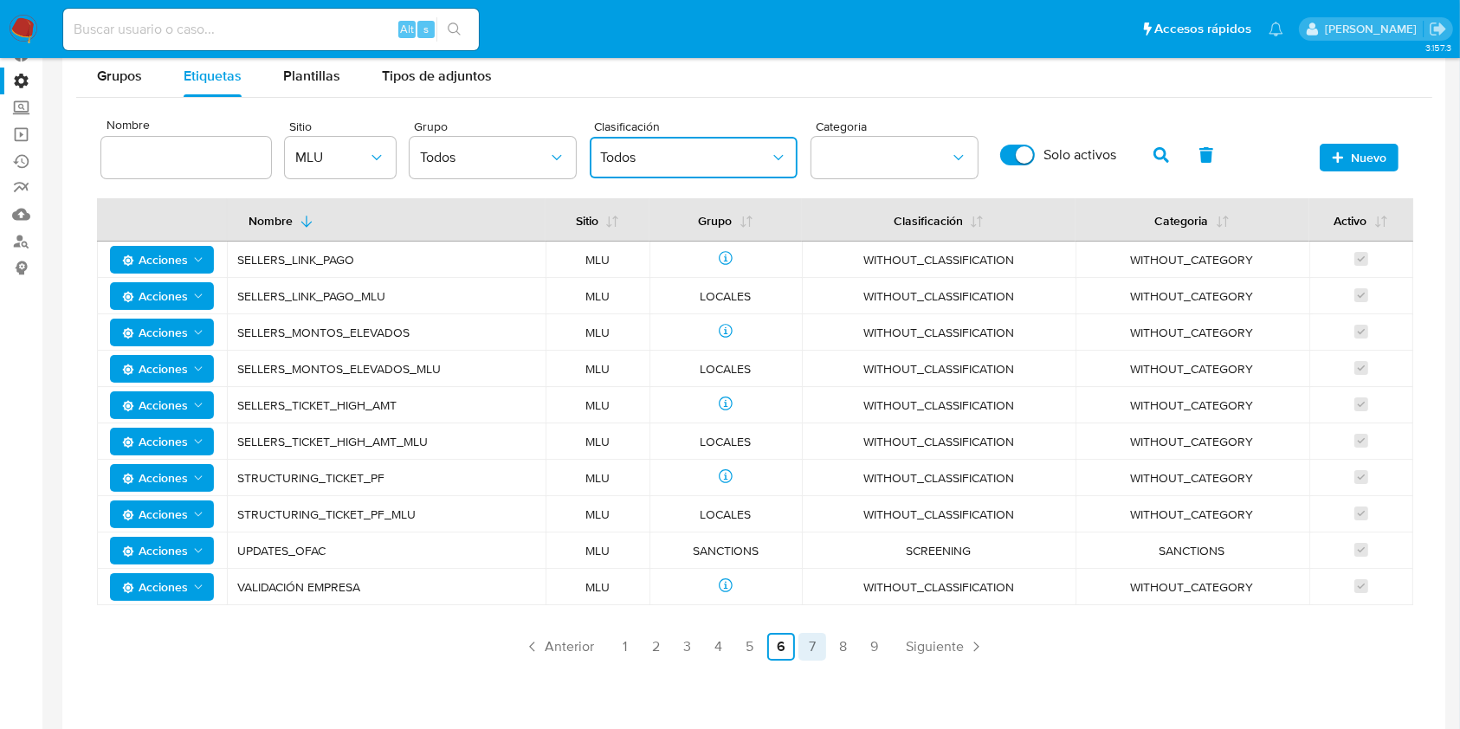
click at [818, 655] on link "7" at bounding box center [812, 647] width 28 height 28
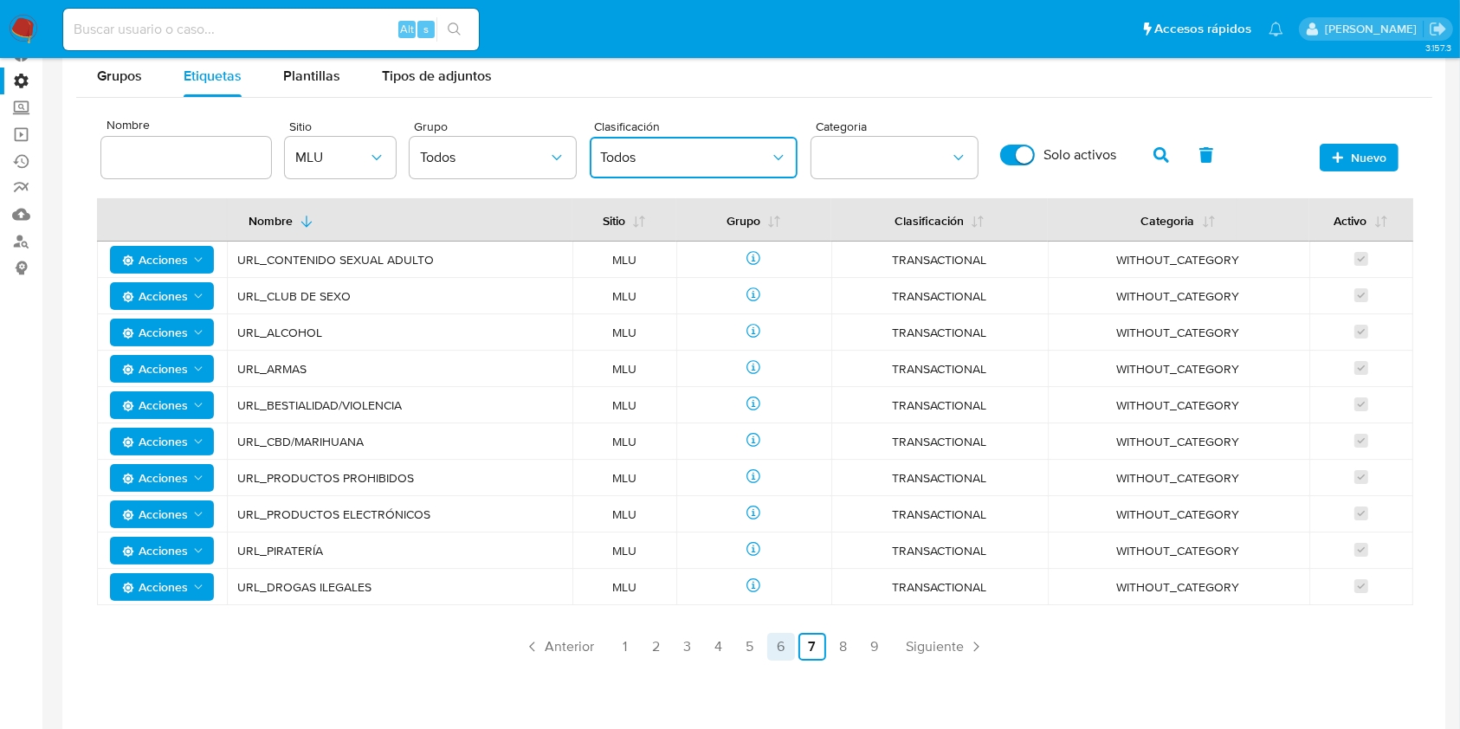
click at [789, 643] on link "6" at bounding box center [781, 647] width 28 height 28
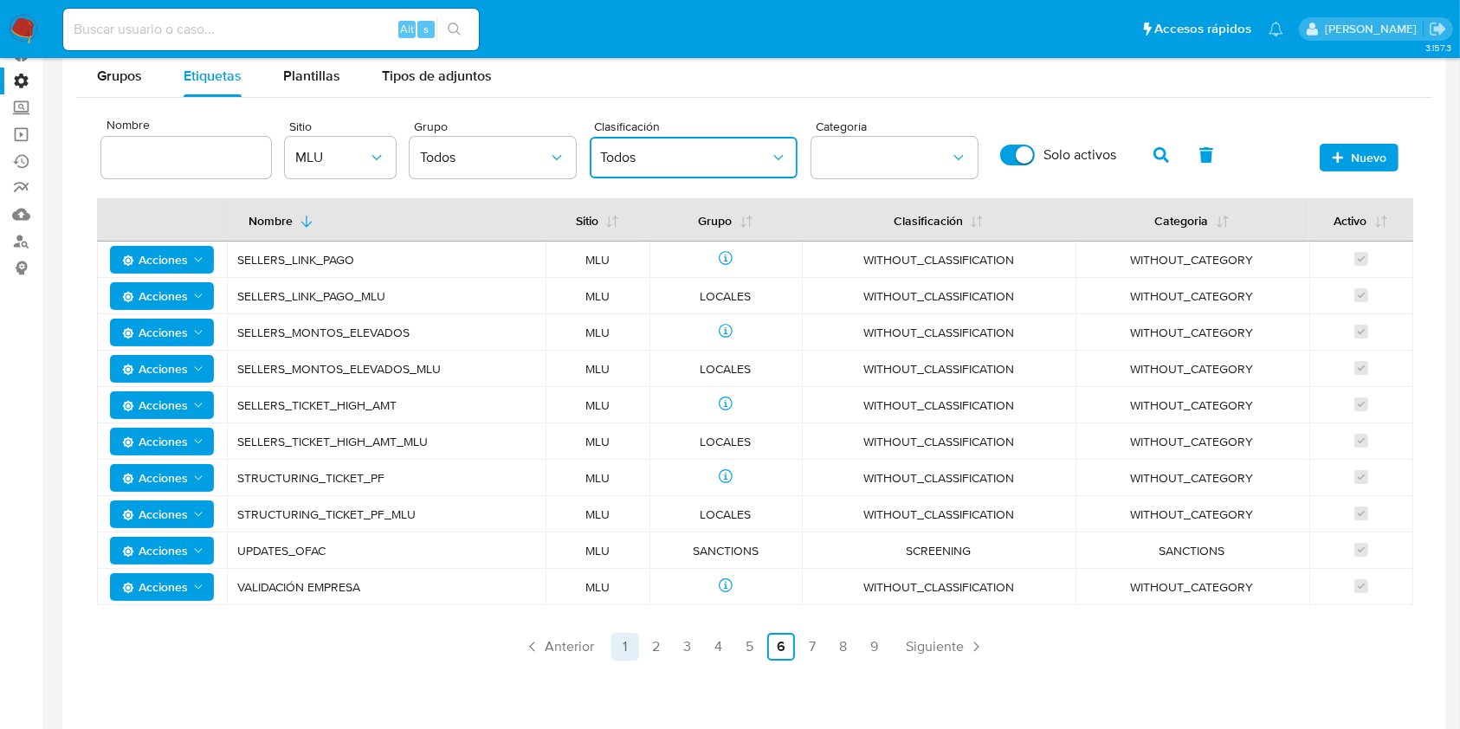
click at [634, 641] on link "1" at bounding box center [625, 647] width 28 height 28
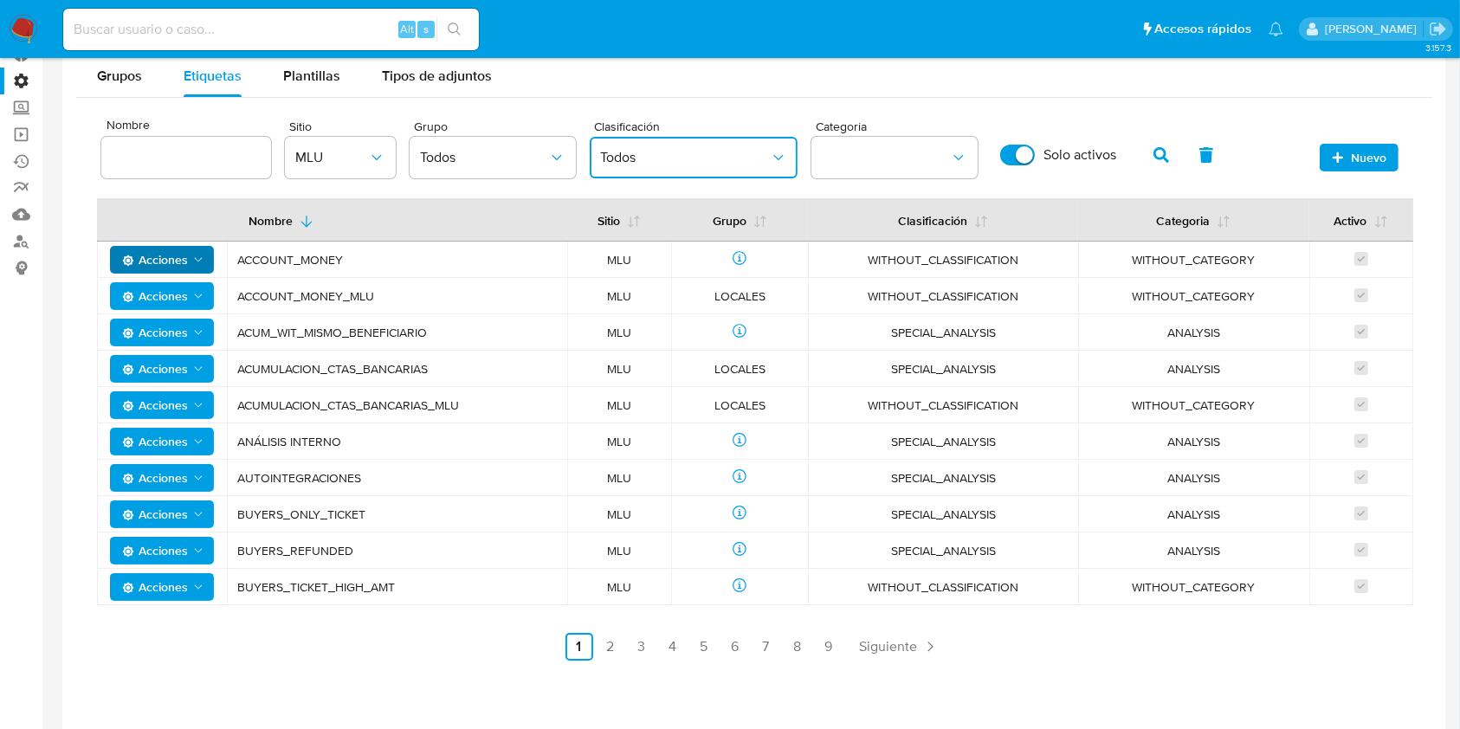
click at [210, 255] on div "Acciones" at bounding box center [162, 260] width 130 height 28
click at [202, 261] on icon "Acciones" at bounding box center [198, 260] width 14 height 14
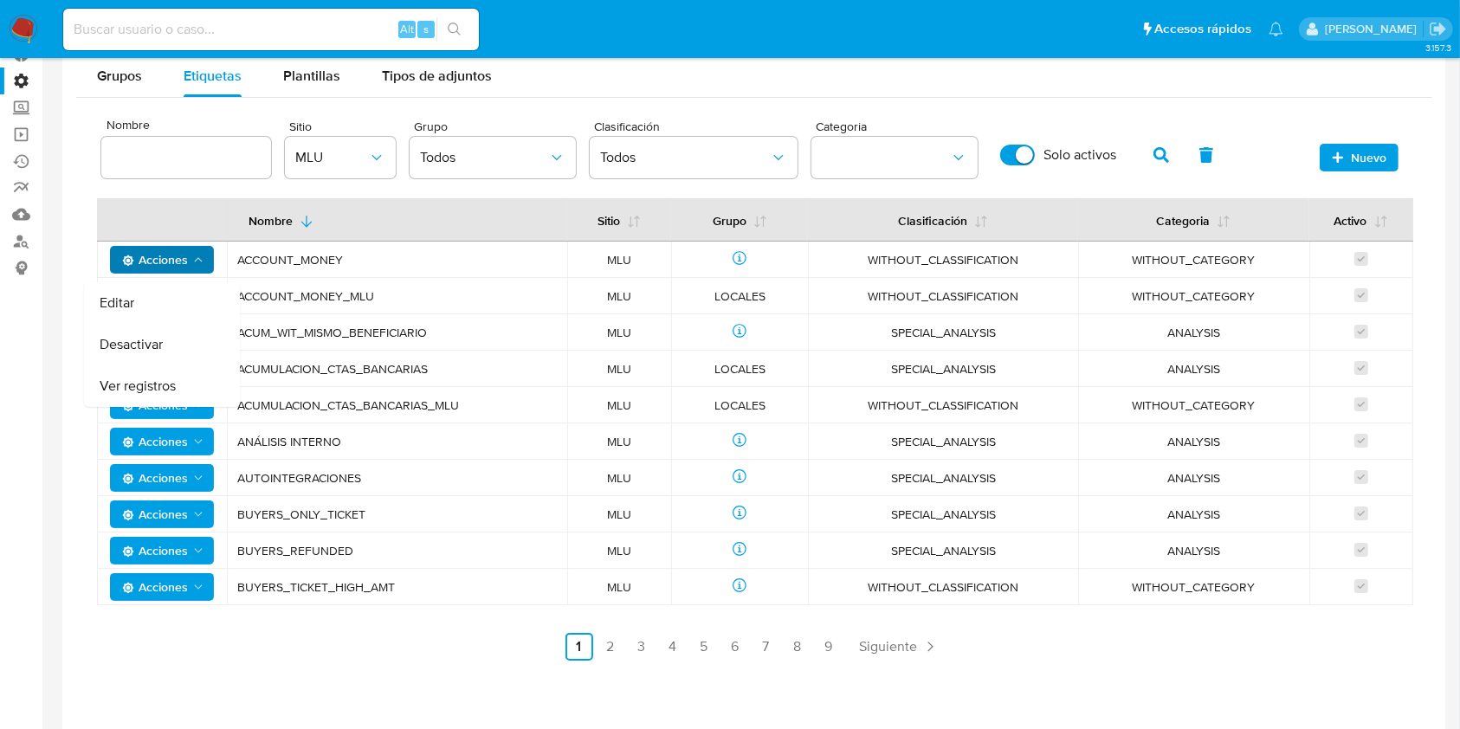
click at [545, 286] on td "ACCOUNT_MONEY_MLU" at bounding box center [397, 296] width 340 height 36
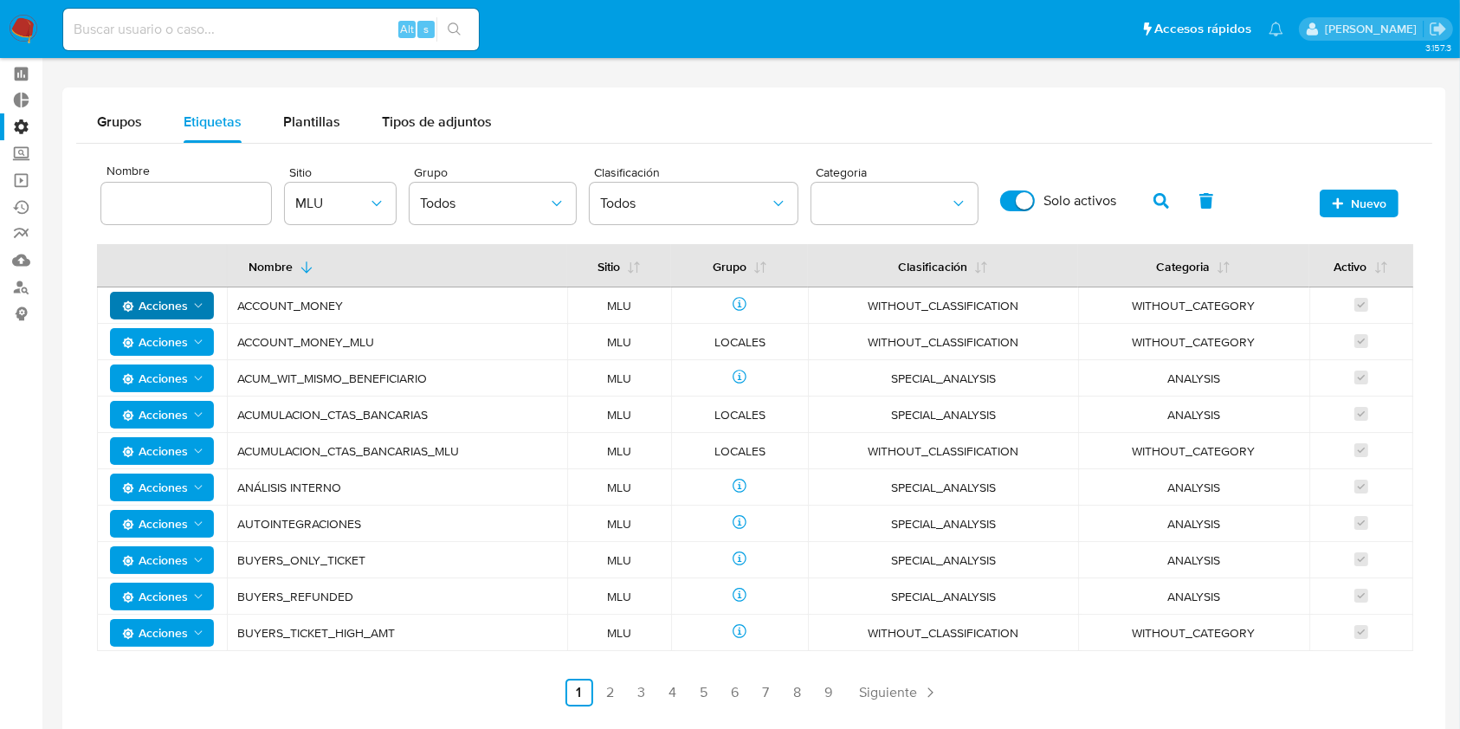
scroll to position [0, 0]
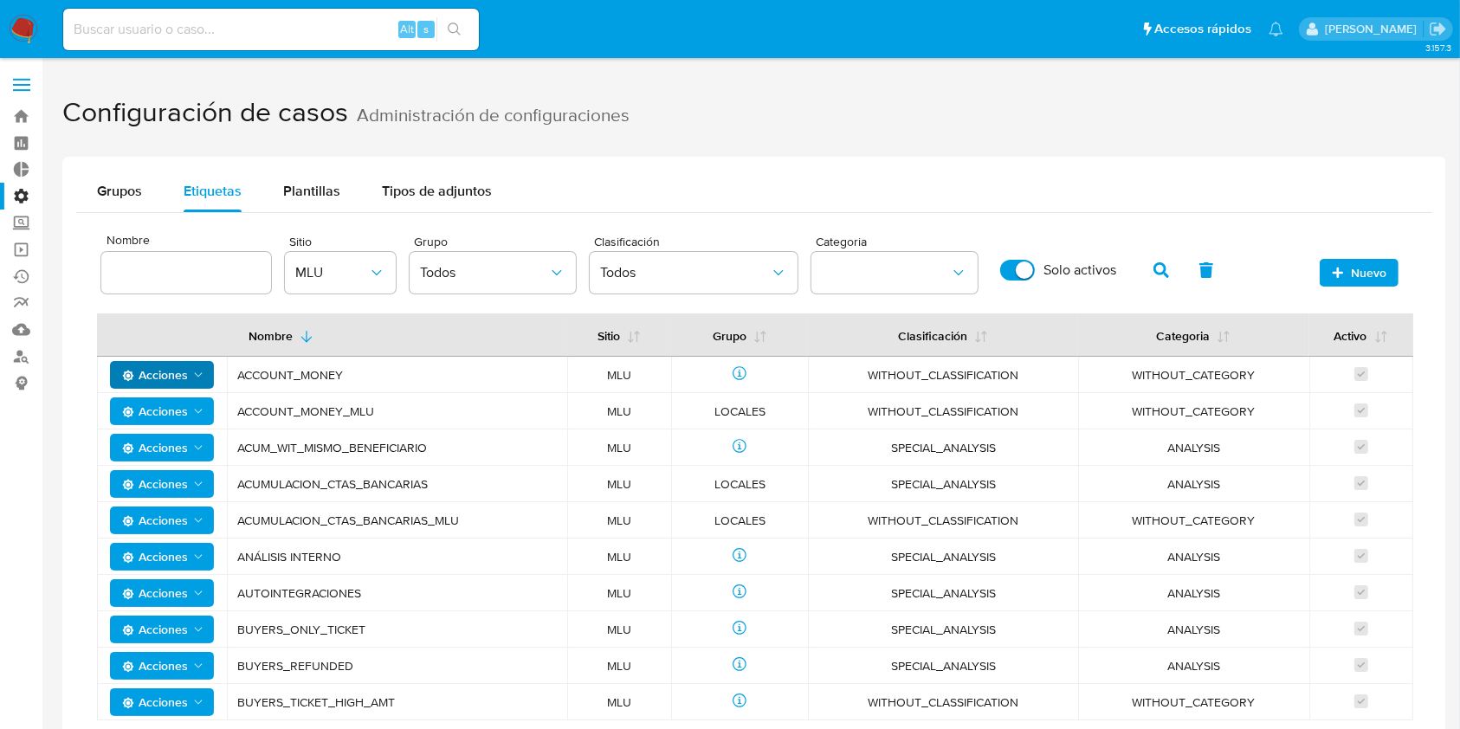
drag, startPoint x: 345, startPoint y: 119, endPoint x: 631, endPoint y: 145, distance: 286.9
click at [631, 145] on div "Configuración de casos Administración de configuraciones Grupos Etiquetas Plant…" at bounding box center [754, 484] width 1384 height 803
drag, startPoint x: 20, startPoint y: 118, endPoint x: 34, endPoint y: 118, distance: 13.9
click at [20, 118] on link "Bandeja" at bounding box center [103, 116] width 206 height 27
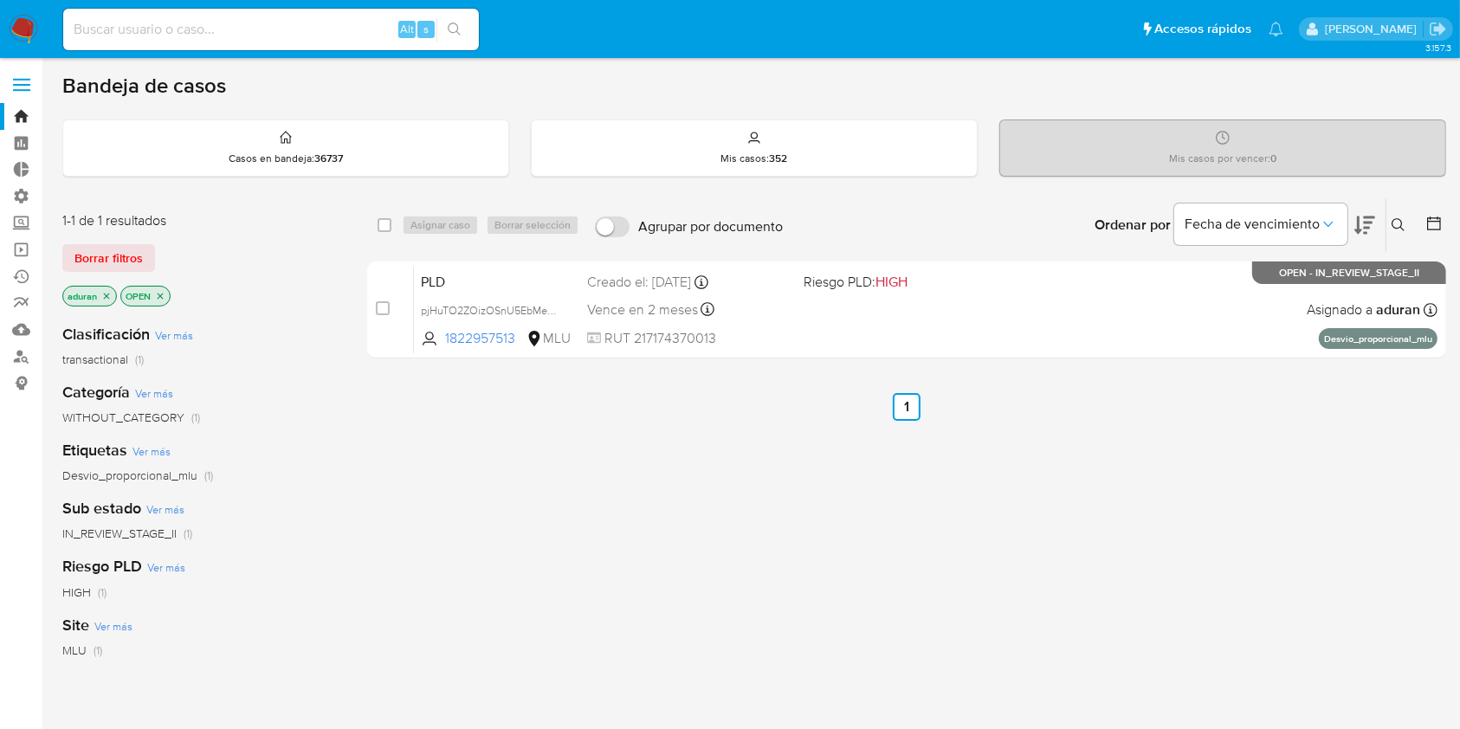
click at [134, 260] on span "Borrar filtros" at bounding box center [108, 258] width 68 height 24
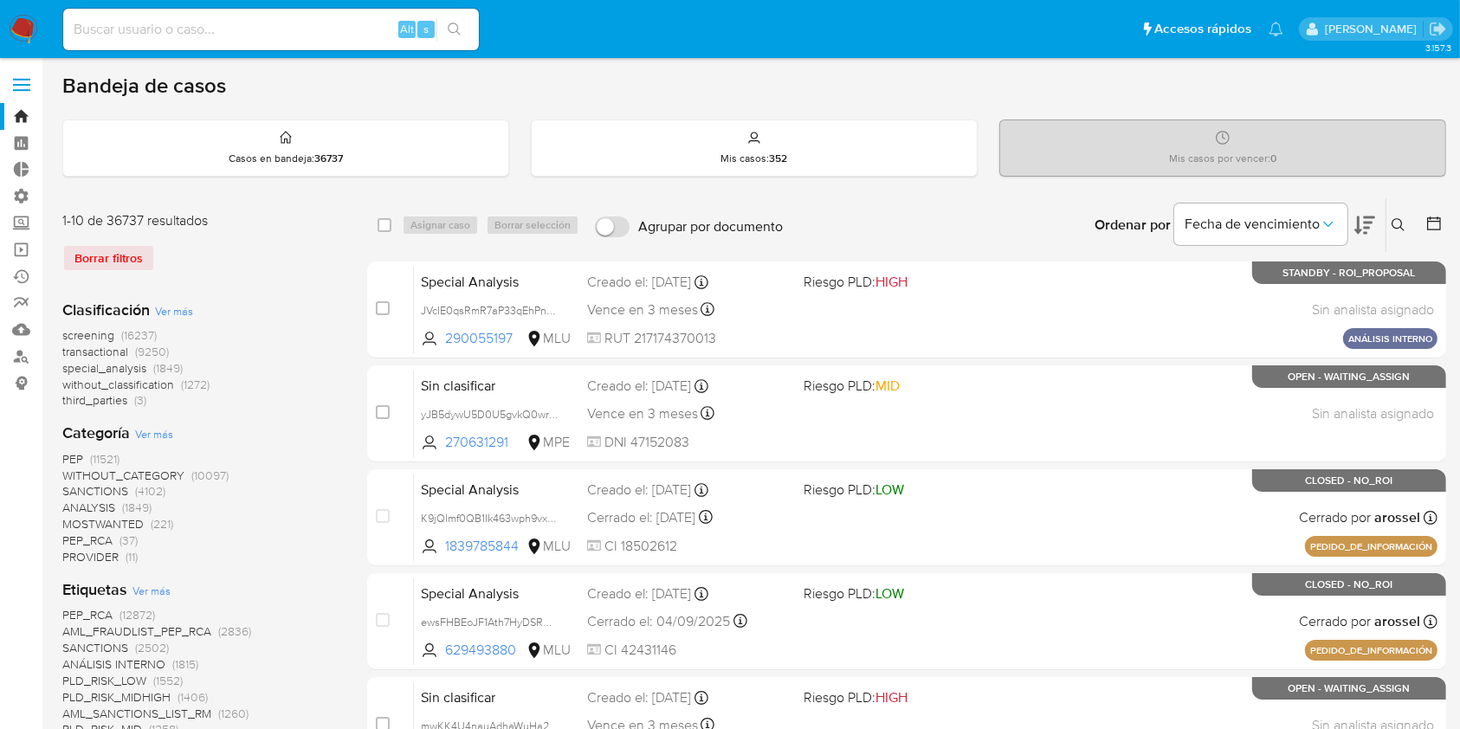
click at [1445, 210] on div at bounding box center [1430, 225] width 31 height 54
click at [1443, 222] on button at bounding box center [1435, 225] width 21 height 21
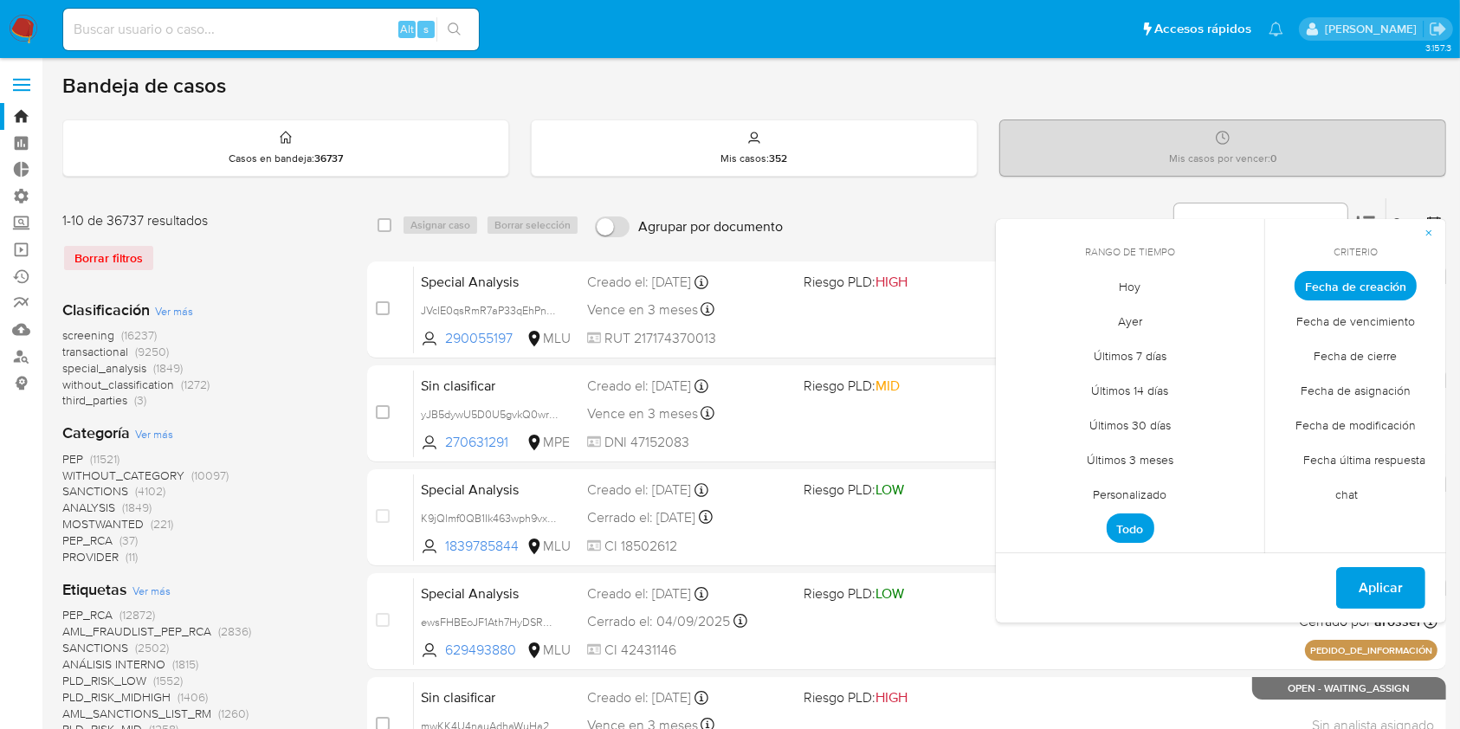
click at [1157, 490] on span "Personalizado" at bounding box center [1130, 494] width 110 height 35
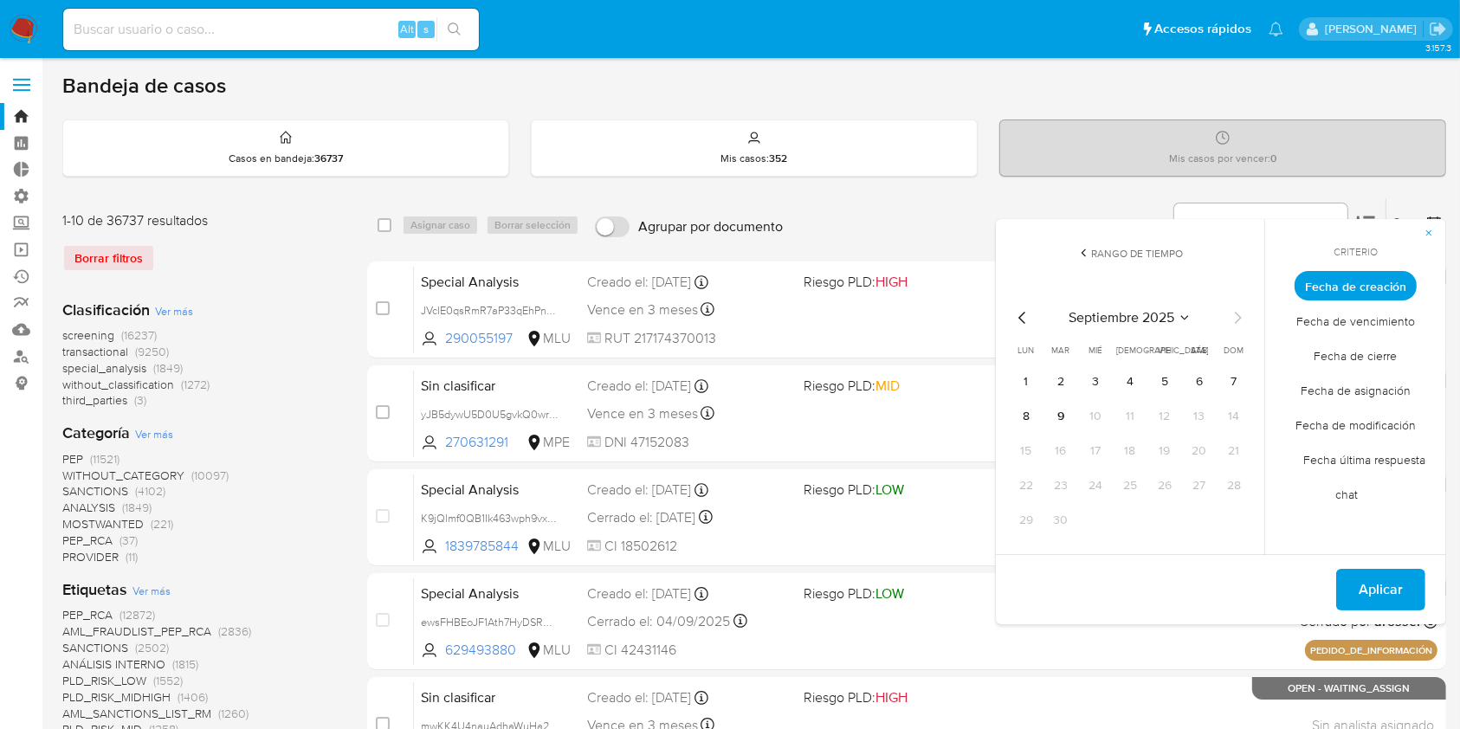
click at [1021, 323] on icon "Mes anterior" at bounding box center [1022, 317] width 21 height 21
click at [1025, 326] on icon "Mes anterior" at bounding box center [1022, 317] width 21 height 21
click at [1026, 326] on icon "Mes anterior" at bounding box center [1022, 317] width 21 height 21
click at [1025, 326] on icon "Mes anterior" at bounding box center [1022, 317] width 21 height 21
click at [1023, 325] on icon "Mes anterior" at bounding box center [1022, 317] width 21 height 21
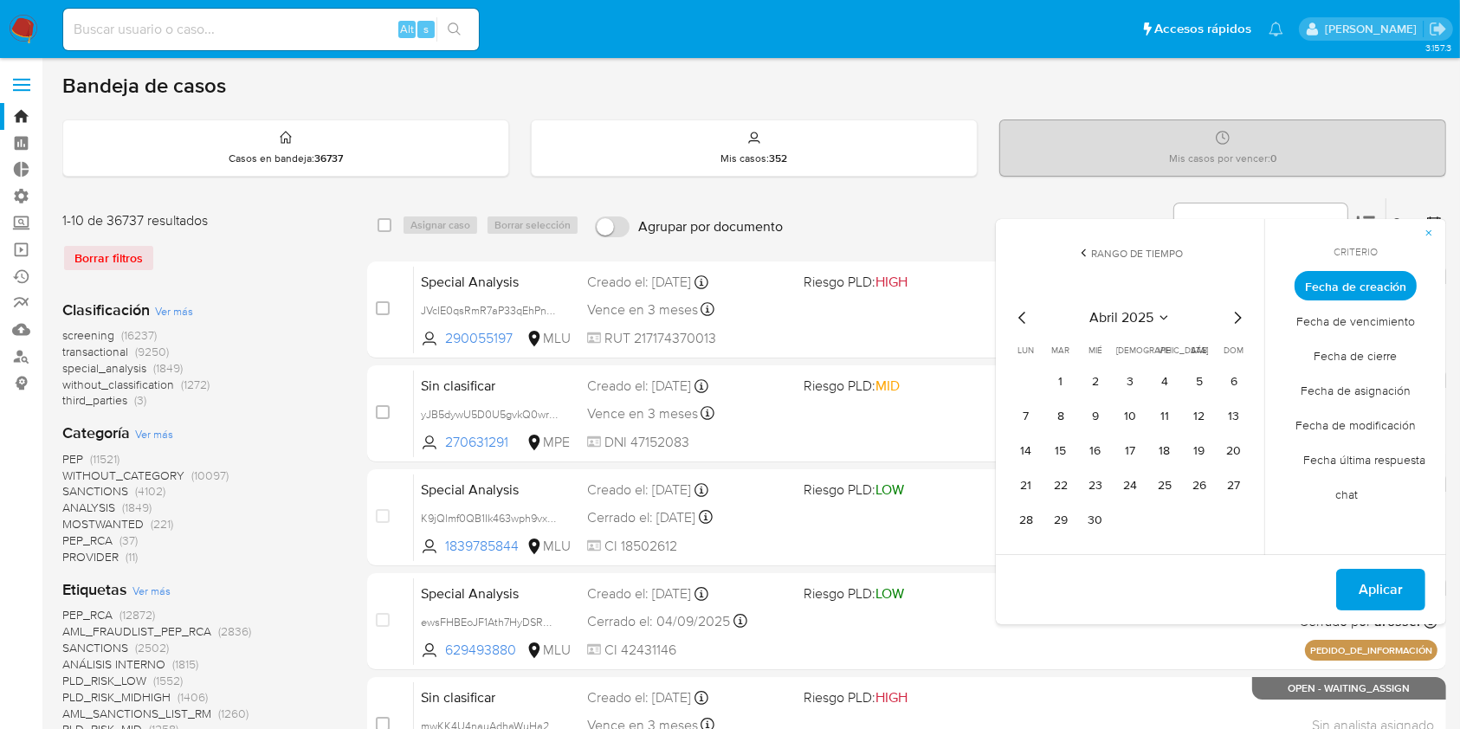
click at [1021, 319] on icon "Mes anterior" at bounding box center [1021, 318] width 7 height 12
click at [1020, 319] on icon "Mes anterior" at bounding box center [1021, 318] width 7 height 12
click at [1018, 317] on icon "Mes anterior" at bounding box center [1021, 318] width 7 height 12
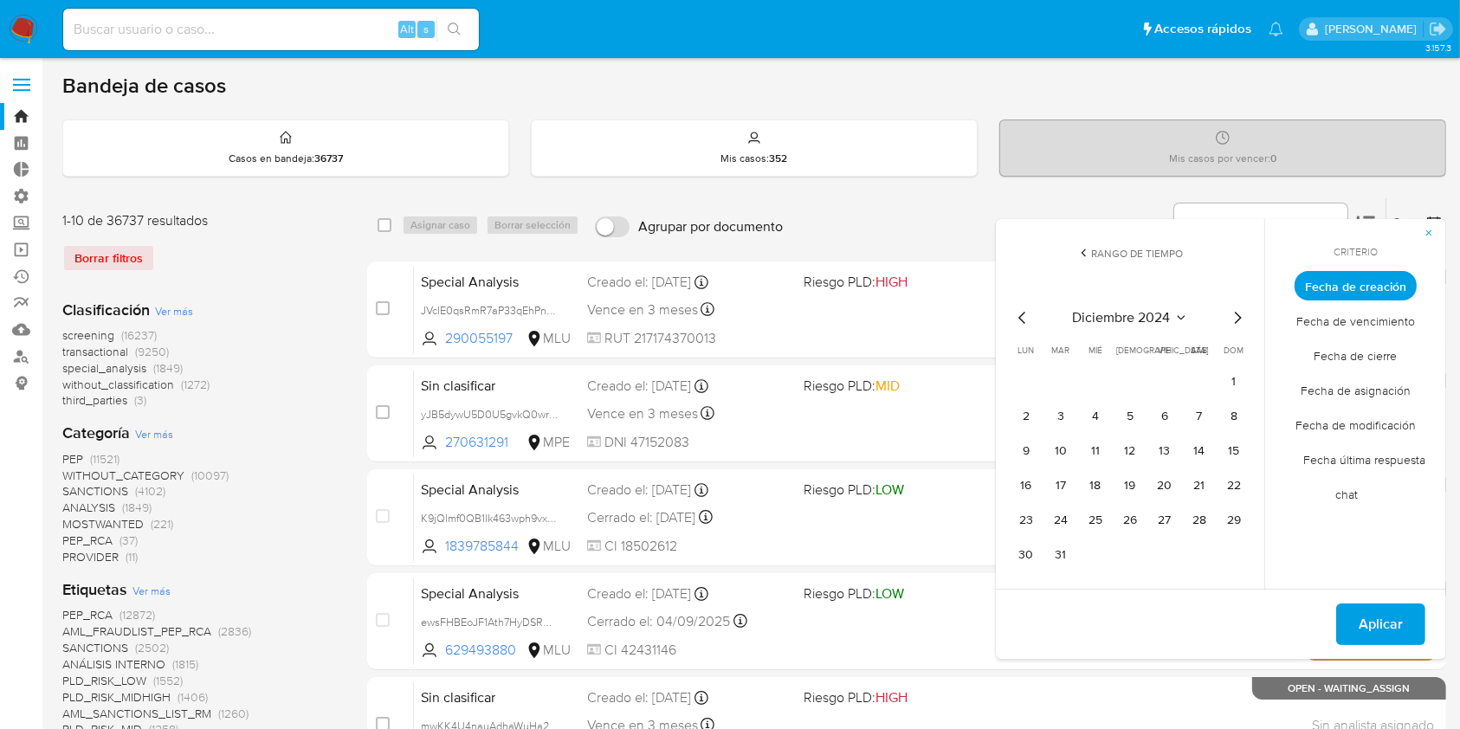
click at [1018, 317] on icon "Mes anterior" at bounding box center [1022, 317] width 21 height 21
click at [1020, 317] on icon "Mes anterior" at bounding box center [1022, 317] width 21 height 21
click at [1018, 317] on icon "Mes anterior" at bounding box center [1022, 317] width 21 height 21
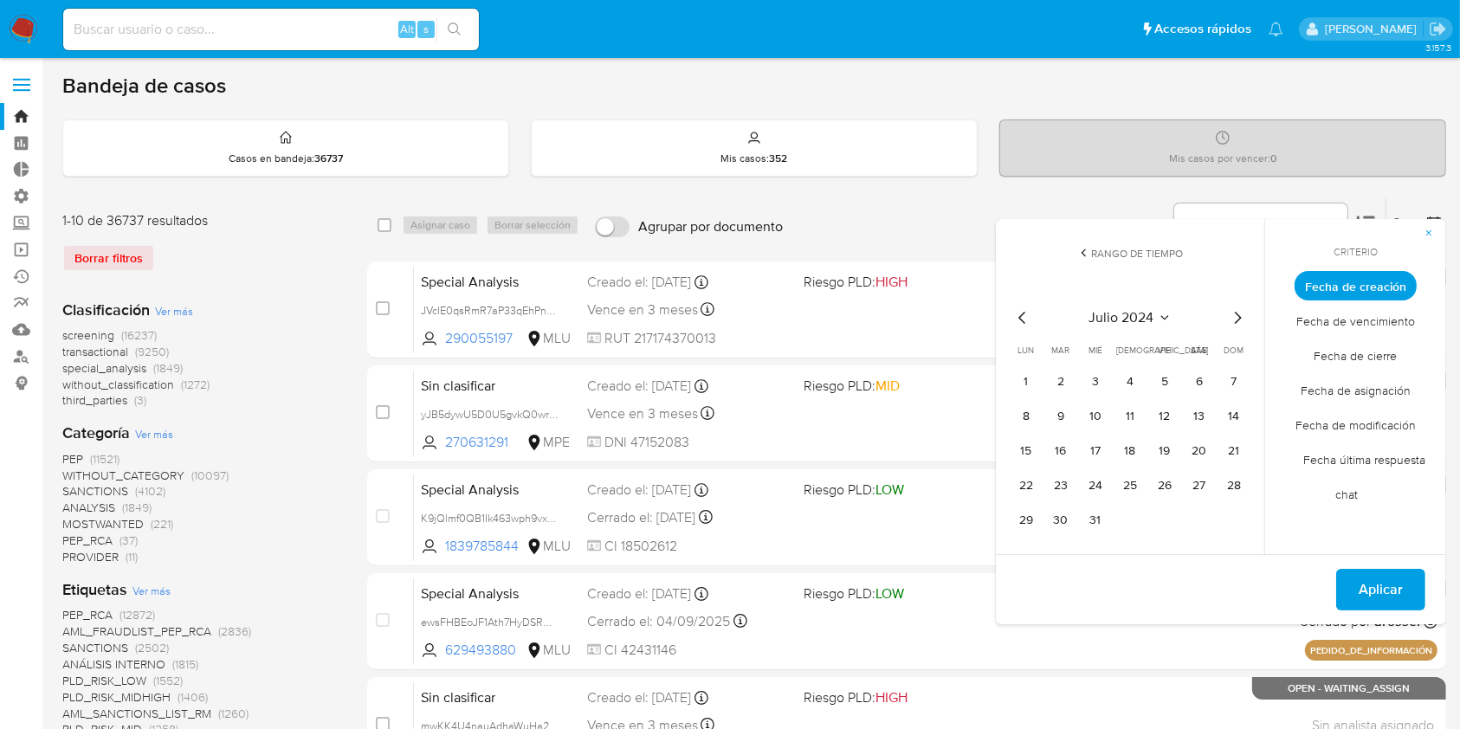
click at [1018, 317] on icon "Mes anterior" at bounding box center [1022, 317] width 21 height 21
click at [1025, 379] on button "1" at bounding box center [1026, 382] width 28 height 28
click at [1241, 319] on icon "Mes siguiente" at bounding box center [1237, 317] width 21 height 21
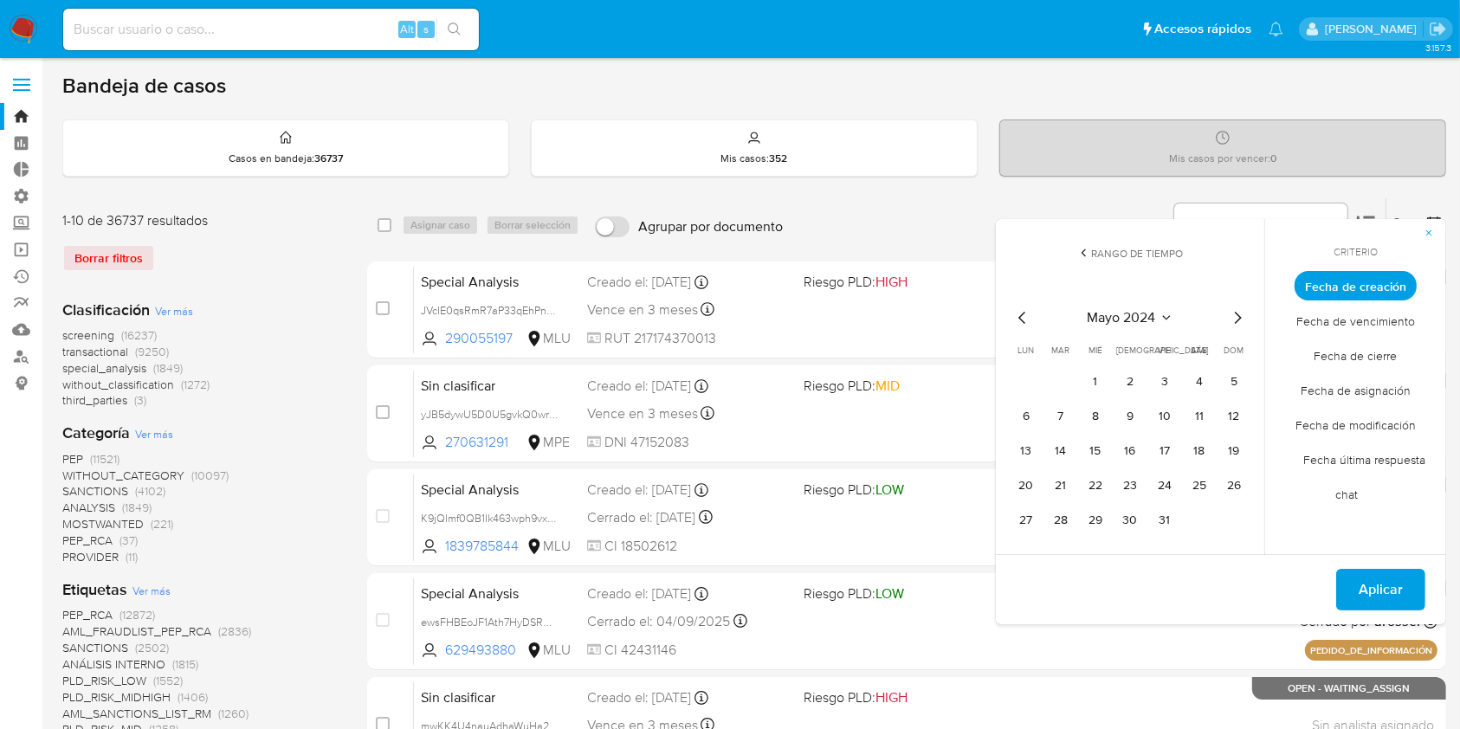
click at [1241, 319] on icon "Mes siguiente" at bounding box center [1237, 317] width 21 height 21
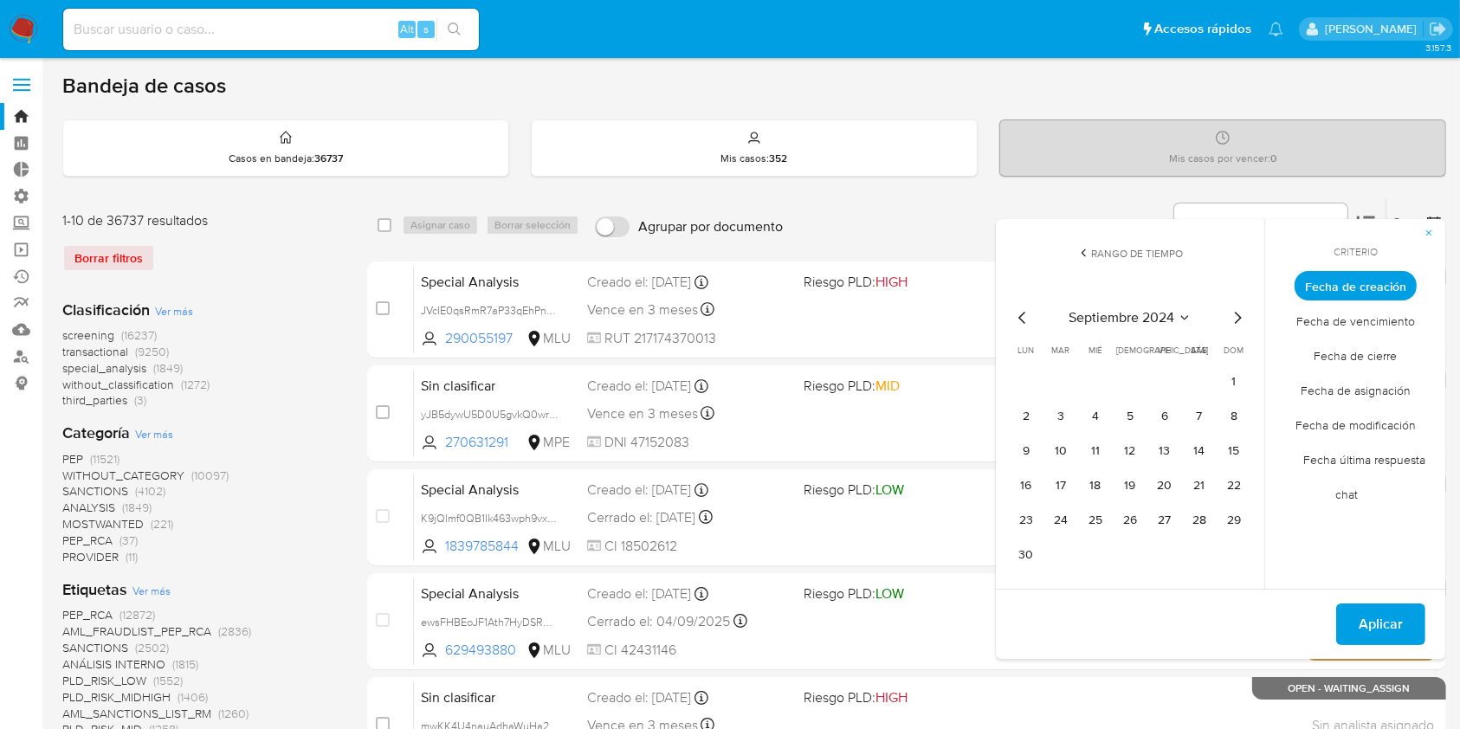
click at [1241, 319] on icon "Mes siguiente" at bounding box center [1237, 317] width 21 height 21
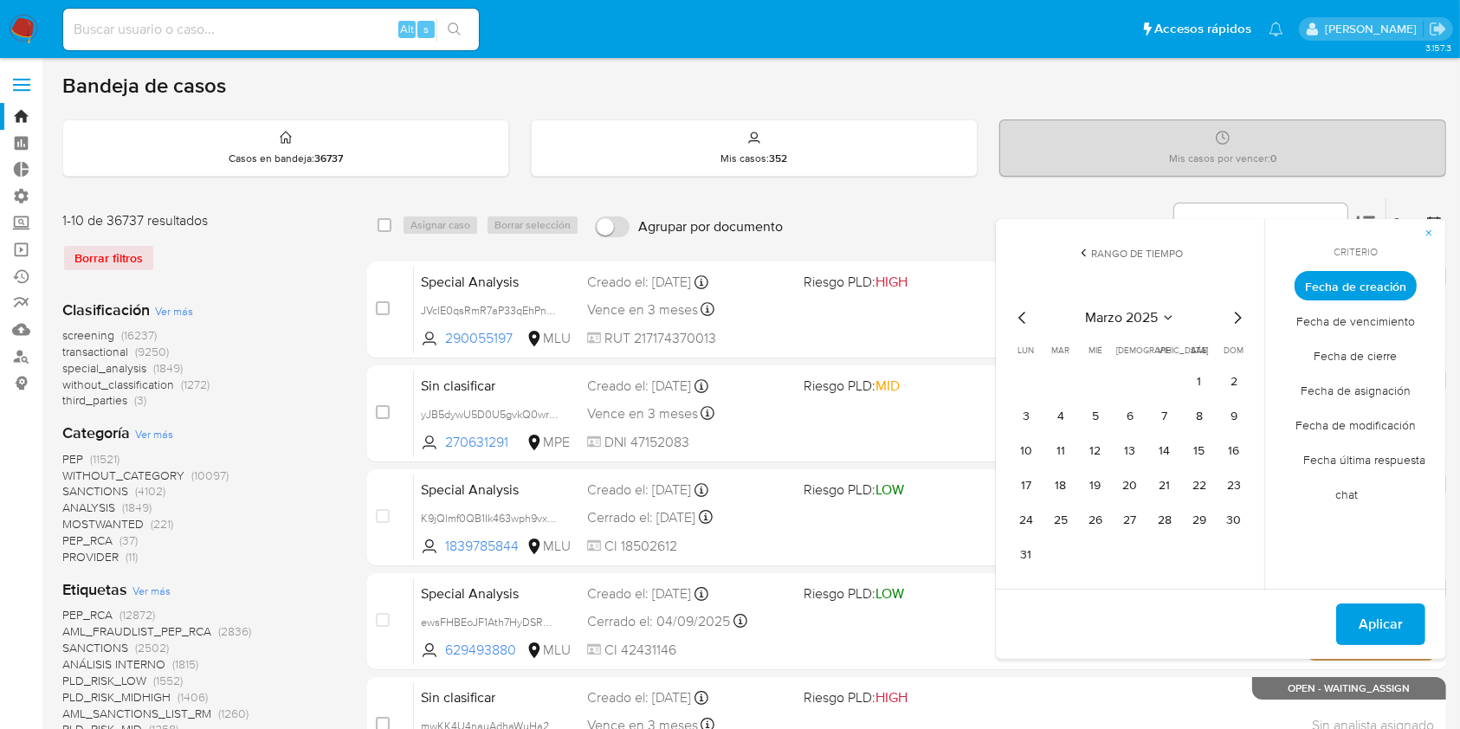
click at [1241, 319] on icon "Mes siguiente" at bounding box center [1237, 317] width 21 height 21
click at [1242, 319] on icon "Mes siguiente" at bounding box center [1237, 317] width 21 height 21
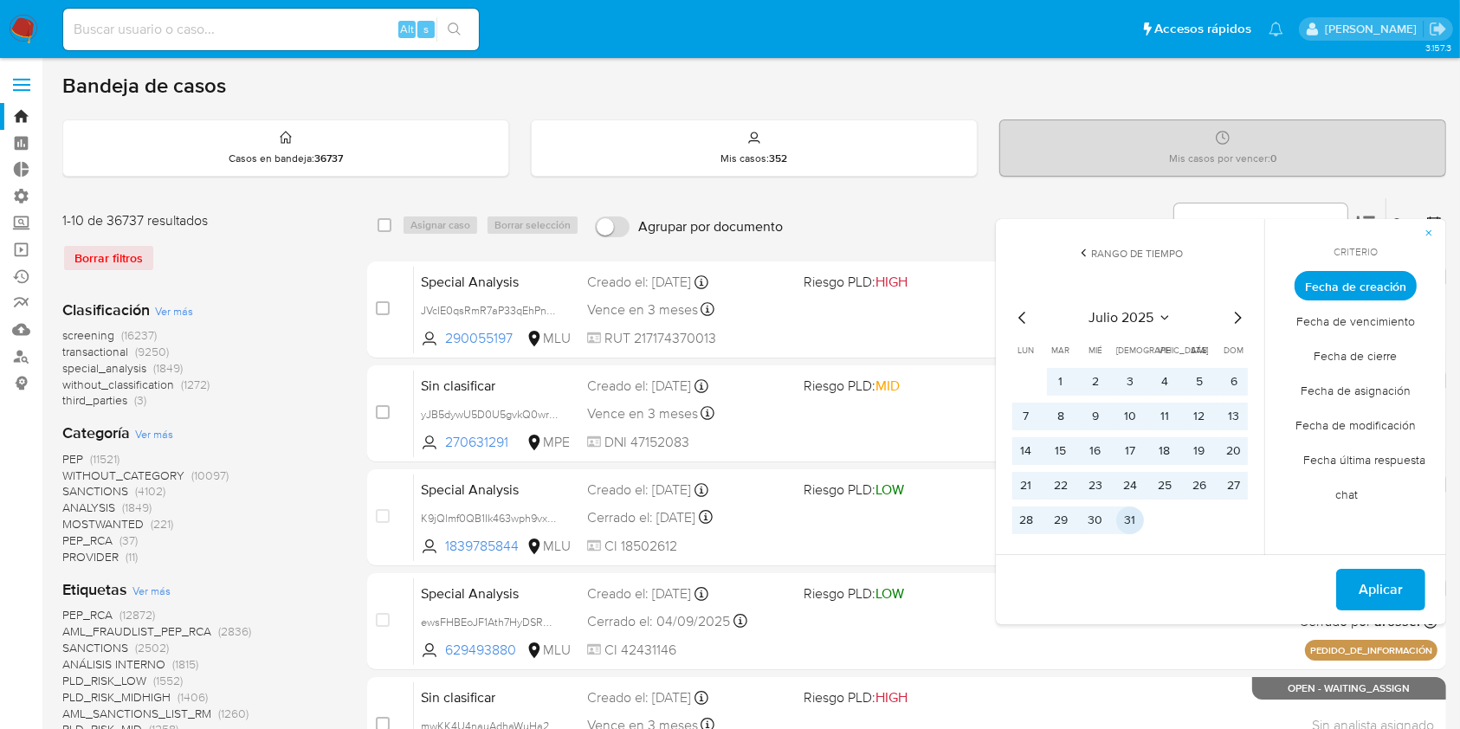
click at [1134, 514] on button "31" at bounding box center [1130, 521] width 28 height 28
click at [1375, 591] on span "Aplicar" at bounding box center [1380, 590] width 44 height 38
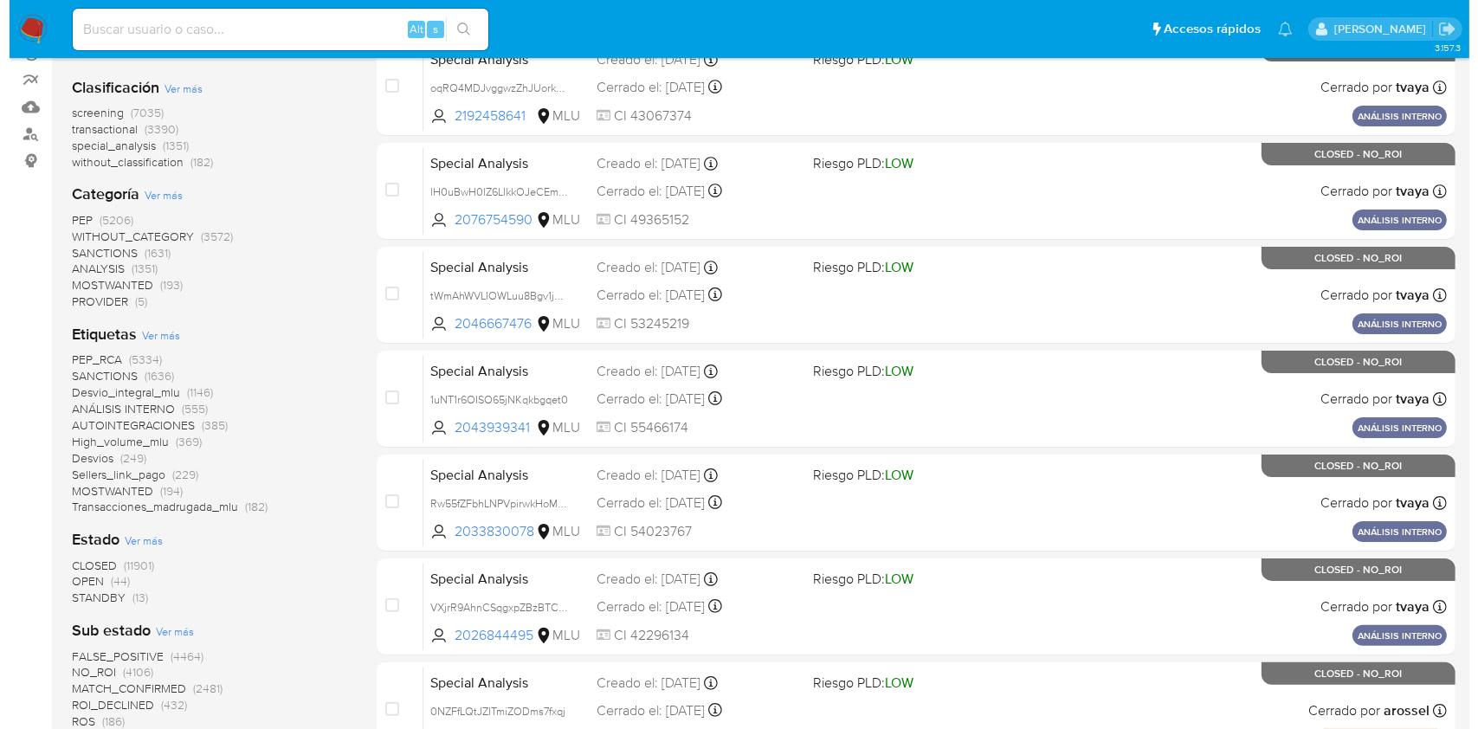
scroll to position [230, 0]
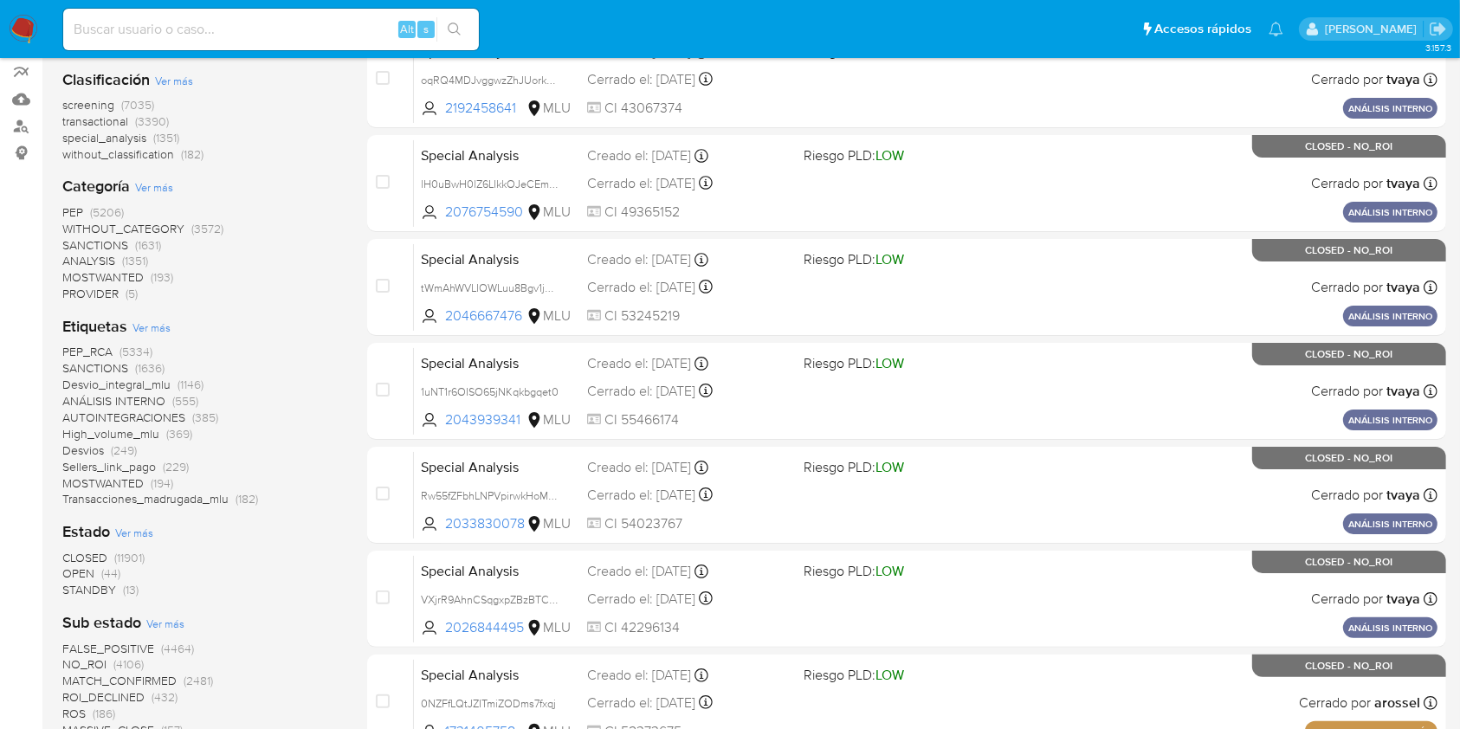
click at [153, 321] on span "Ver más" at bounding box center [151, 327] width 38 height 16
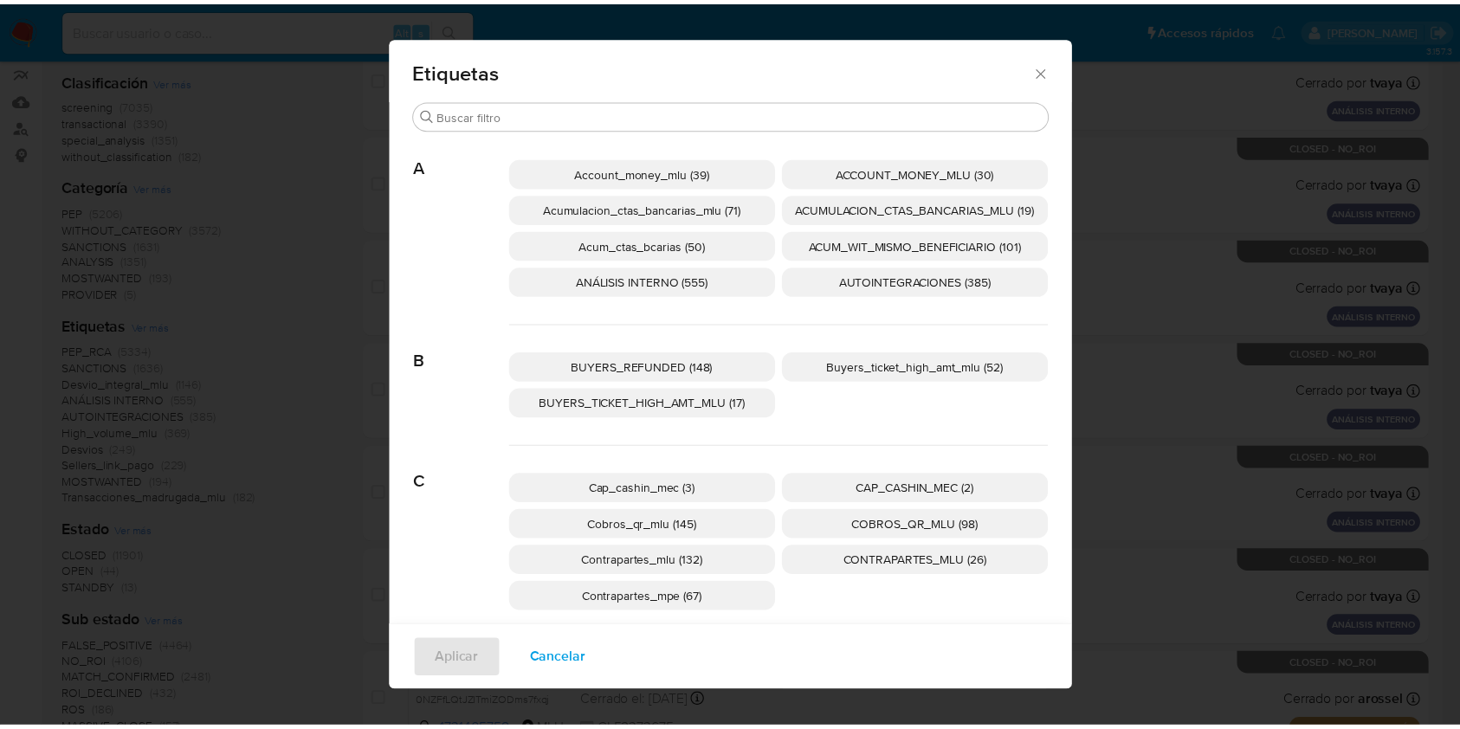
scroll to position [0, 0]
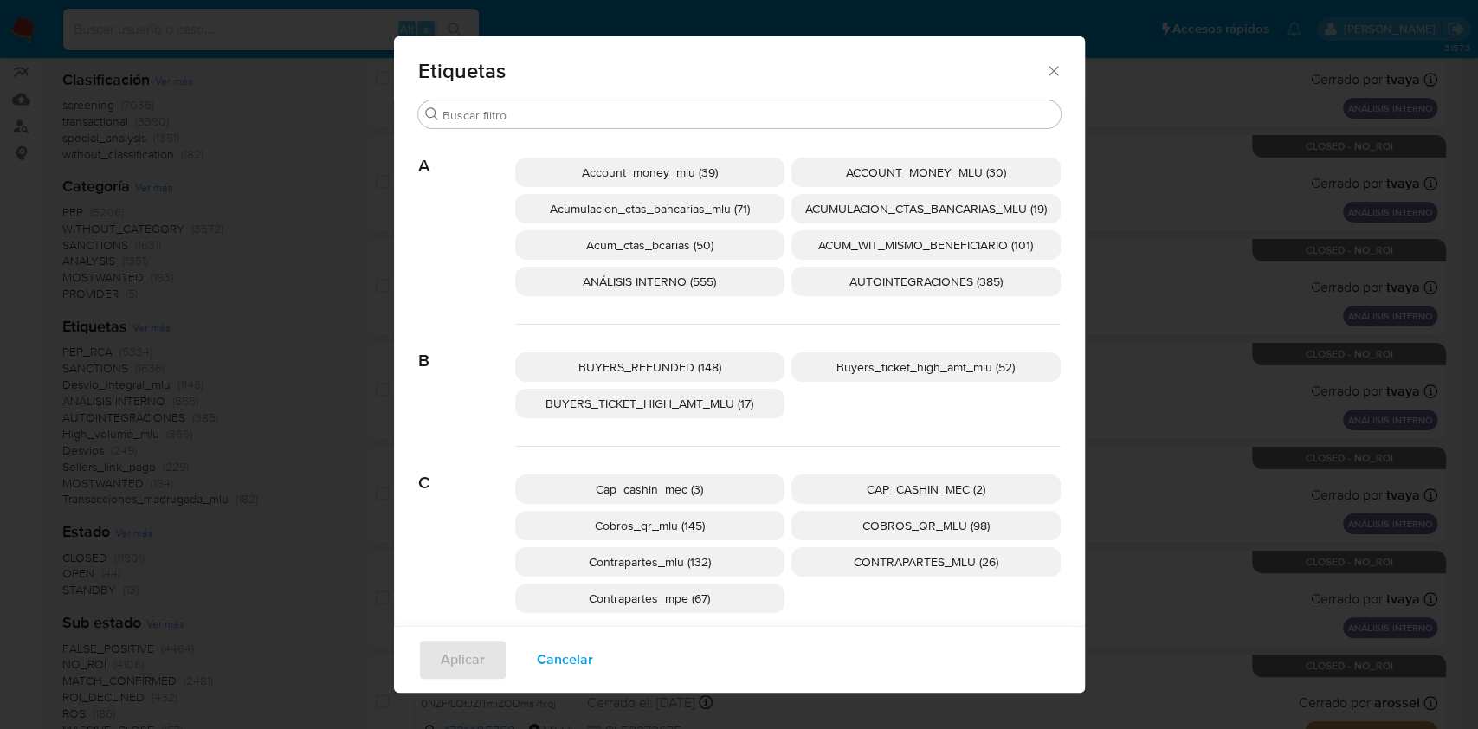
click at [559, 660] on span "Cancelar" at bounding box center [565, 660] width 56 height 38
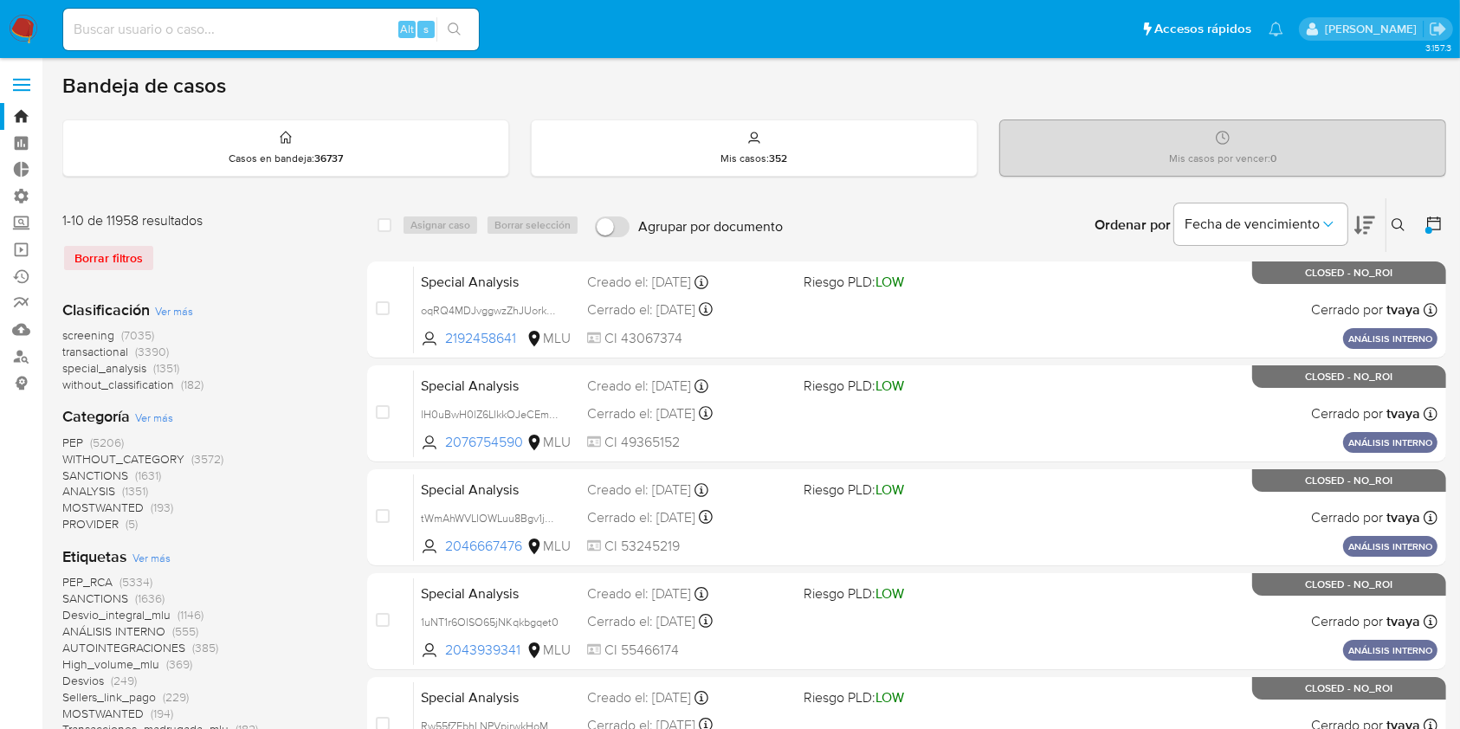
click at [90, 335] on span "screening" at bounding box center [88, 334] width 52 height 17
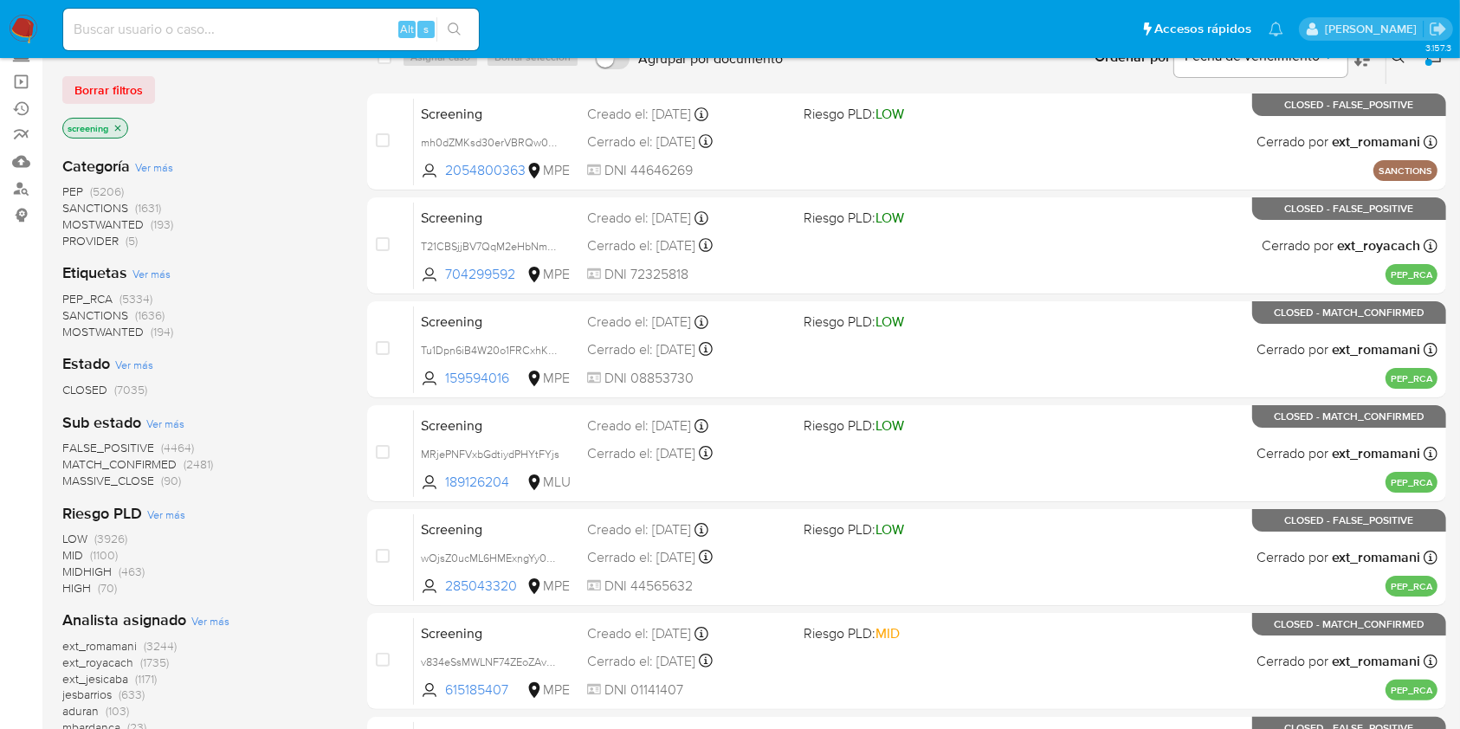
scroll to position [115, 0]
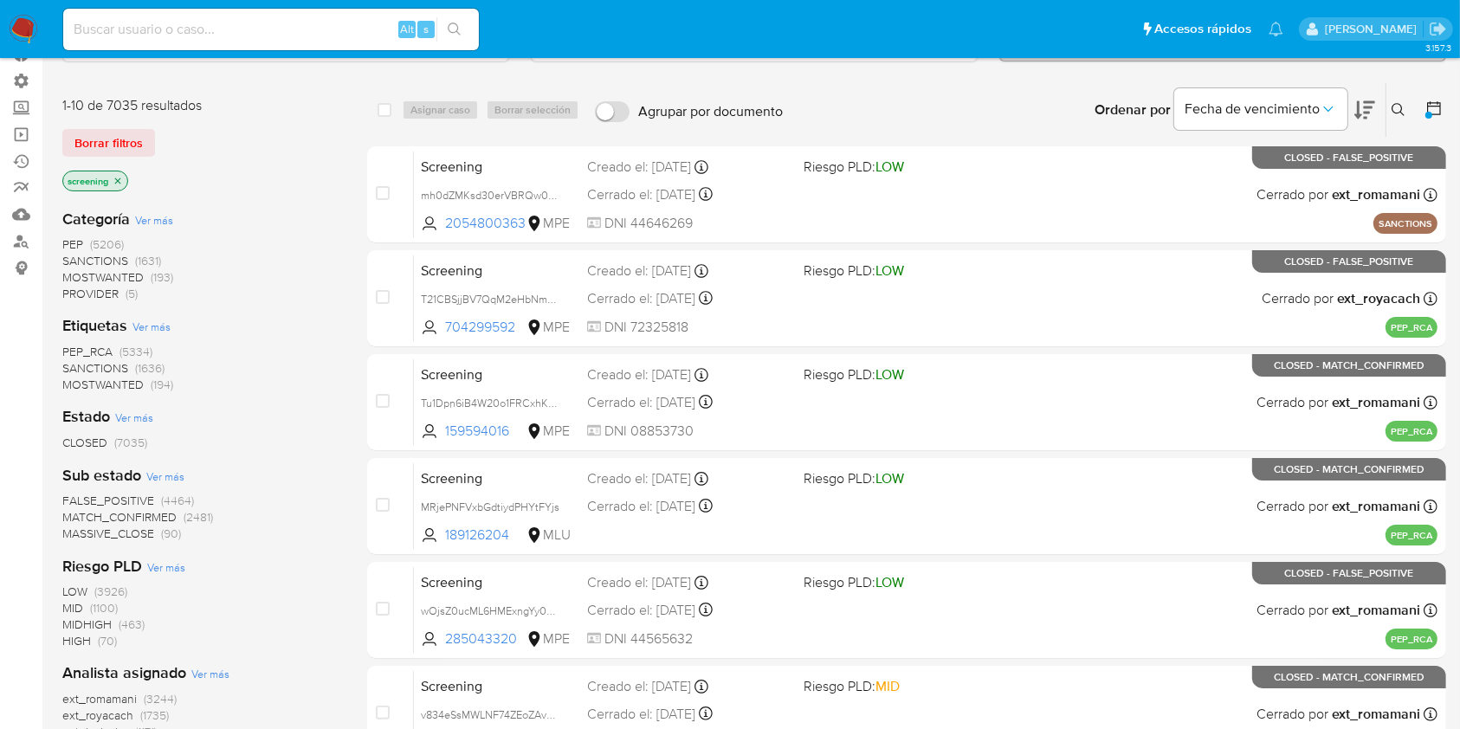
click at [161, 324] on span "Ver más" at bounding box center [151, 327] width 38 height 16
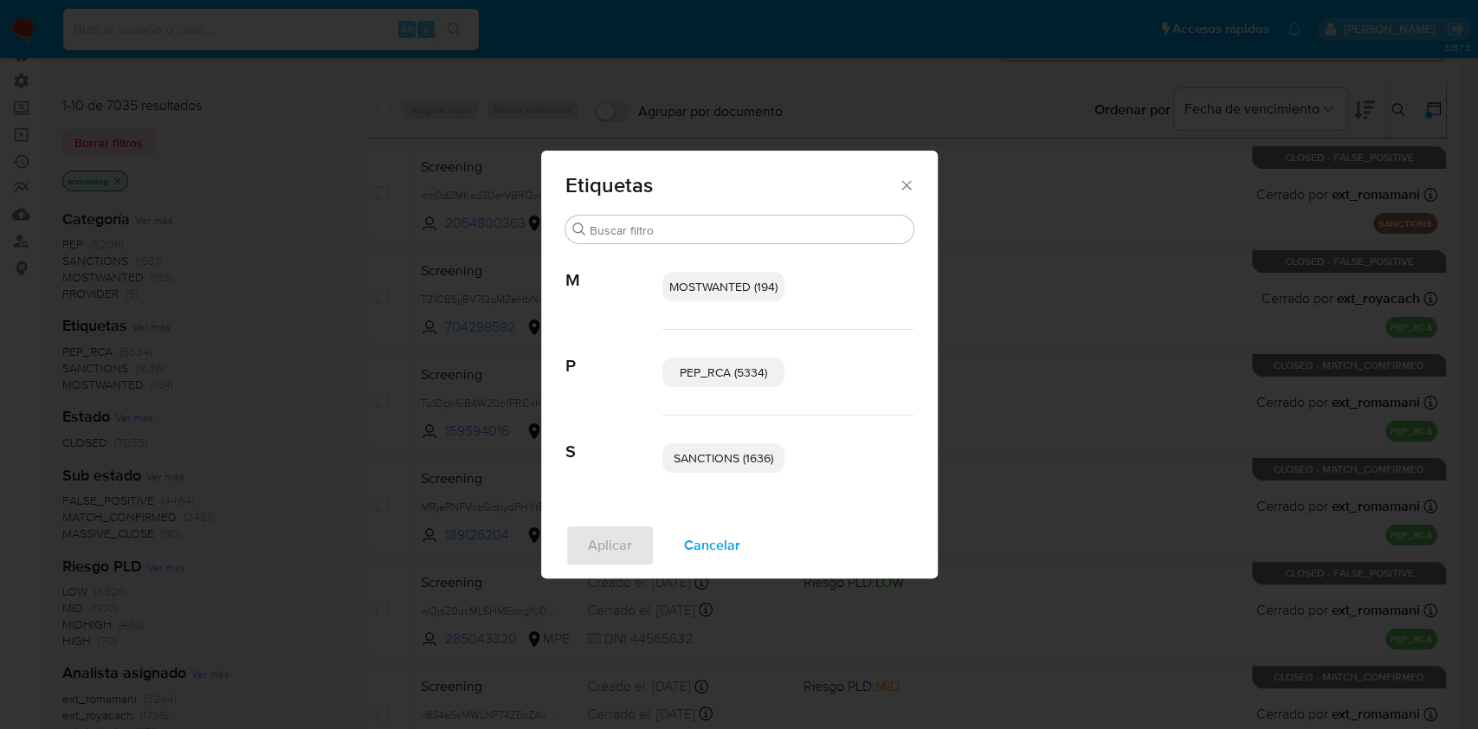
click at [729, 550] on span "Cancelar" at bounding box center [712, 545] width 56 height 38
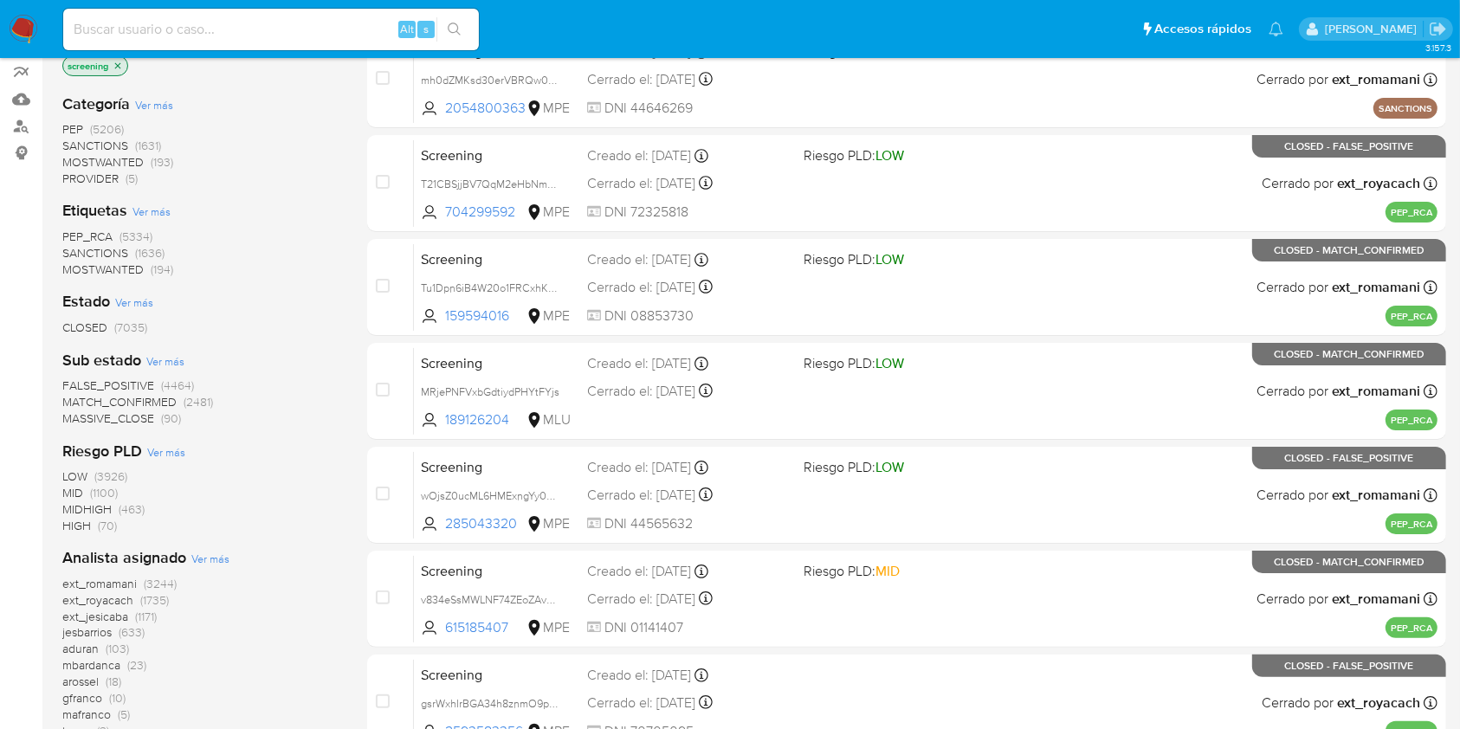
scroll to position [0, 0]
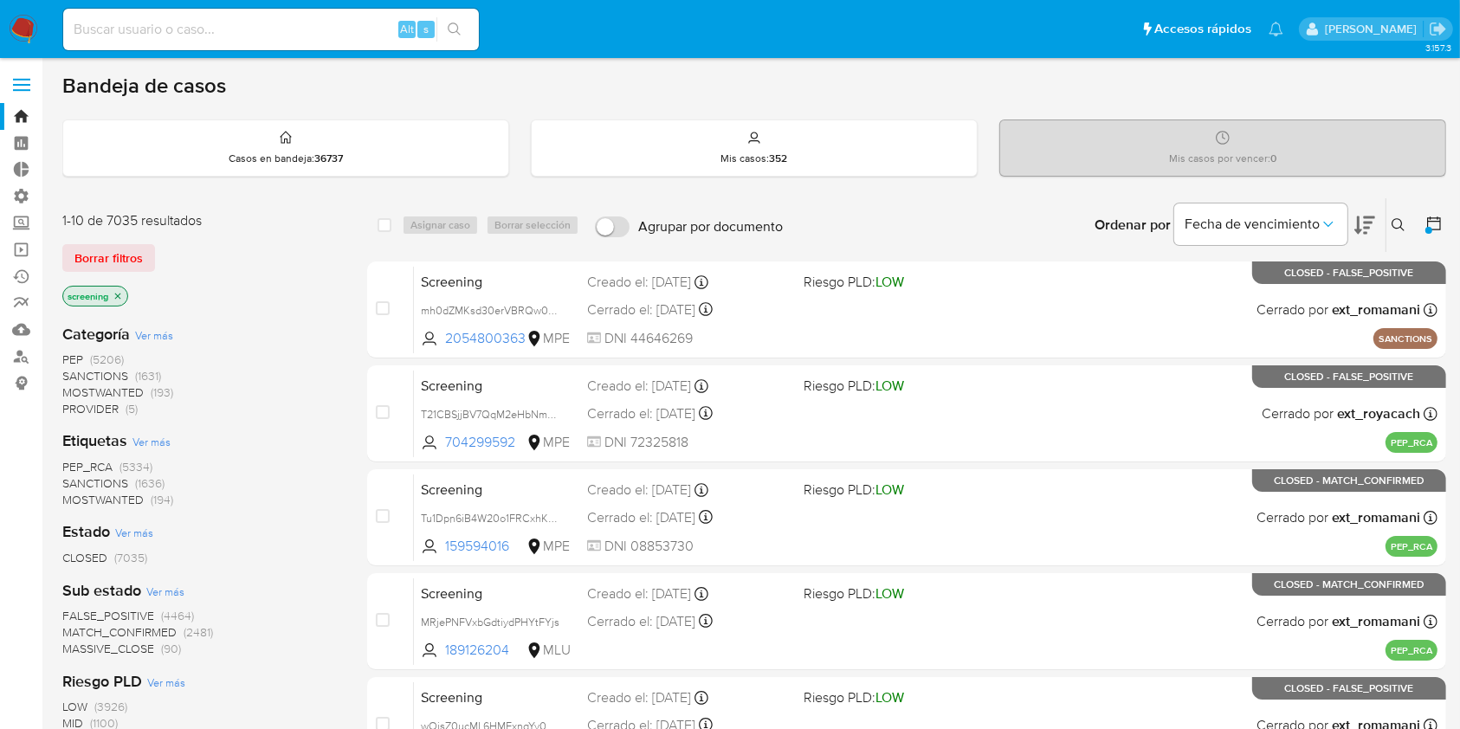
click at [16, 574] on aside "Bandeja Tablero Tablero Externo Administración Reglas Roles Usuarios Equipos Co…" at bounding box center [21, 683] width 42 height 1367
click at [9, 16] on img at bounding box center [23, 29] width 29 height 29
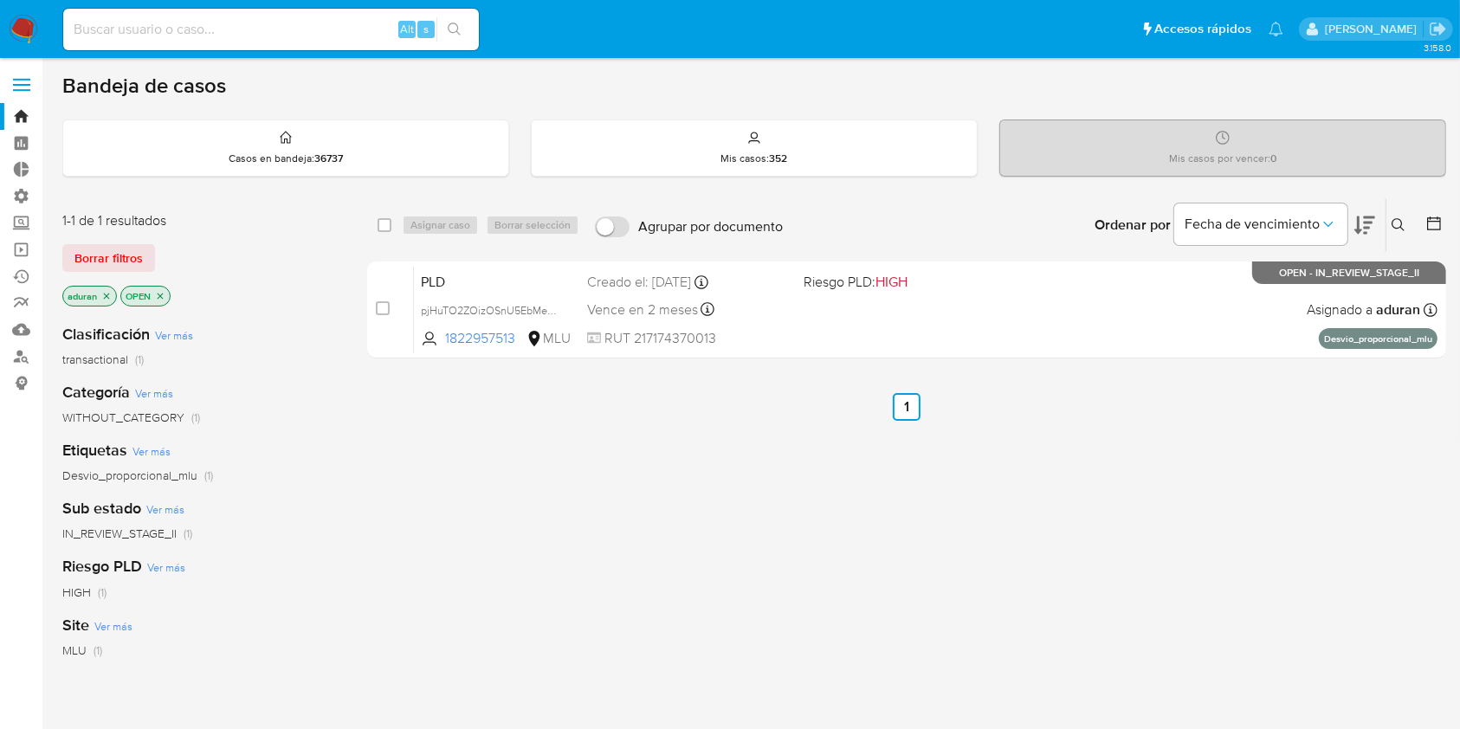
click at [535, 711] on div "select-all-cases-checkbox Asignar caso Borrar selección Agrupar por documento O…" at bounding box center [906, 589] width 1079 height 784
click at [0, 580] on aside "Bandeja Tablero Tablero Externo Administración Reglas Roles Usuarios Equipos Co…" at bounding box center [21, 527] width 42 height 1055
click at [1240, 595] on div "select-all-cases-checkbox Asignar caso Borrar selección Agrupar por documento O…" at bounding box center [906, 589] width 1079 height 784
click at [590, 571] on div "select-all-cases-checkbox Asignar caso Borrar selección Agrupar por documento O…" at bounding box center [906, 589] width 1079 height 784
